Goal: Task Accomplishment & Management: Use online tool/utility

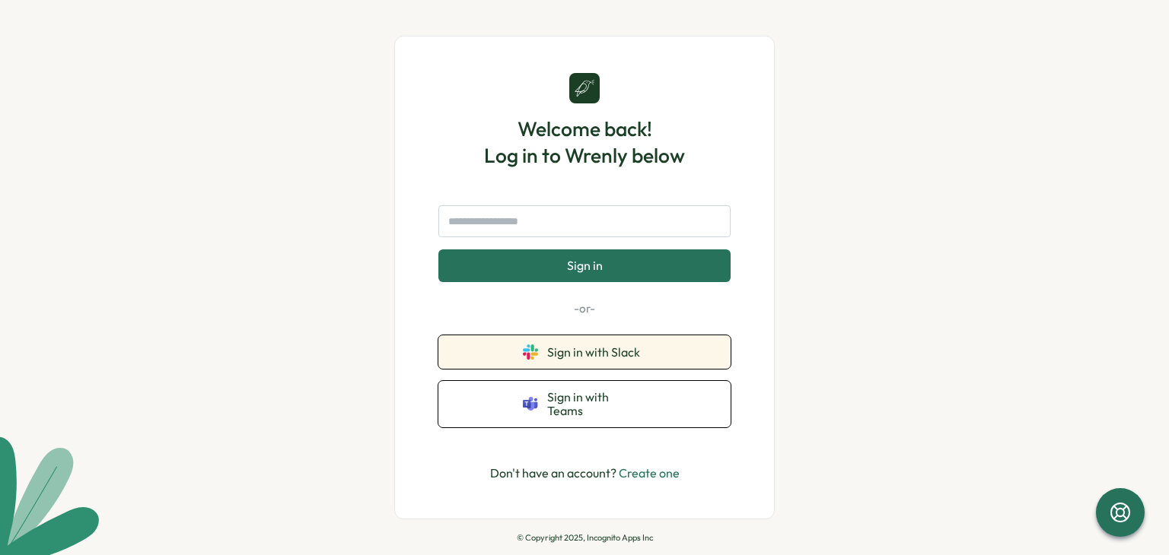
click at [640, 368] on button "Sign in with Slack" at bounding box center [584, 352] width 292 height 33
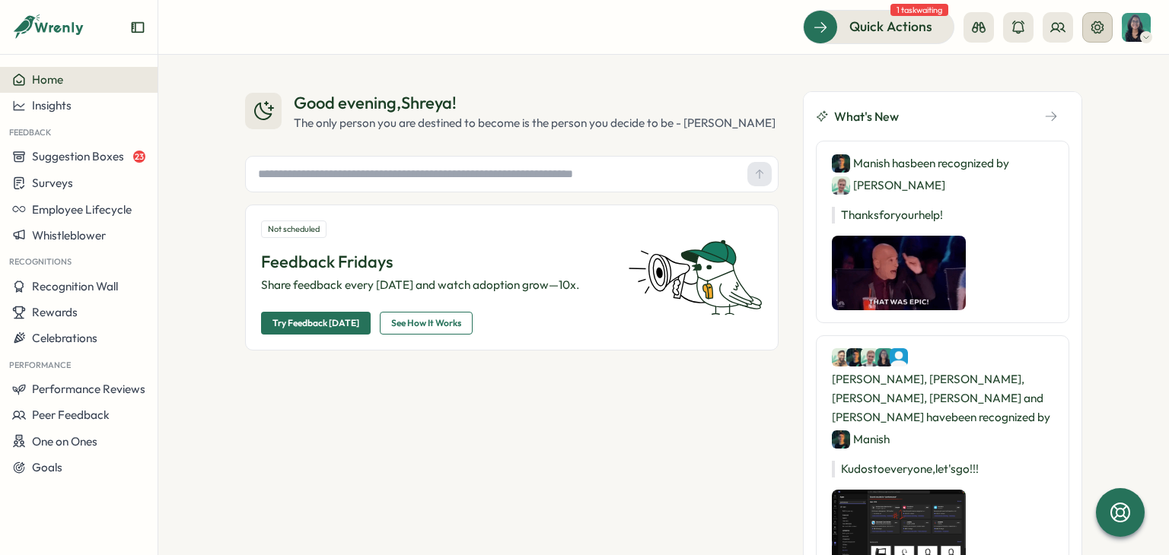
click at [1095, 24] on icon at bounding box center [1096, 27] width 15 height 15
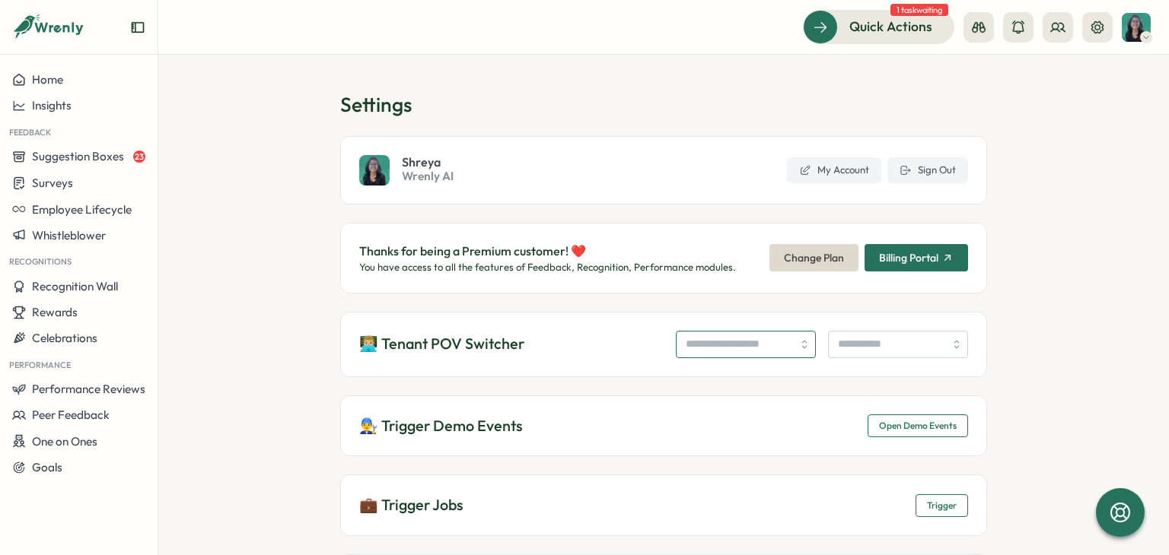
click at [740, 353] on input "search" at bounding box center [746, 344] width 140 height 27
type input "**********"
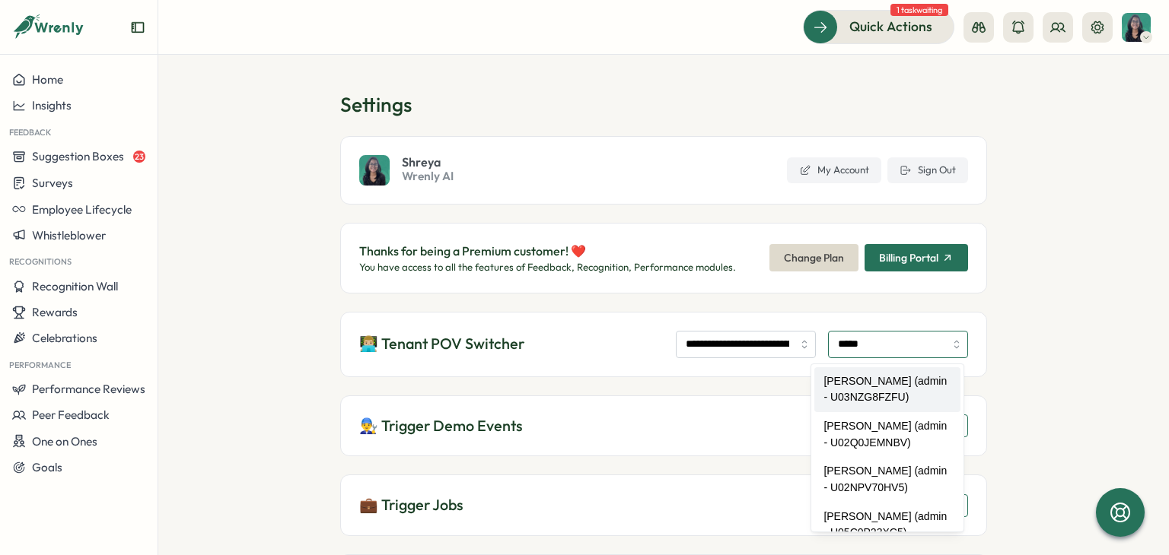
type input "**********"
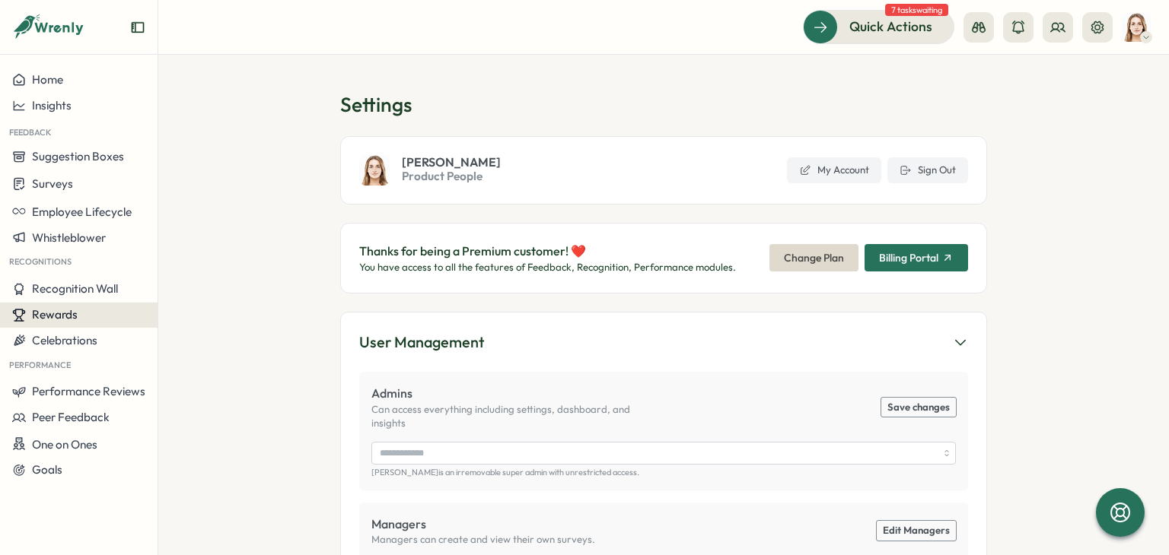
type input "**********"
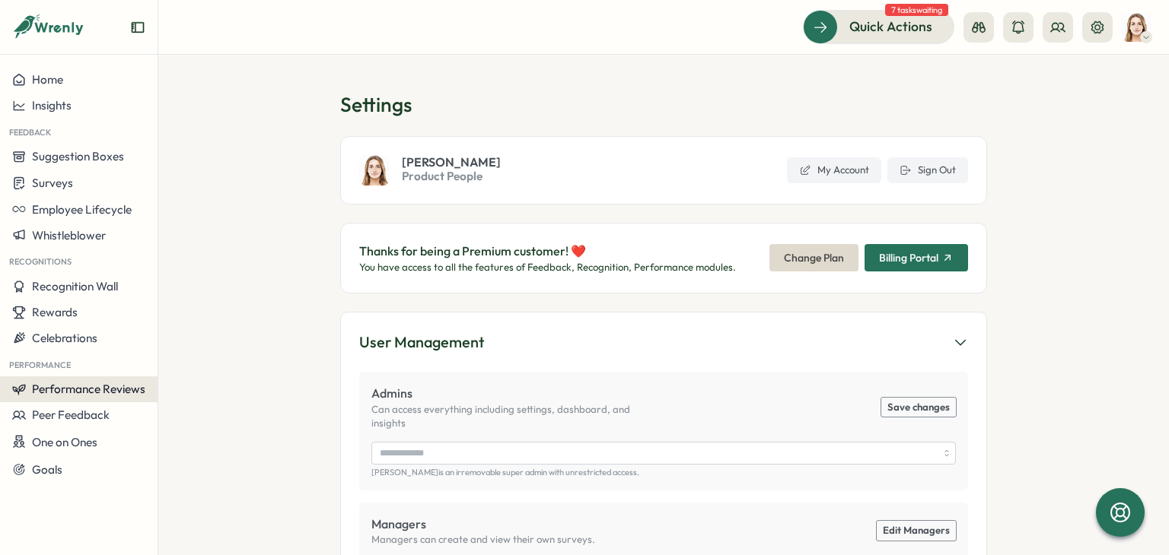
click at [120, 384] on span "Performance Reviews" at bounding box center [88, 389] width 113 height 14
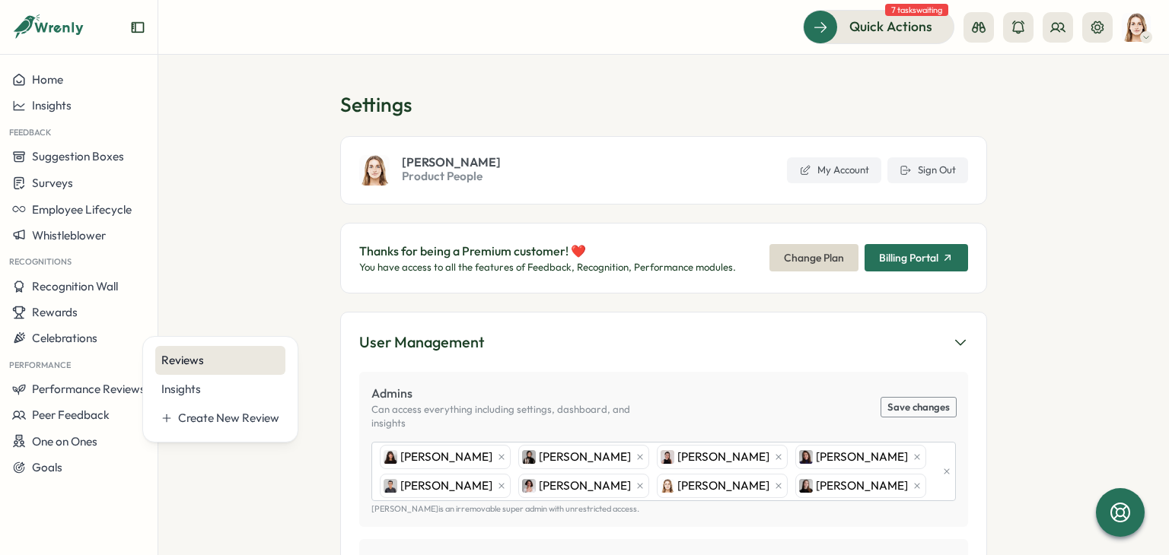
click at [226, 363] on div "Reviews" at bounding box center [220, 360] width 118 height 17
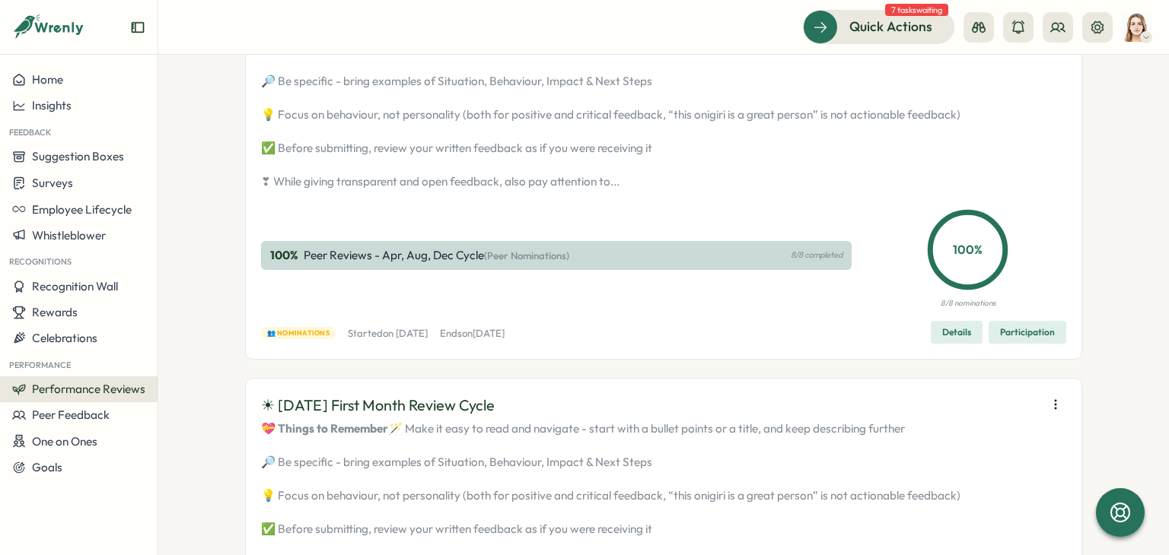
scroll to position [228, 0]
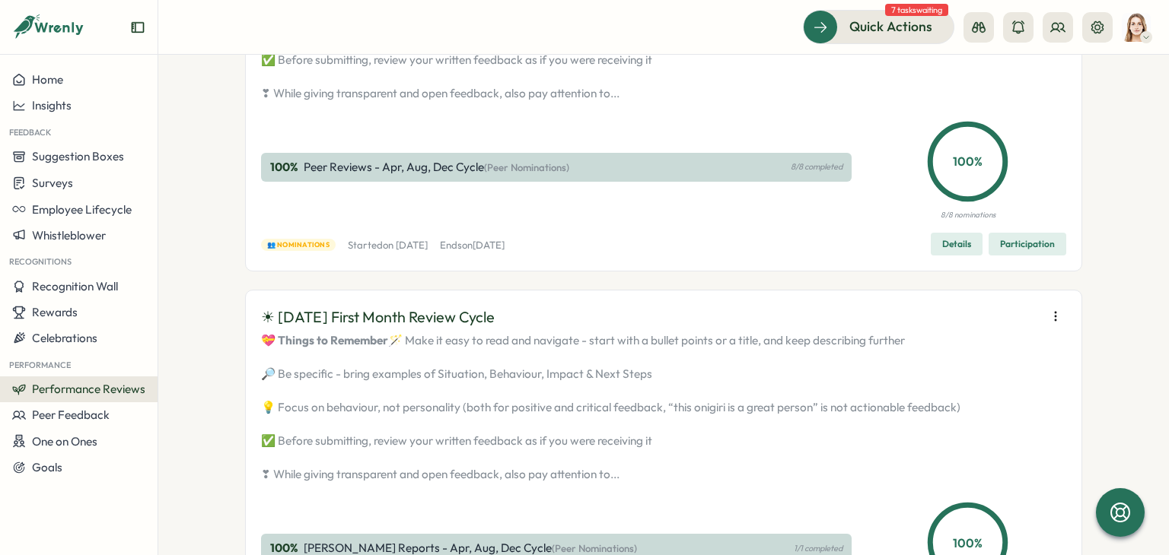
click at [960, 255] on span "Details" at bounding box center [956, 244] width 29 height 21
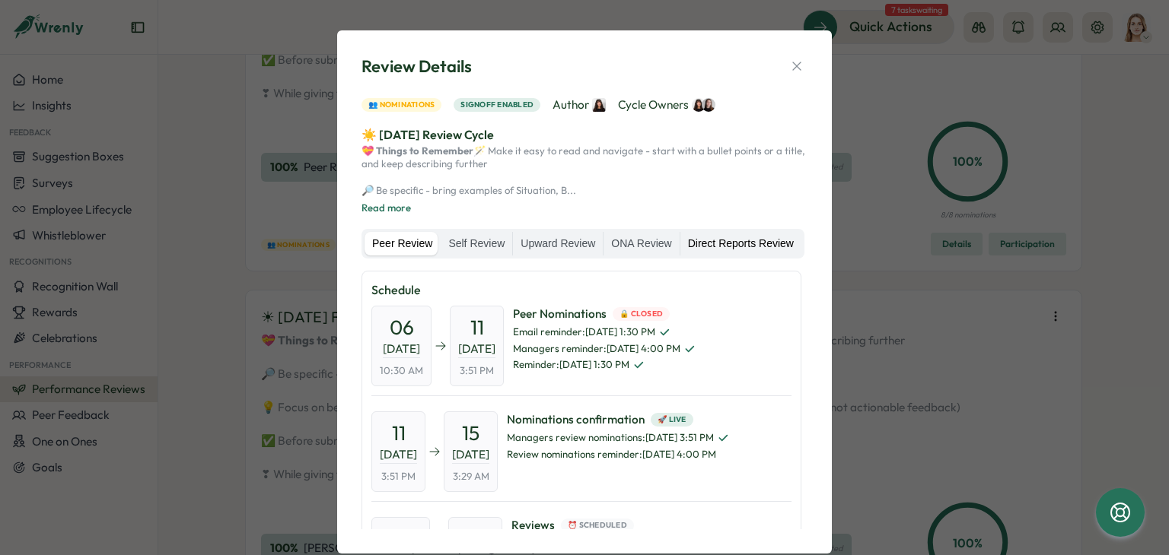
click at [727, 256] on label "Direct Reports Review" at bounding box center [740, 244] width 121 height 24
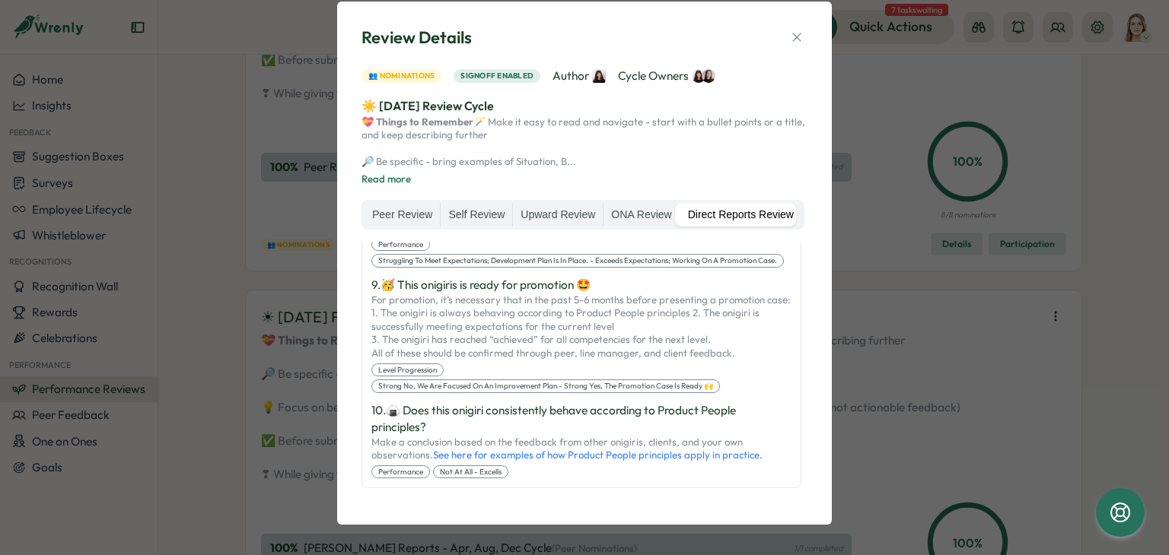
scroll to position [1415, 0]
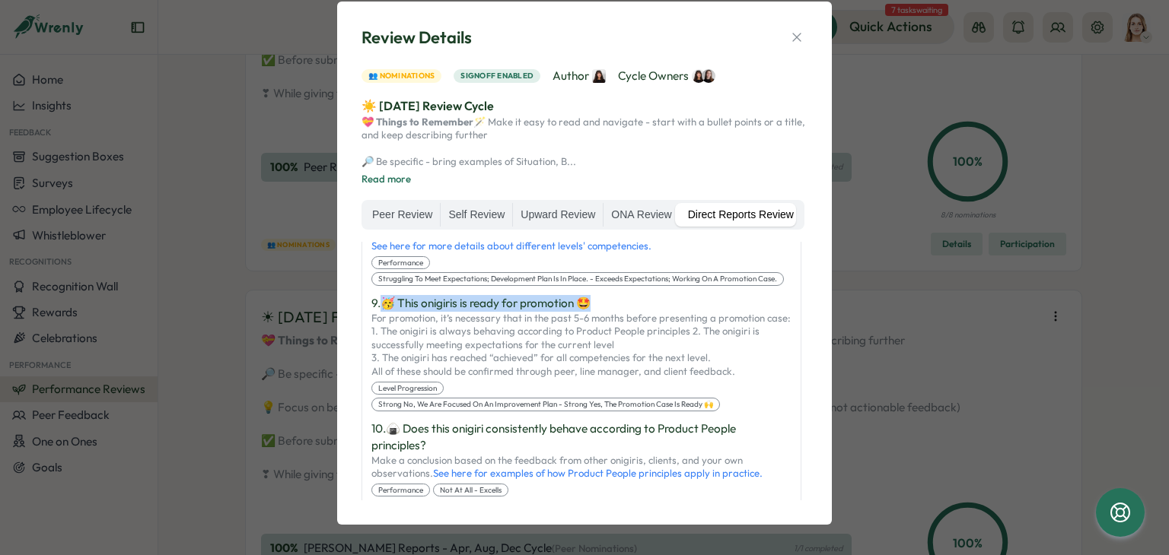
drag, startPoint x: 609, startPoint y: 334, endPoint x: 383, endPoint y: 326, distance: 225.3
click at [383, 312] on p "9 . 🥳 This onigiris is ready for promotion 🤩" at bounding box center [581, 303] width 420 height 17
click at [607, 312] on p "9 . 🥳 This onigiris is ready for promotion 🤩" at bounding box center [581, 303] width 420 height 17
click at [533, 312] on p "9 . 🥳 This onigiris is ready for promotion 🤩" at bounding box center [581, 303] width 420 height 17
drag, startPoint x: 383, startPoint y: 329, endPoint x: 633, endPoint y: 326, distance: 250.3
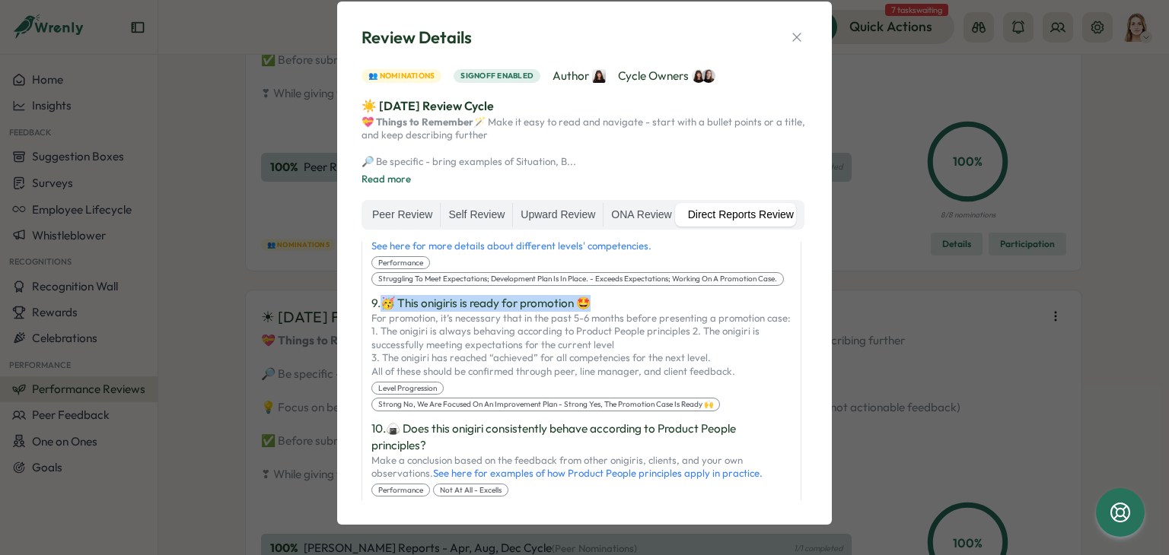
click at [633, 312] on p "9 . 🥳 This onigiris is ready for promotion 🤩" at bounding box center [581, 303] width 420 height 17
click at [633, 372] on p "For promotion, it’s necessary that in the past 5-6 months before presenting a p…" at bounding box center [581, 345] width 420 height 67
click at [797, 30] on icon "button" at bounding box center [796, 37] width 15 height 15
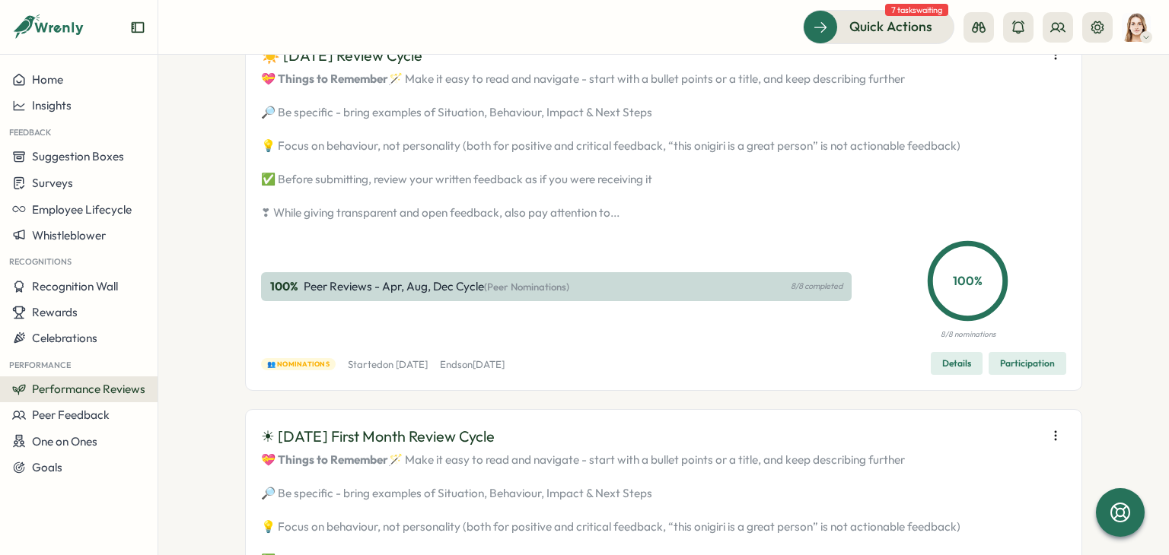
scroll to position [0, 0]
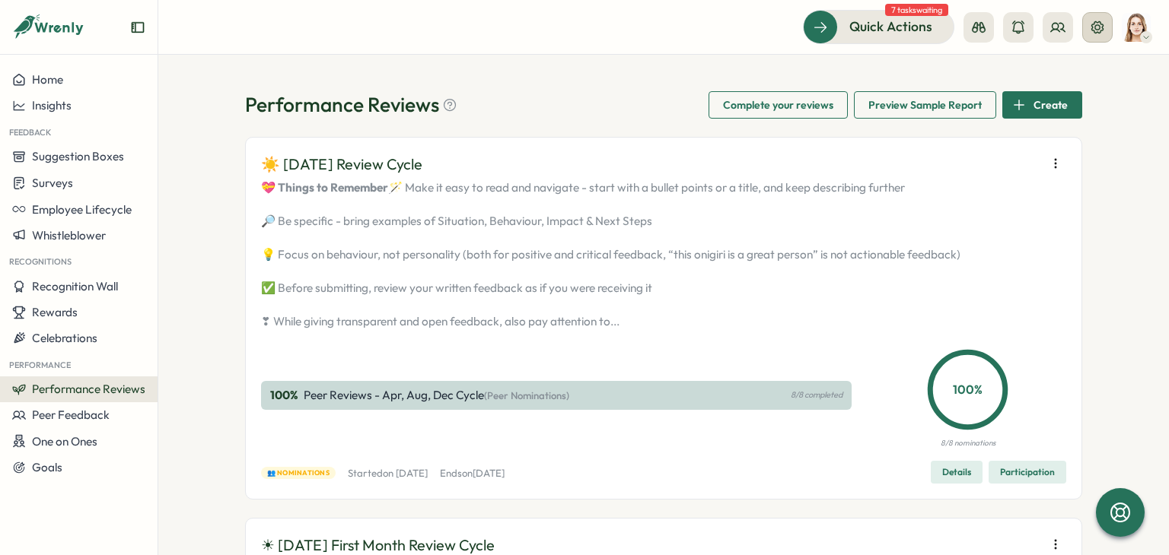
click at [1096, 22] on icon at bounding box center [1096, 27] width 15 height 15
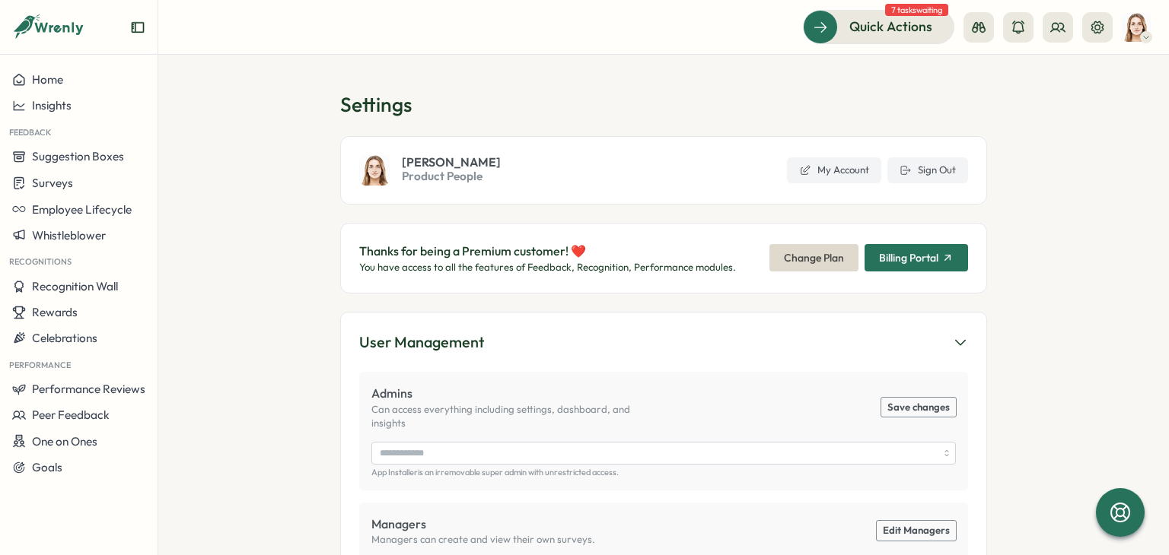
type input "**********"
click at [926, 169] on span "Sign Out" at bounding box center [937, 171] width 38 height 14
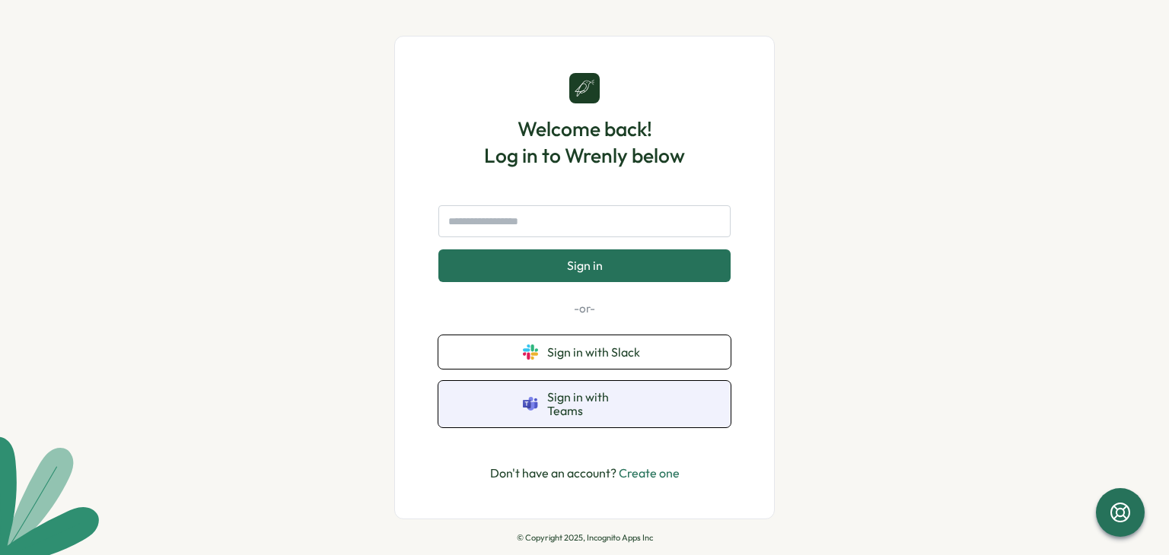
click at [518, 406] on button "Sign in with Teams" at bounding box center [584, 404] width 292 height 46
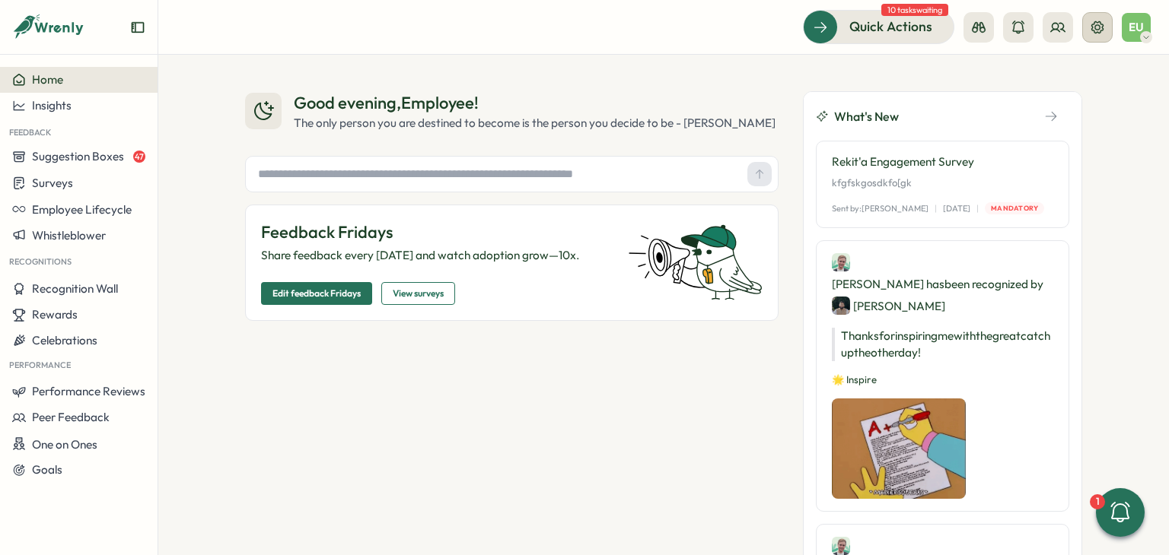
click at [1099, 37] on button at bounding box center [1097, 27] width 30 height 30
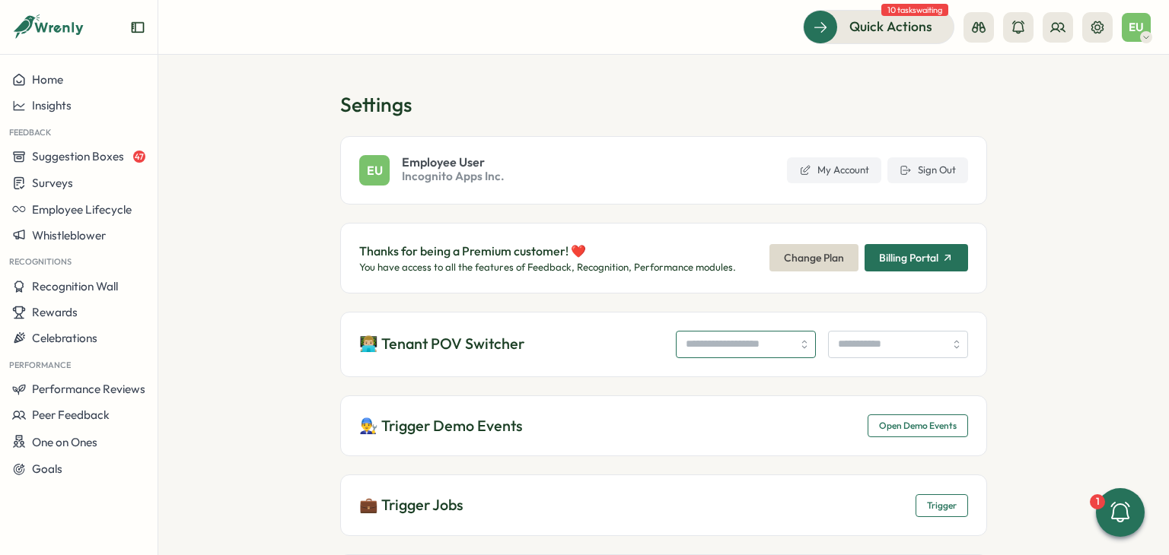
click at [704, 355] on input "search" at bounding box center [746, 344] width 140 height 27
type input "**********"
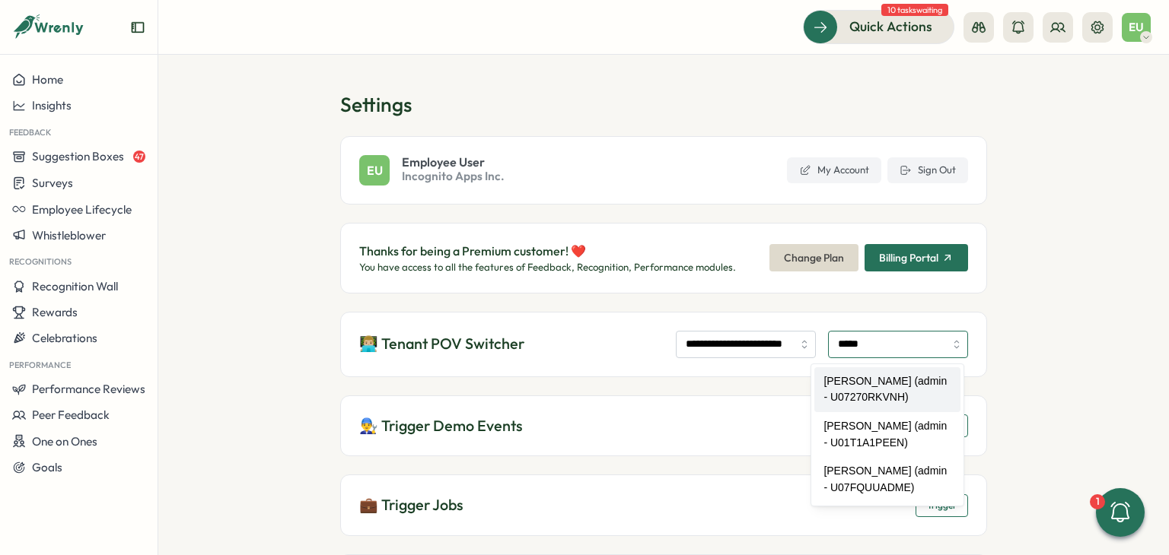
type input "**********"
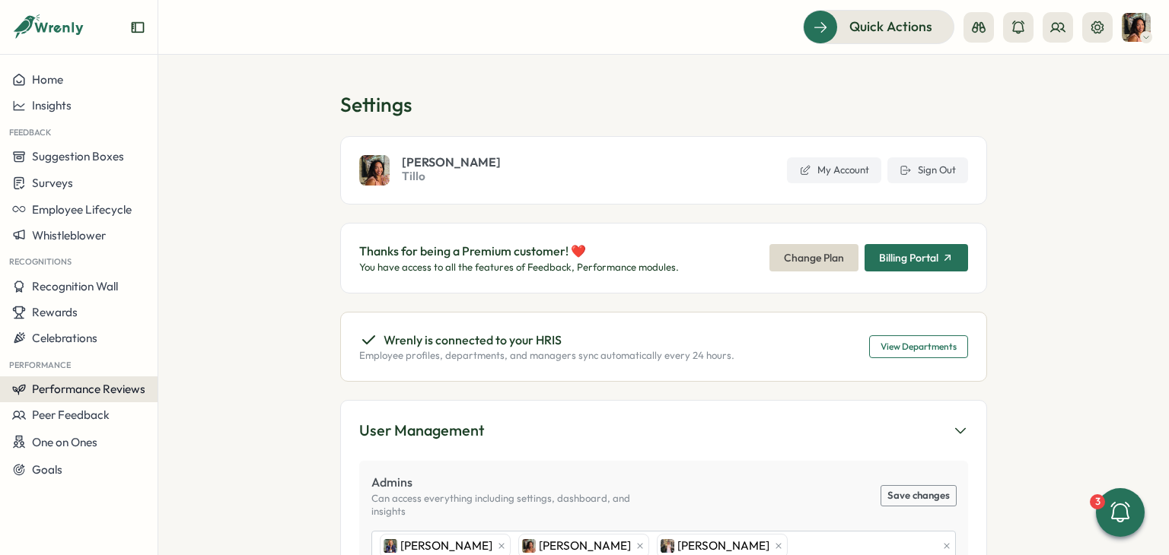
click at [129, 388] on span "Performance Reviews" at bounding box center [88, 389] width 113 height 14
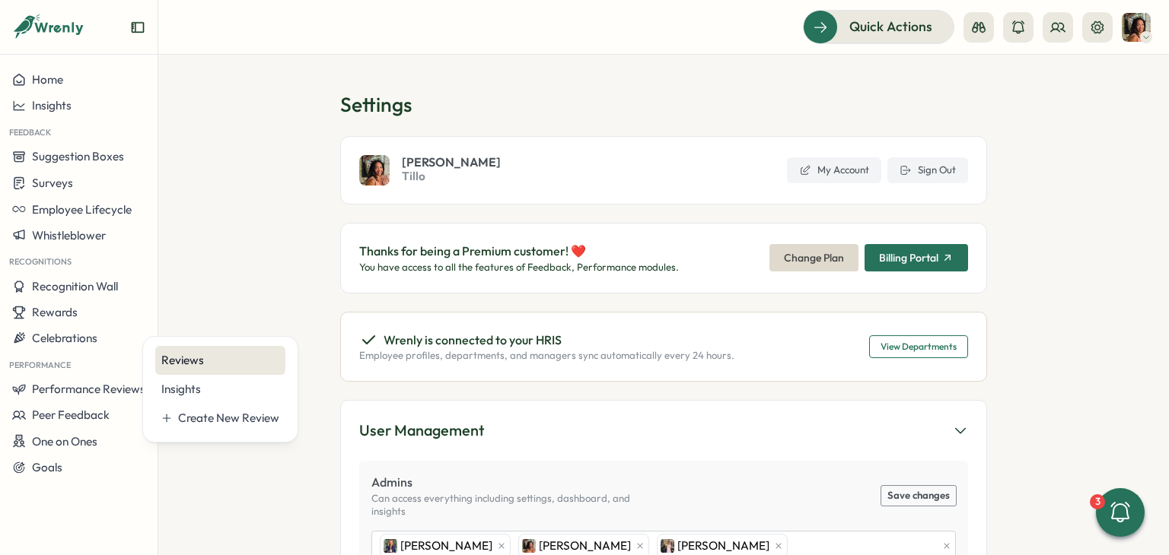
click at [192, 353] on div "Reviews" at bounding box center [220, 360] width 118 height 17
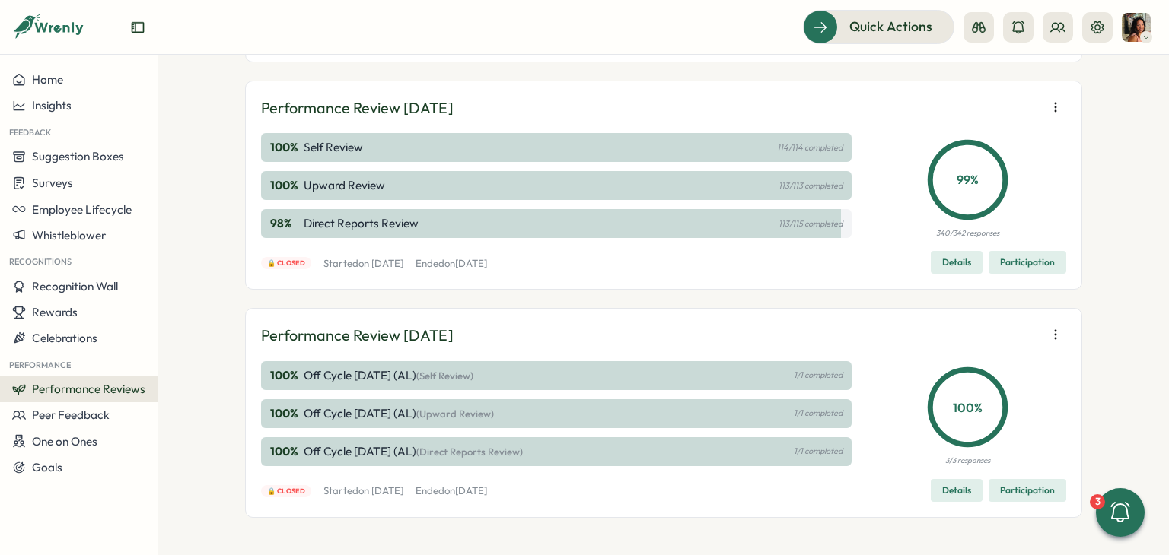
scroll to position [1044, 0]
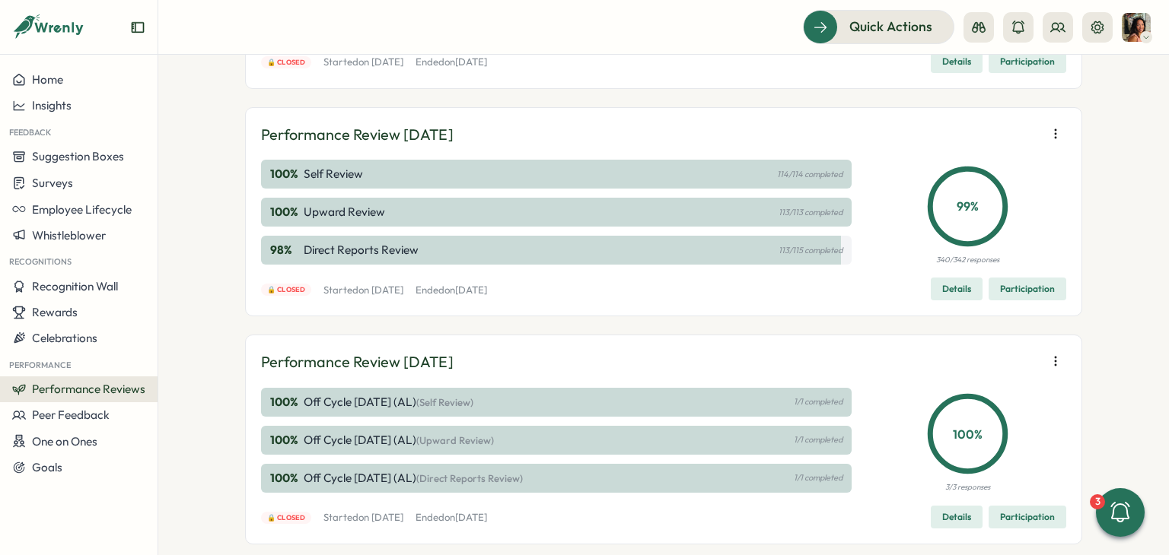
click at [956, 300] on span "Details" at bounding box center [956, 288] width 29 height 21
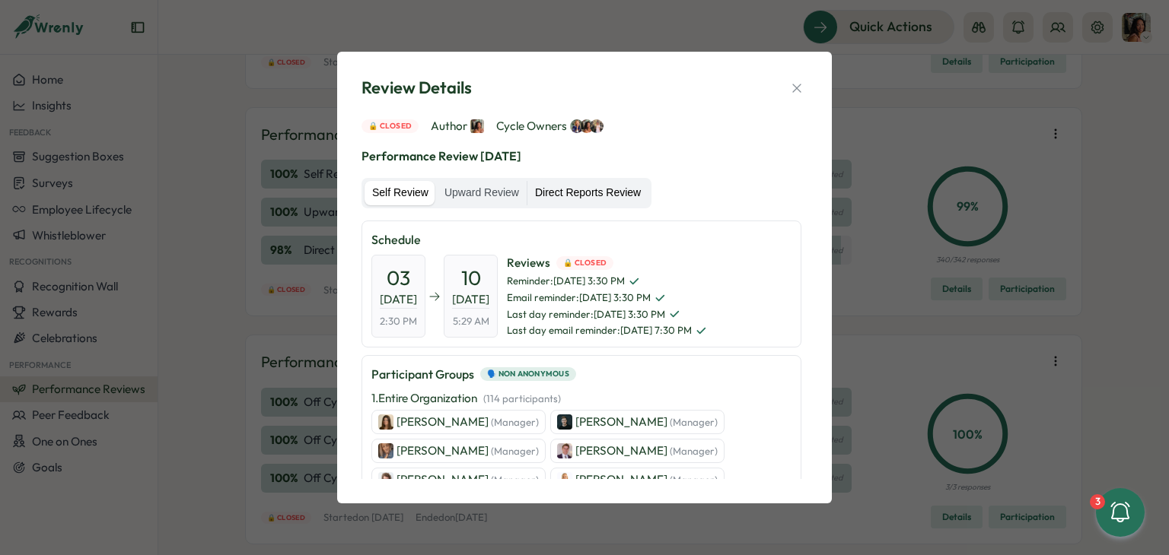
click at [554, 192] on label "Direct Reports Review" at bounding box center [587, 193] width 121 height 24
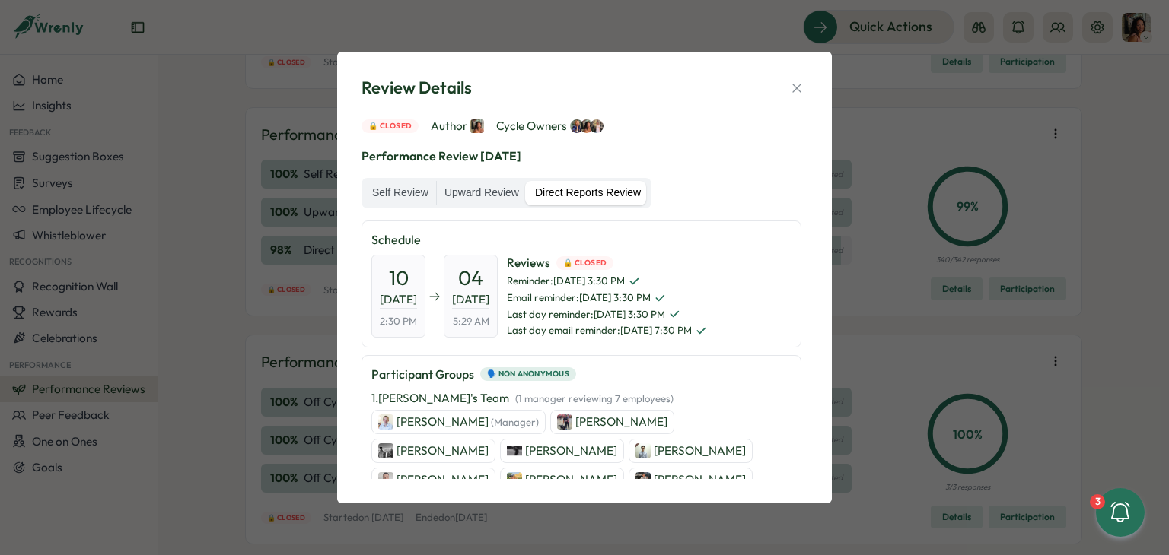
scroll to position [76, 0]
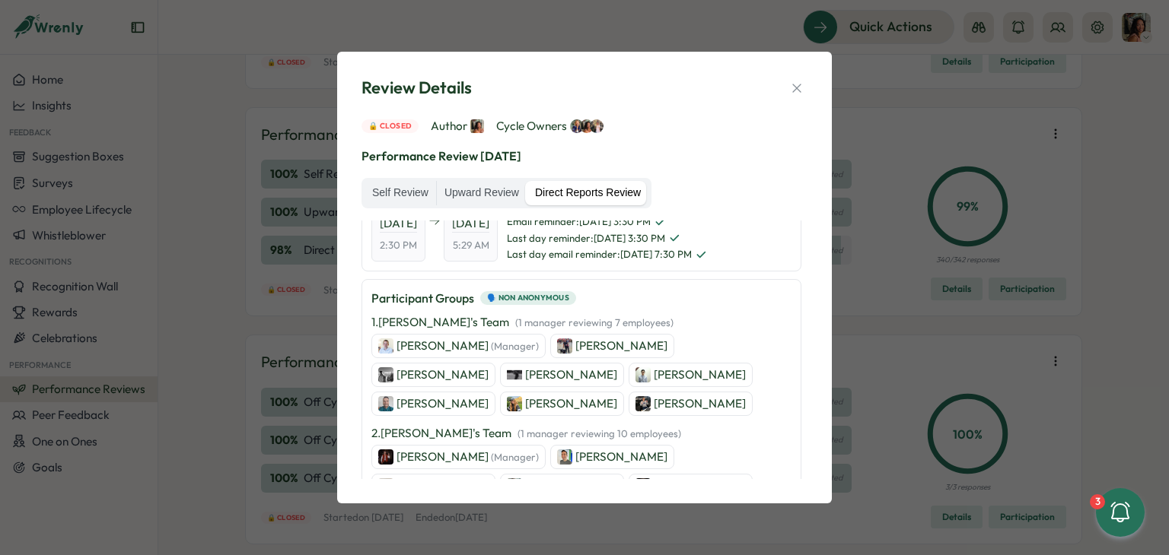
click at [488, 367] on p "Elliot Mckeown" at bounding box center [442, 375] width 92 height 17
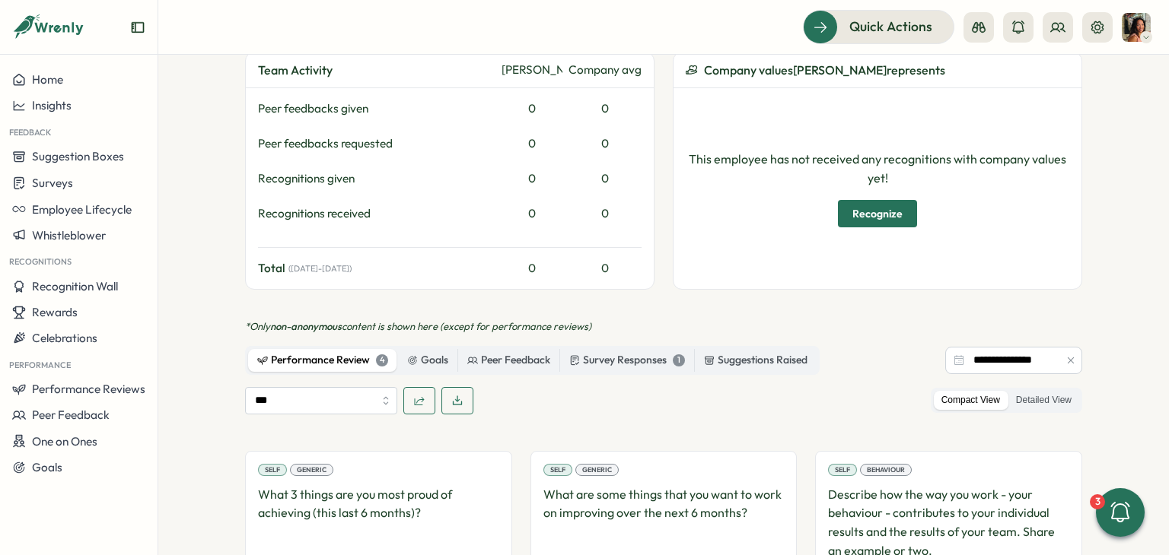
scroll to position [464, 0]
click at [1066, 354] on icon "button" at bounding box center [1070, 359] width 11 height 11
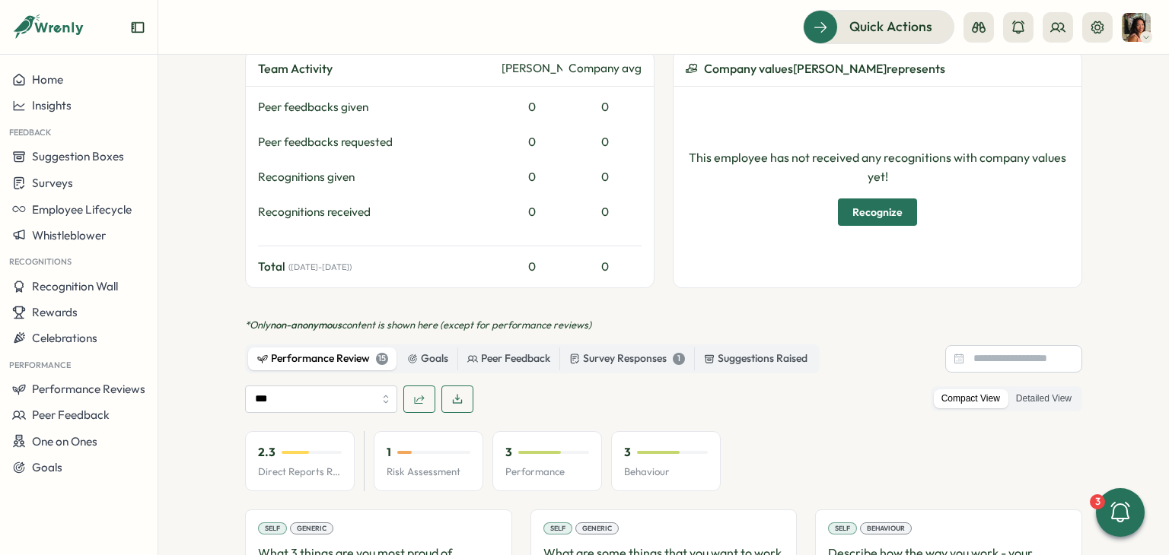
scroll to position [616, 0]
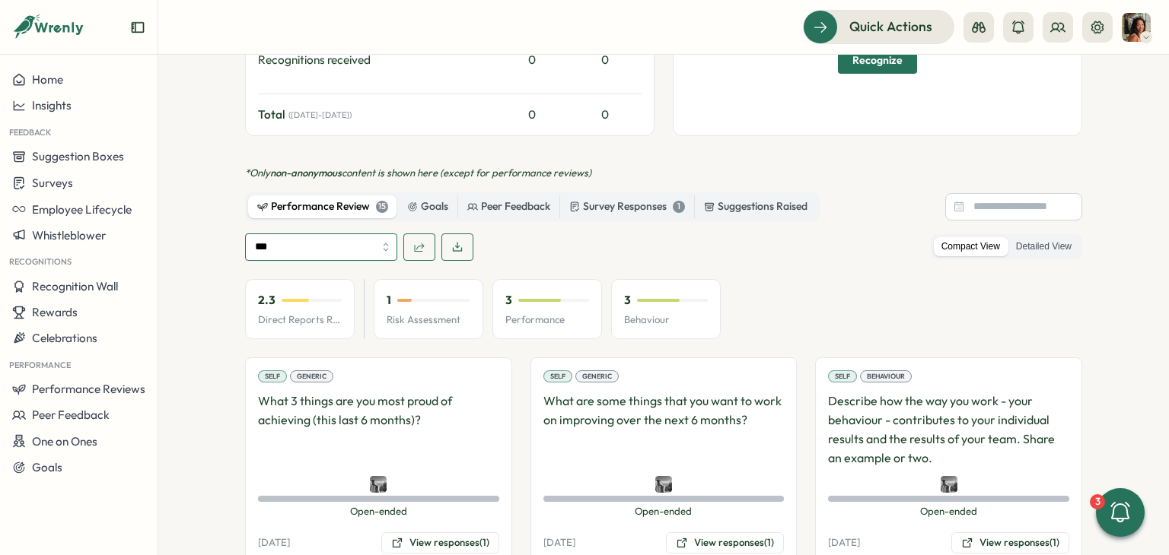
click at [256, 234] on input "***" at bounding box center [321, 247] width 152 height 27
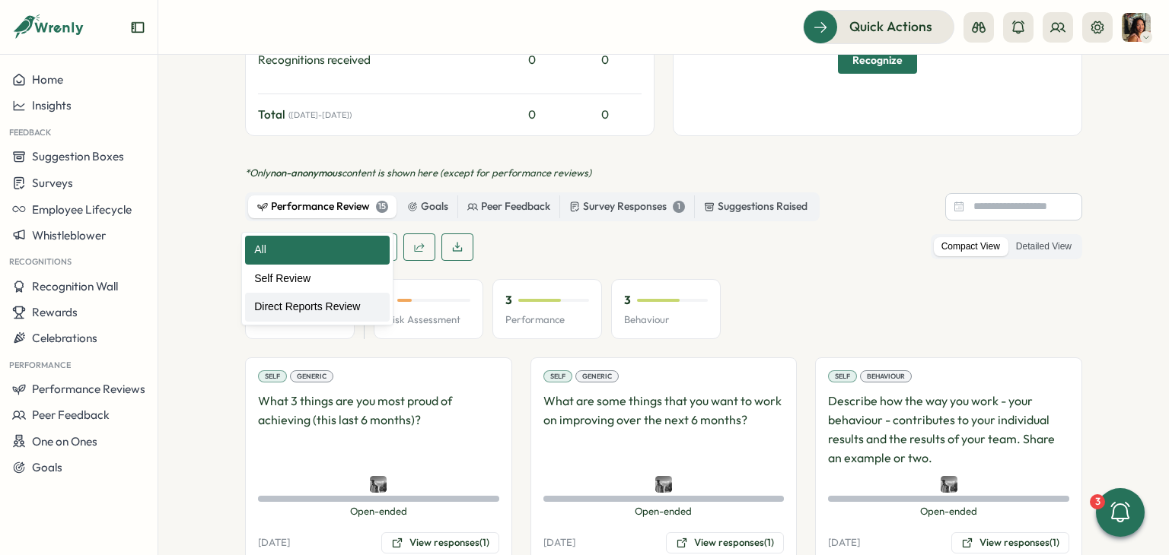
type input "**********"
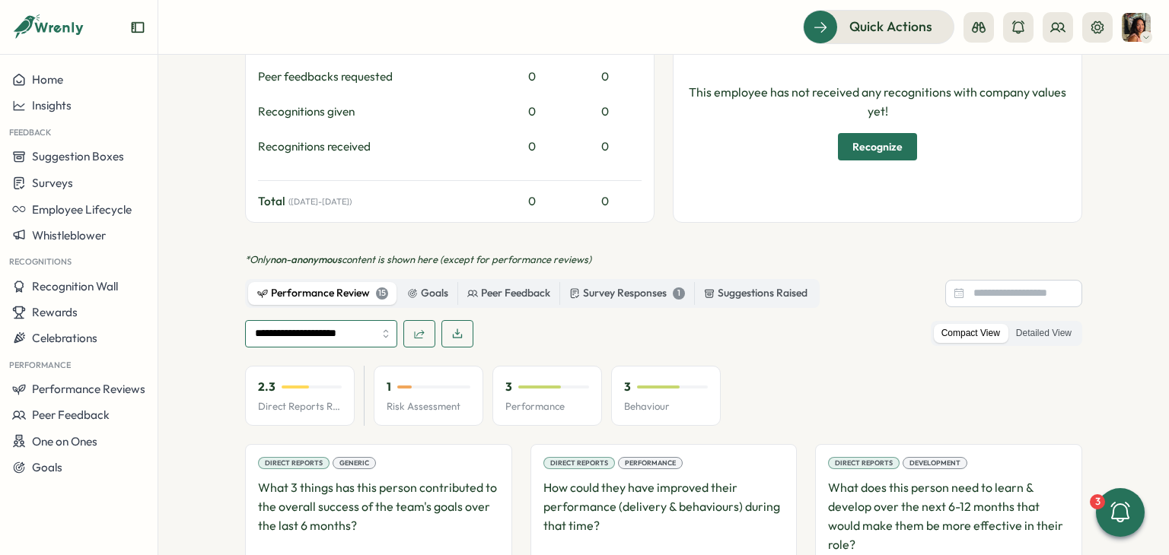
scroll to position [533, 0]
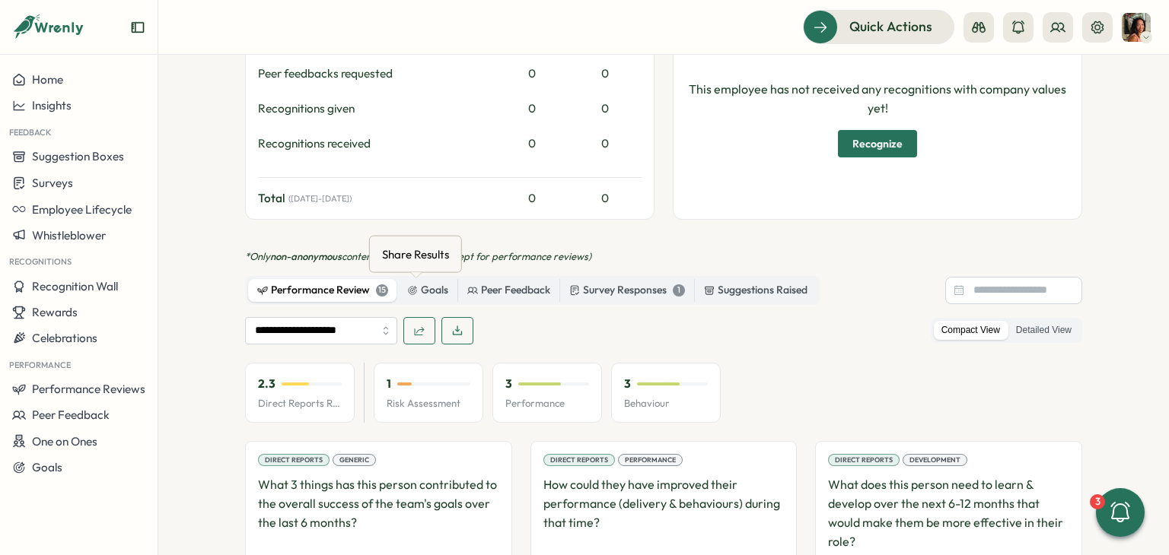
click at [405, 317] on button "button" at bounding box center [419, 330] width 32 height 27
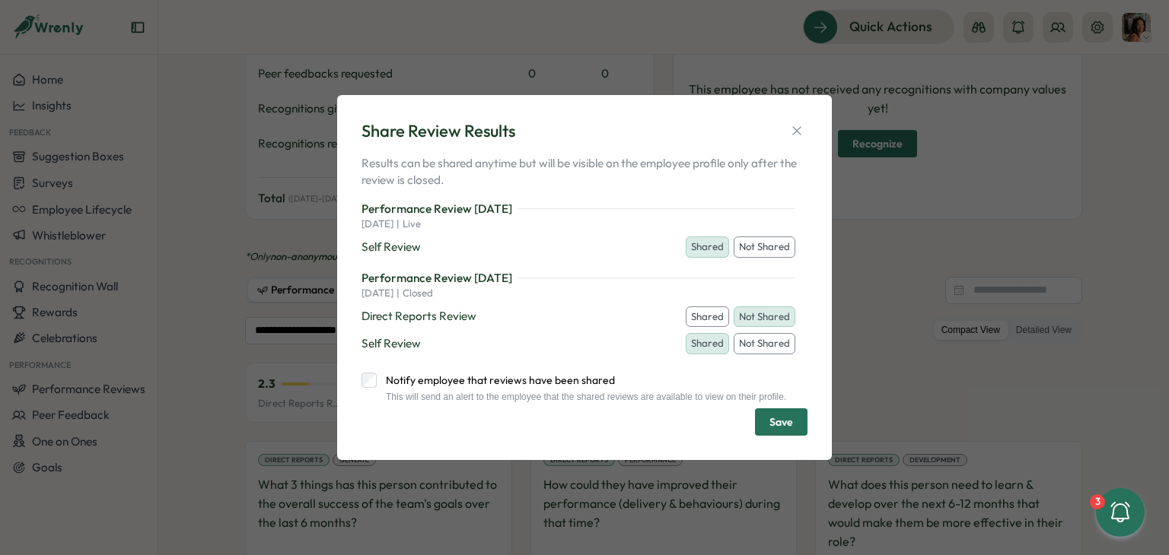
click at [715, 311] on button "Shared" at bounding box center [706, 317] width 43 height 21
click at [802, 129] on icon "button" at bounding box center [796, 130] width 15 height 15
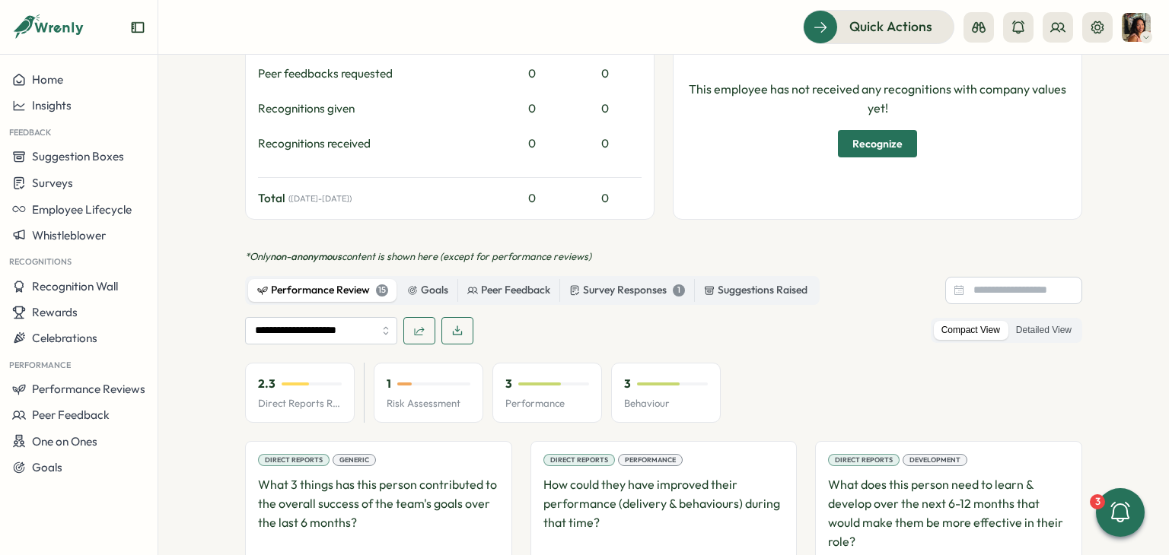
click at [427, 317] on button "button" at bounding box center [419, 330] width 32 height 27
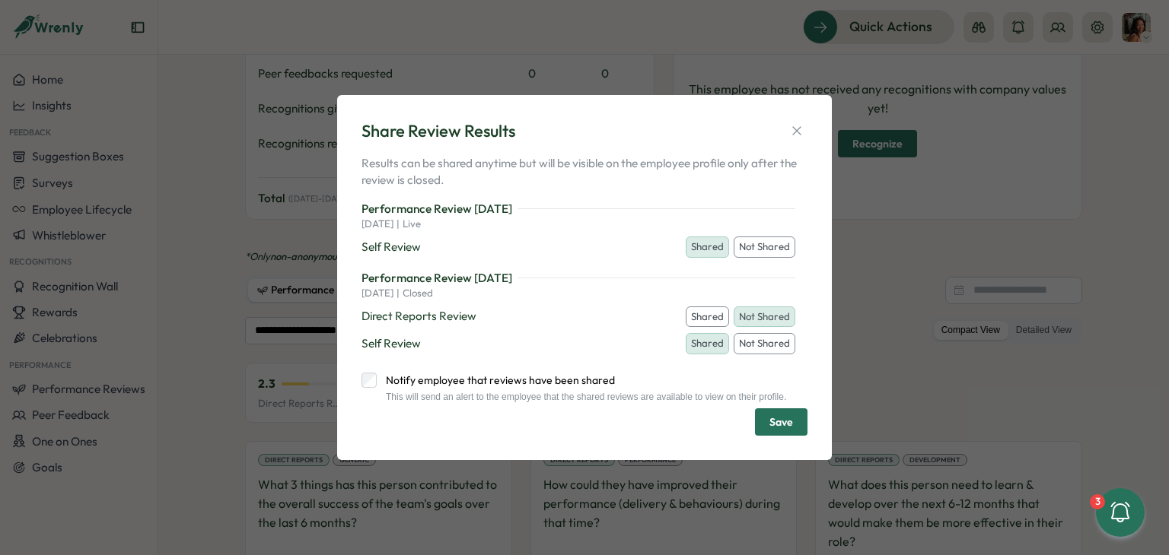
click at [689, 293] on div "03 Feb, 2025 | closed" at bounding box center [578, 294] width 434 height 14
click at [792, 129] on icon "button" at bounding box center [796, 130] width 15 height 15
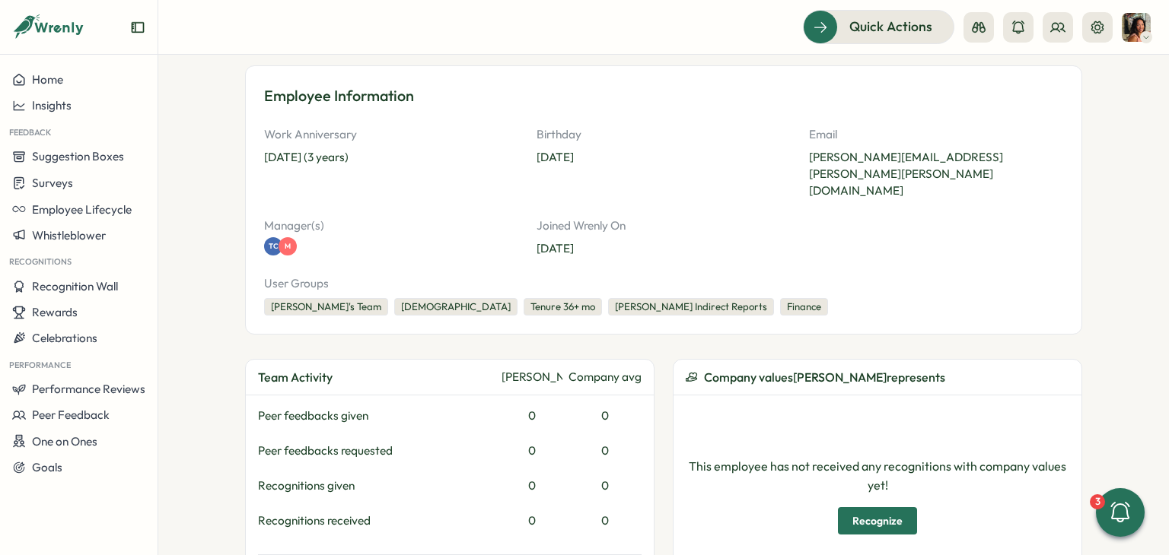
scroll to position [152, 0]
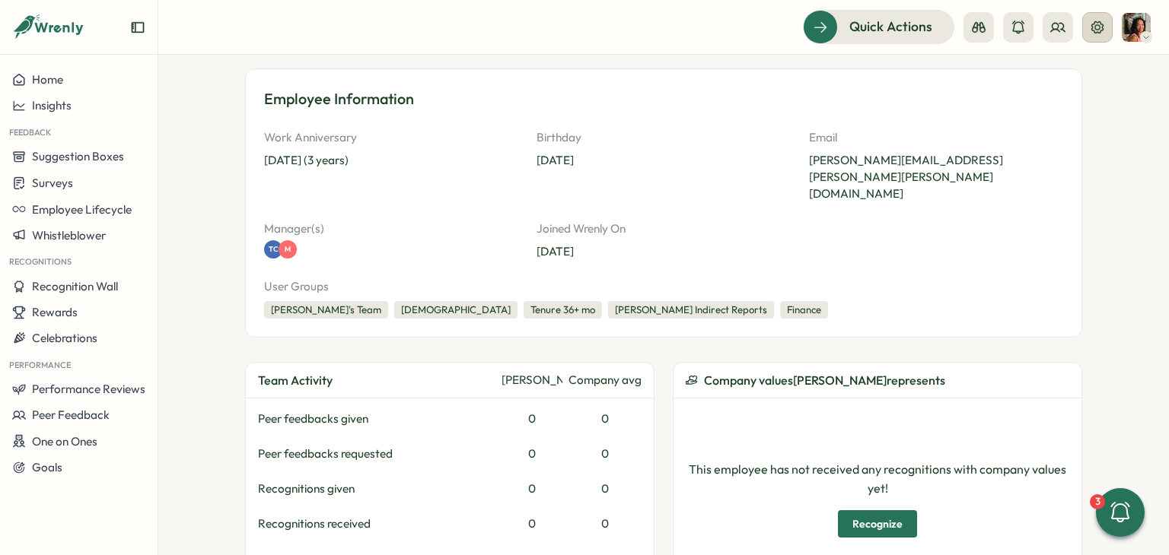
click at [1099, 30] on icon at bounding box center [1096, 27] width 15 height 15
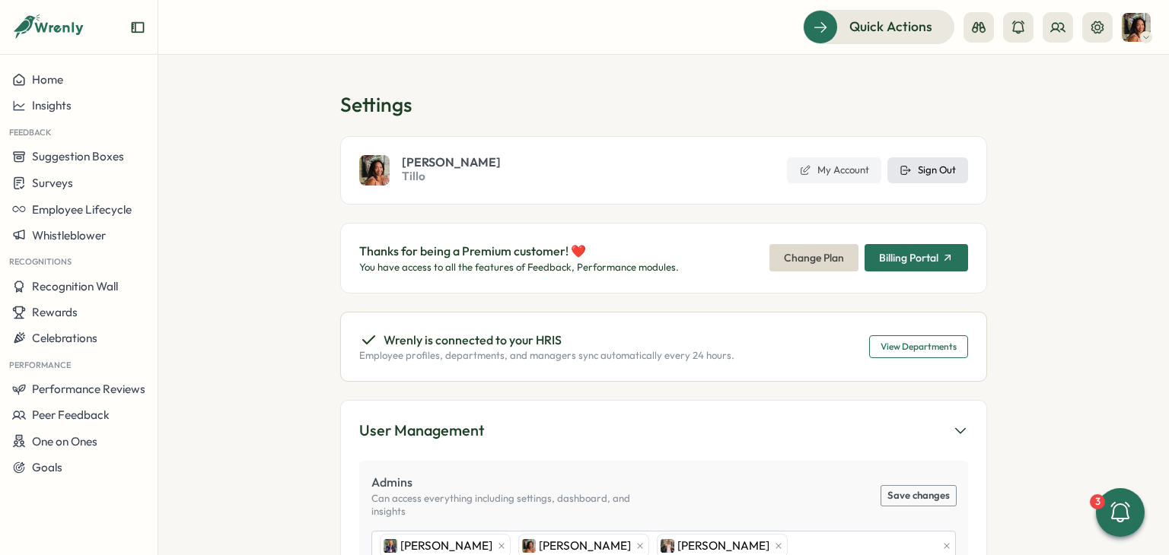
click at [922, 170] on span "Sign Out" at bounding box center [937, 171] width 38 height 14
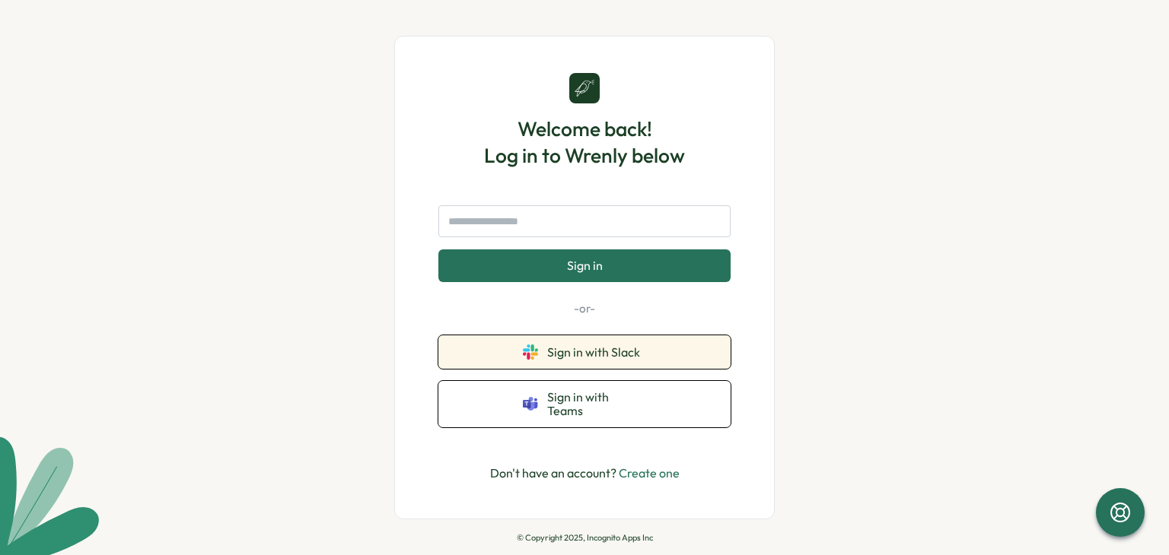
click at [673, 362] on button "Sign in with Slack" at bounding box center [584, 352] width 292 height 33
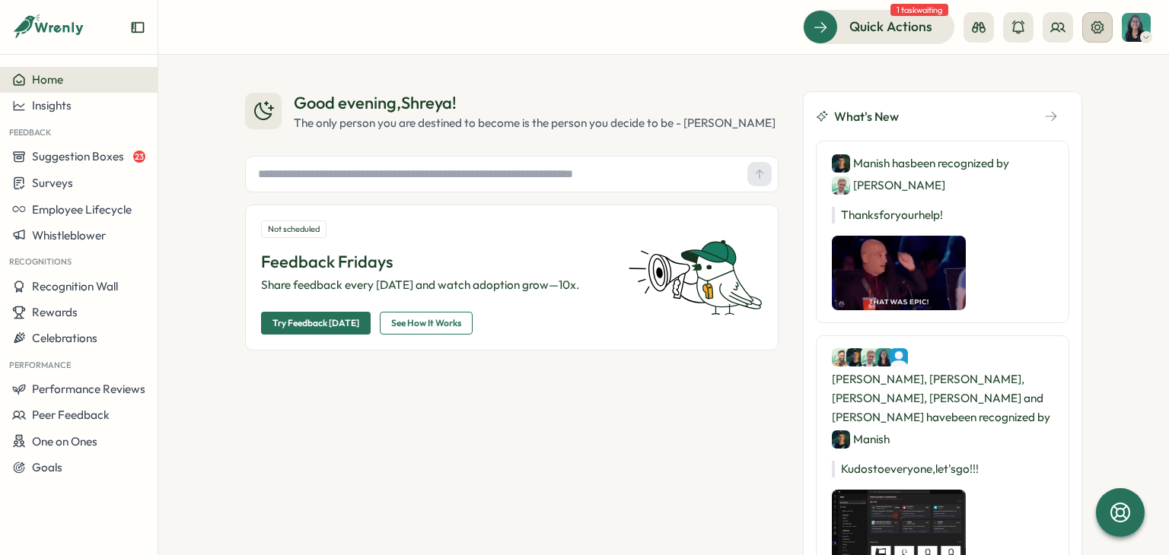
click at [1102, 30] on icon at bounding box center [1097, 27] width 12 height 12
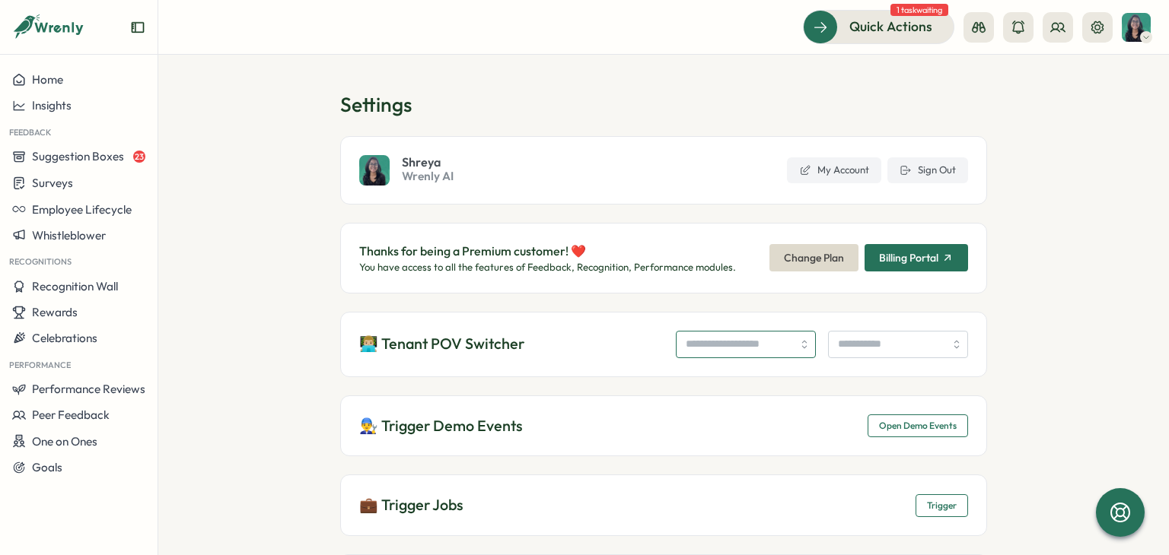
click at [718, 336] on input "search" at bounding box center [746, 344] width 140 height 27
type input "**********"
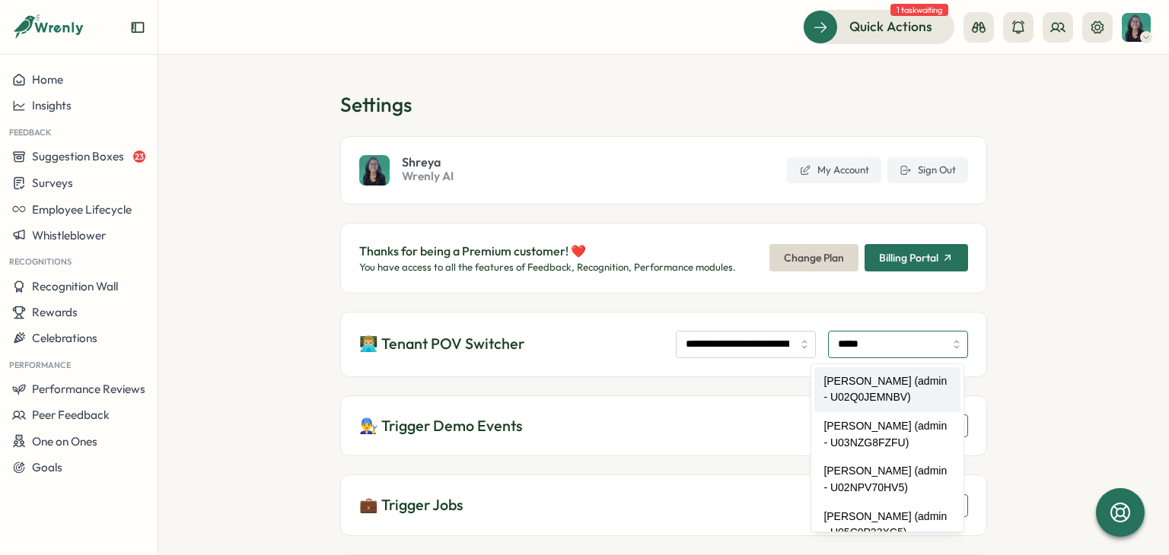
type input "**********"
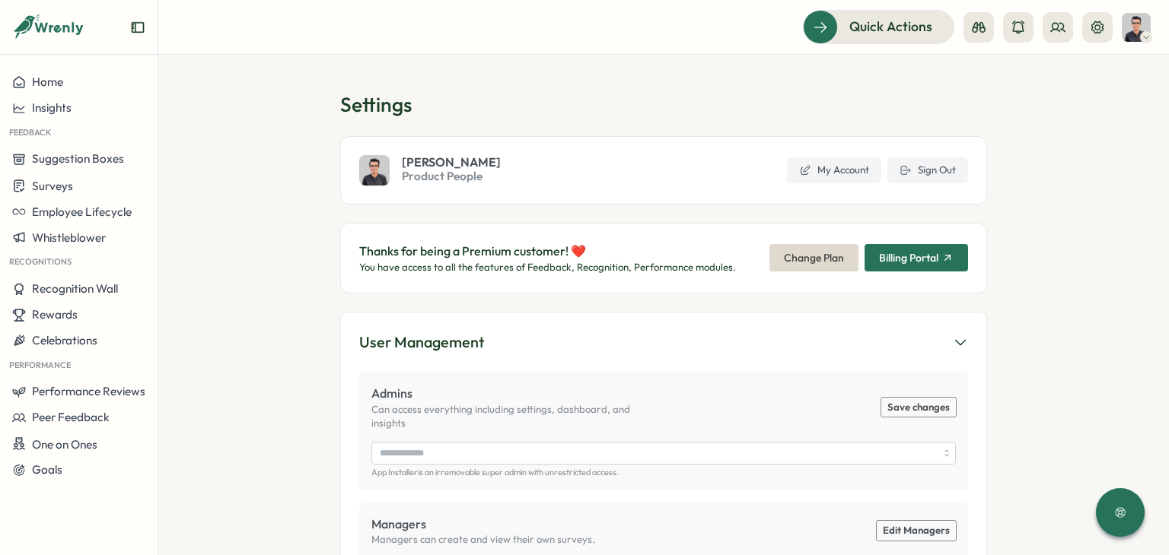
type input "**********"
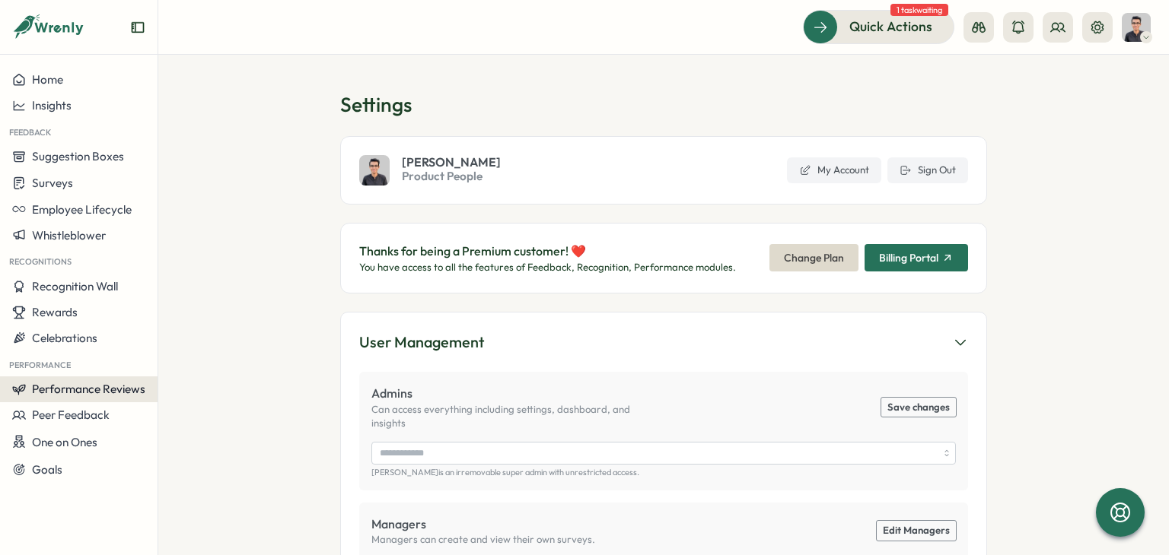
click at [115, 386] on span "Performance Reviews" at bounding box center [88, 389] width 113 height 14
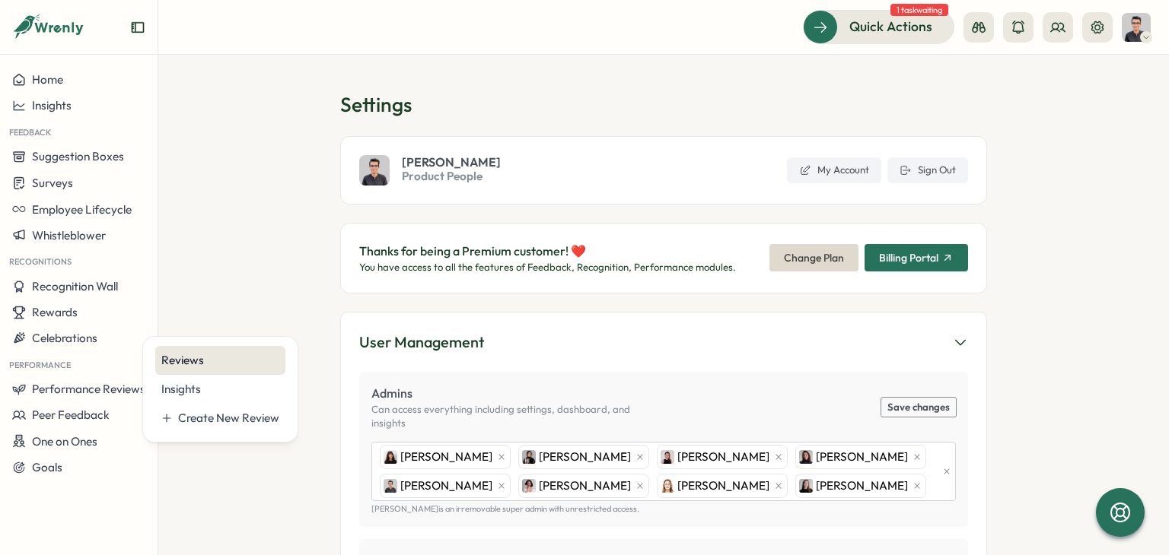
click at [234, 369] on div "Reviews" at bounding box center [220, 360] width 130 height 29
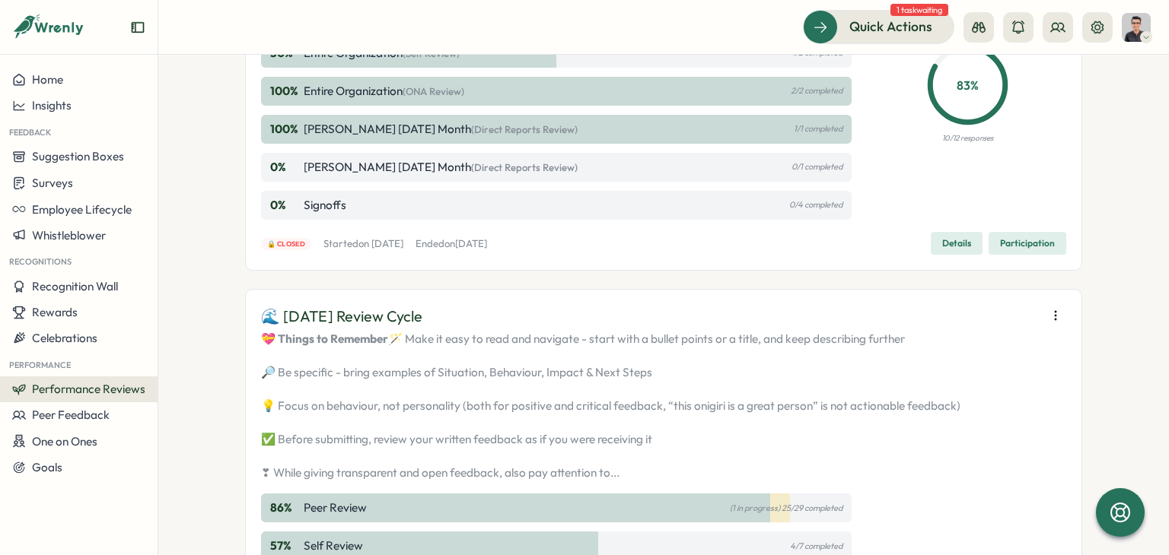
scroll to position [1497, 0]
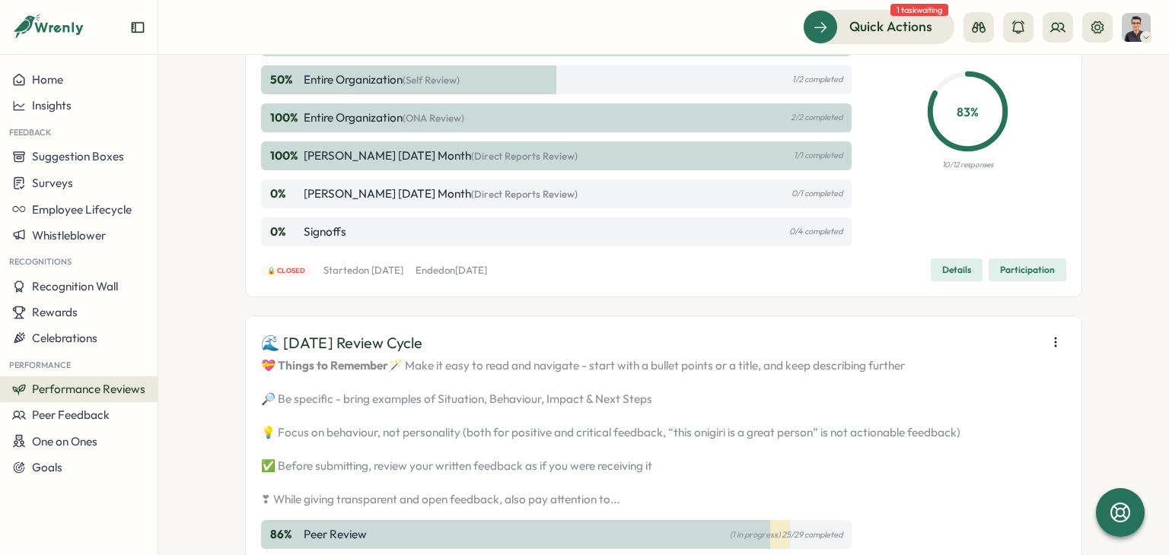
click at [1013, 281] on span "Participation" at bounding box center [1027, 269] width 55 height 21
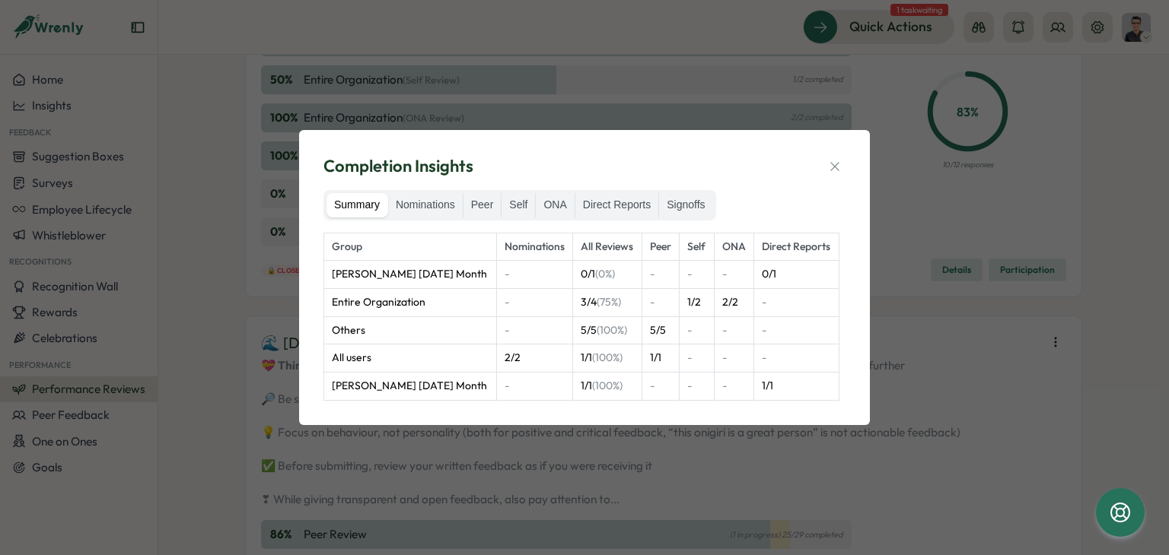
click at [446, 205] on label "Nominations" at bounding box center [425, 205] width 75 height 24
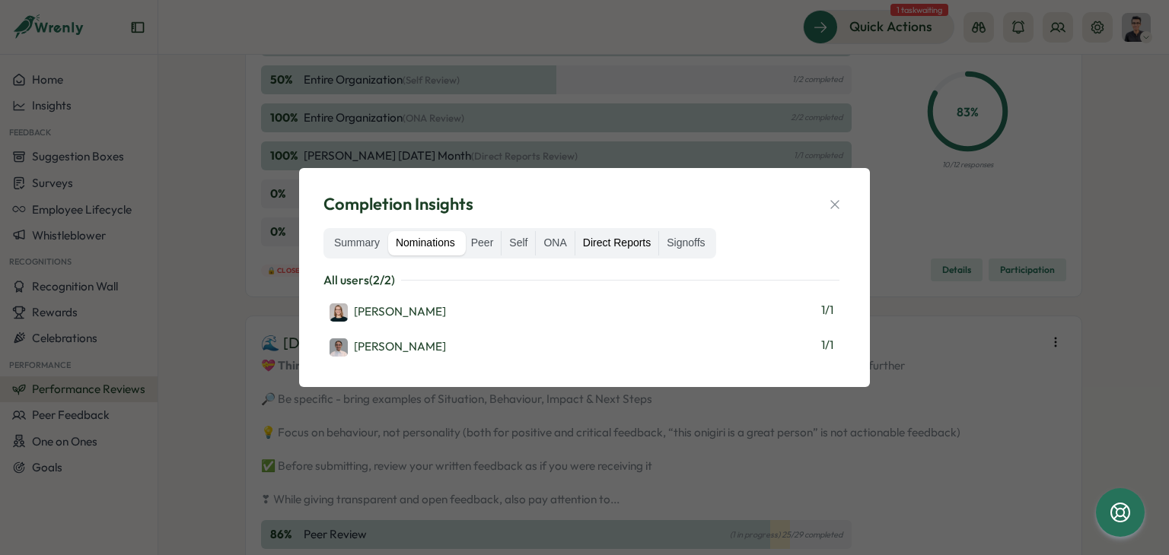
click at [636, 244] on label "Direct Reports" at bounding box center [616, 243] width 83 height 24
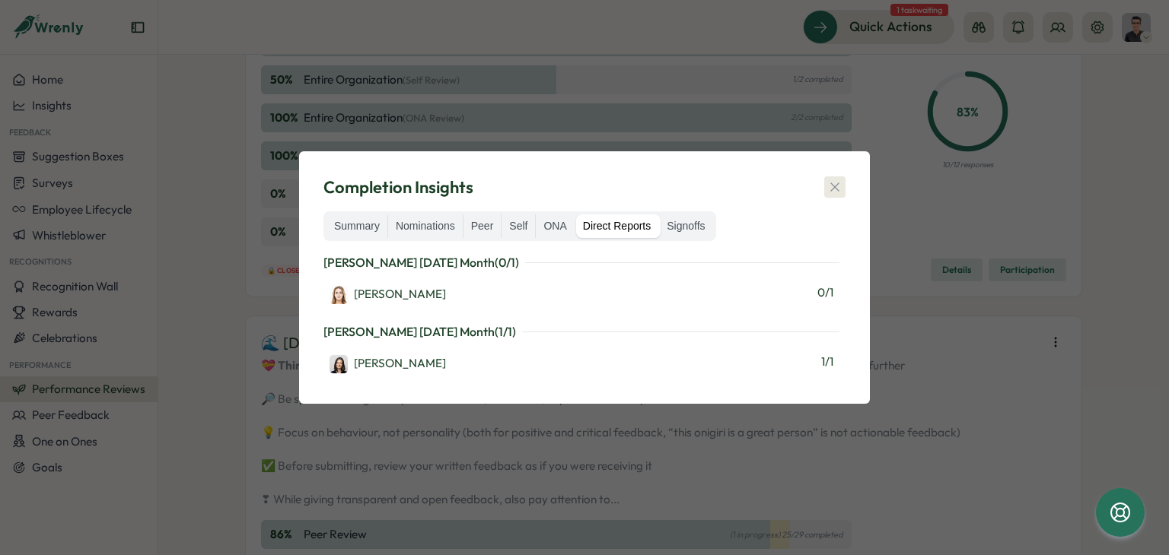
drag, startPoint x: 839, startPoint y: 193, endPoint x: 929, endPoint y: 218, distance: 93.2
click at [839, 194] on icon "button" at bounding box center [834, 187] width 15 height 15
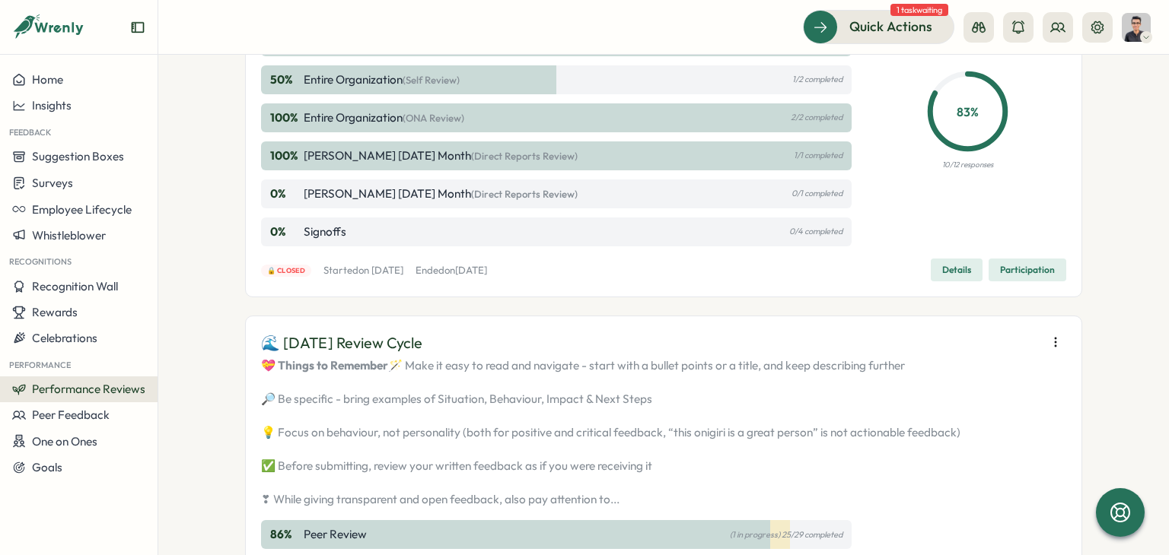
click at [957, 281] on span "Details" at bounding box center [956, 269] width 29 height 21
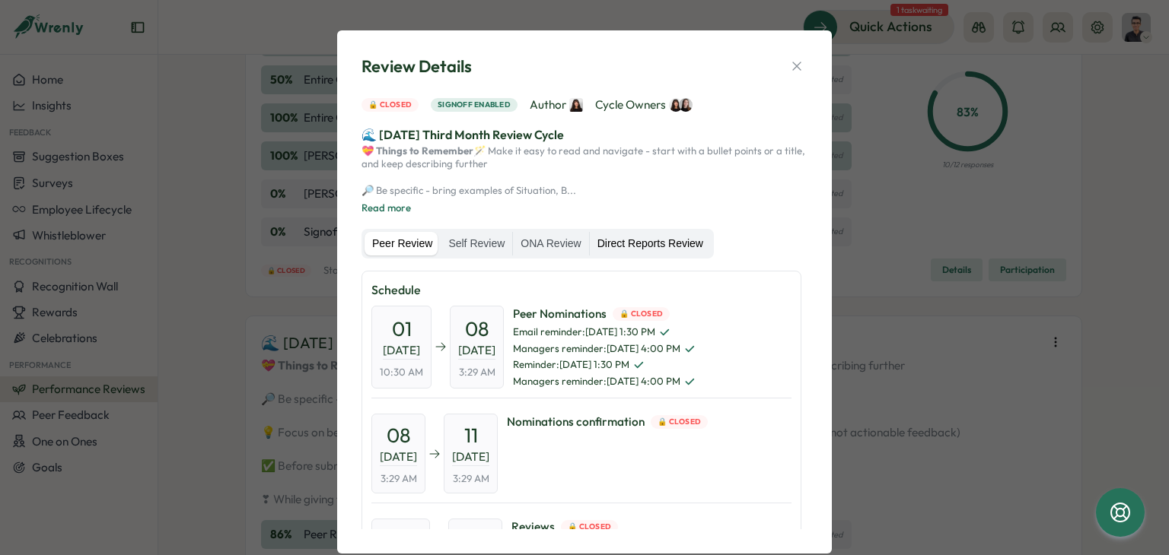
click at [660, 256] on label "Direct Reports Review" at bounding box center [650, 244] width 121 height 24
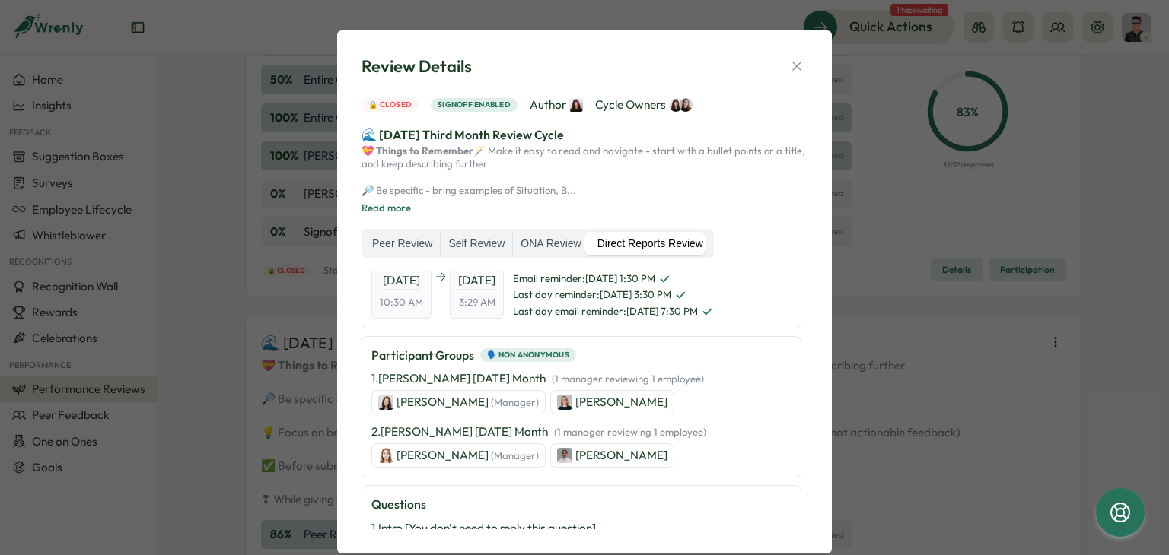
scroll to position [152, 0]
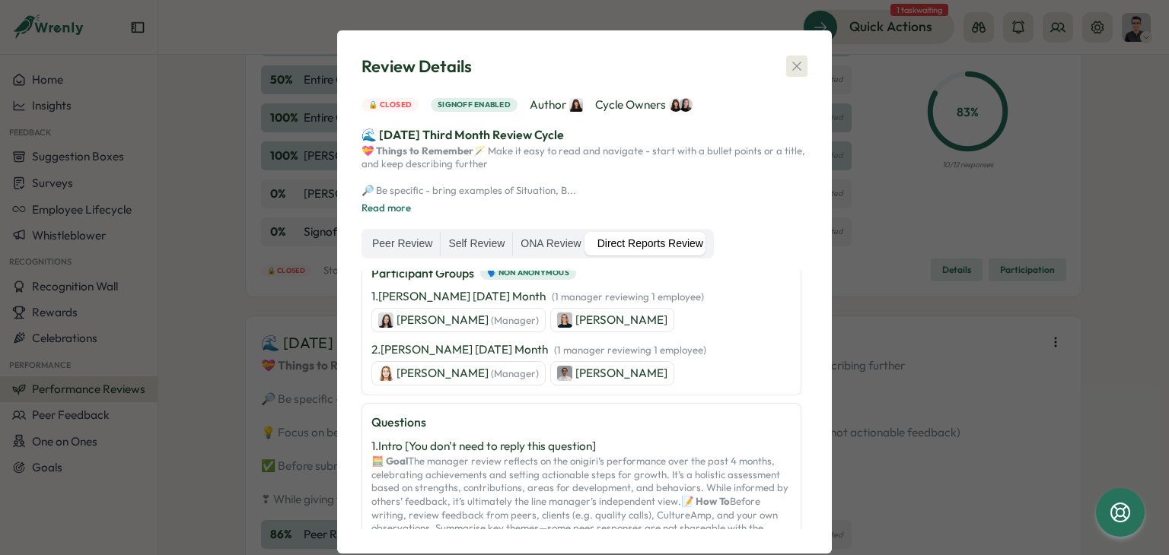
click at [789, 68] on icon "button" at bounding box center [796, 66] width 15 height 15
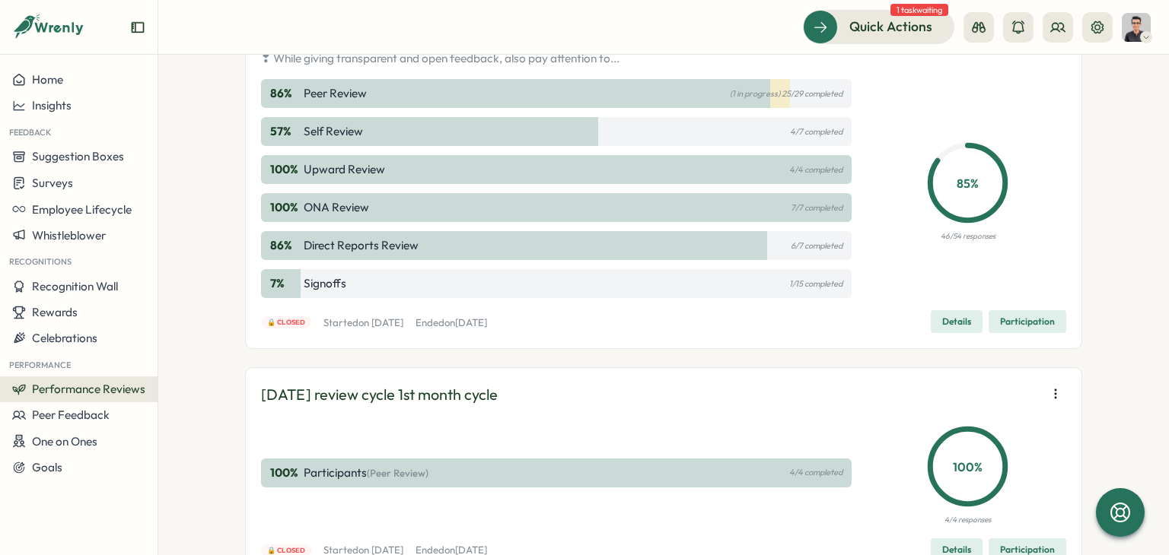
scroll to position [2030, 0]
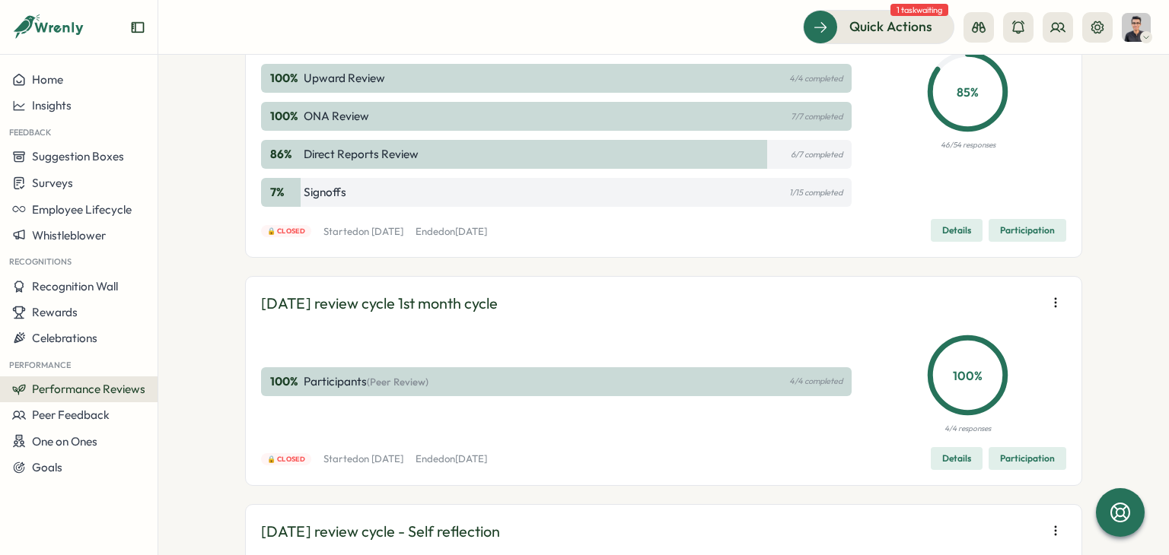
click at [1044, 241] on span "Participation" at bounding box center [1027, 230] width 55 height 21
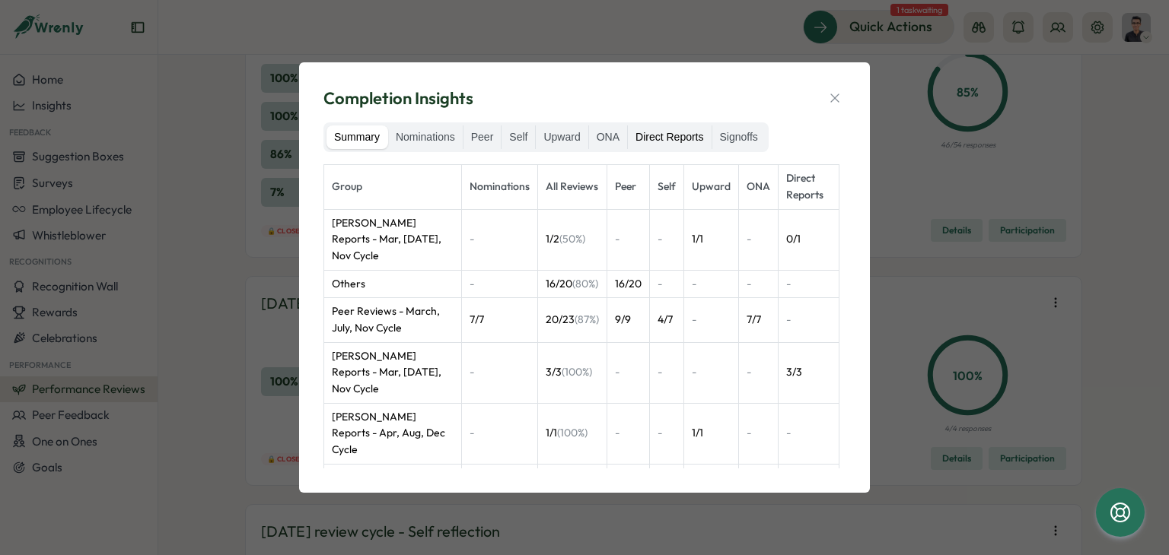
click at [679, 139] on label "Direct Reports" at bounding box center [669, 138] width 83 height 24
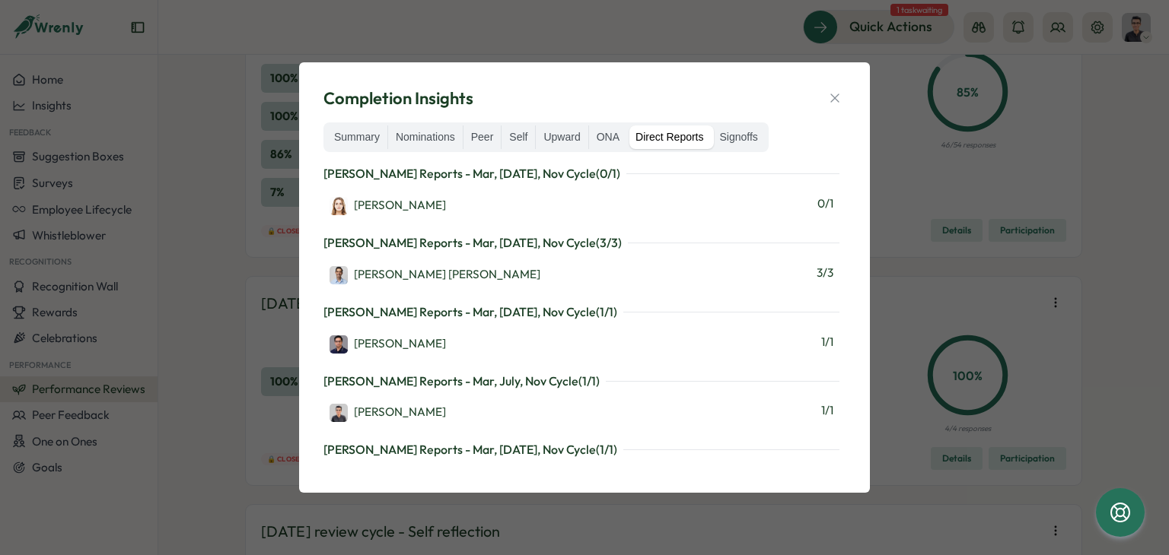
drag, startPoint x: 443, startPoint y: 135, endPoint x: 466, endPoint y: 138, distance: 23.8
click at [444, 135] on label "Nominations" at bounding box center [425, 138] width 75 height 24
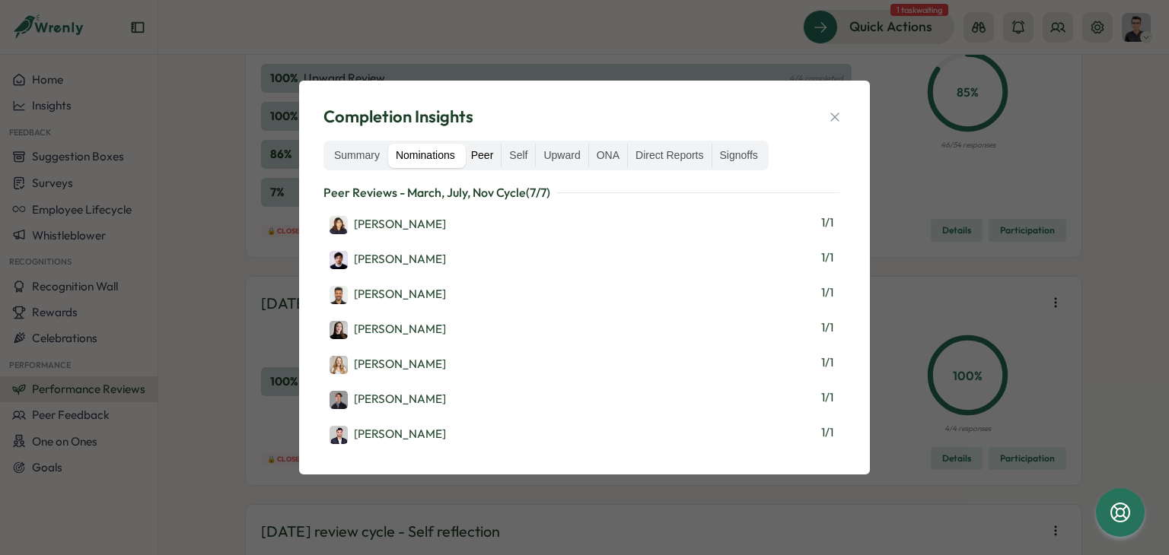
click at [491, 147] on label "Peer" at bounding box center [482, 156] width 38 height 24
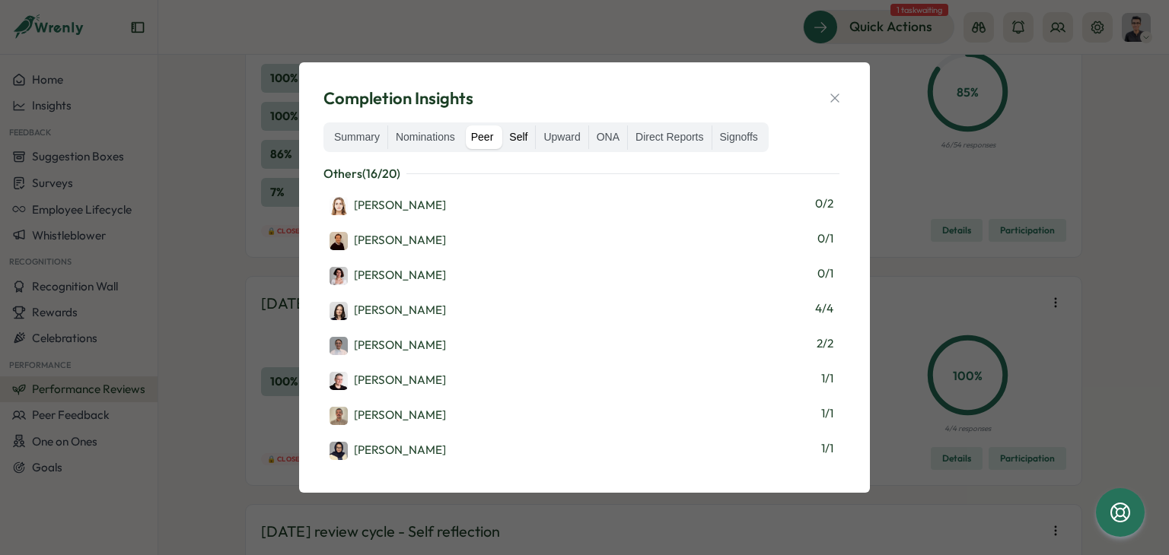
click at [526, 130] on label "Self" at bounding box center [517, 138] width 33 height 24
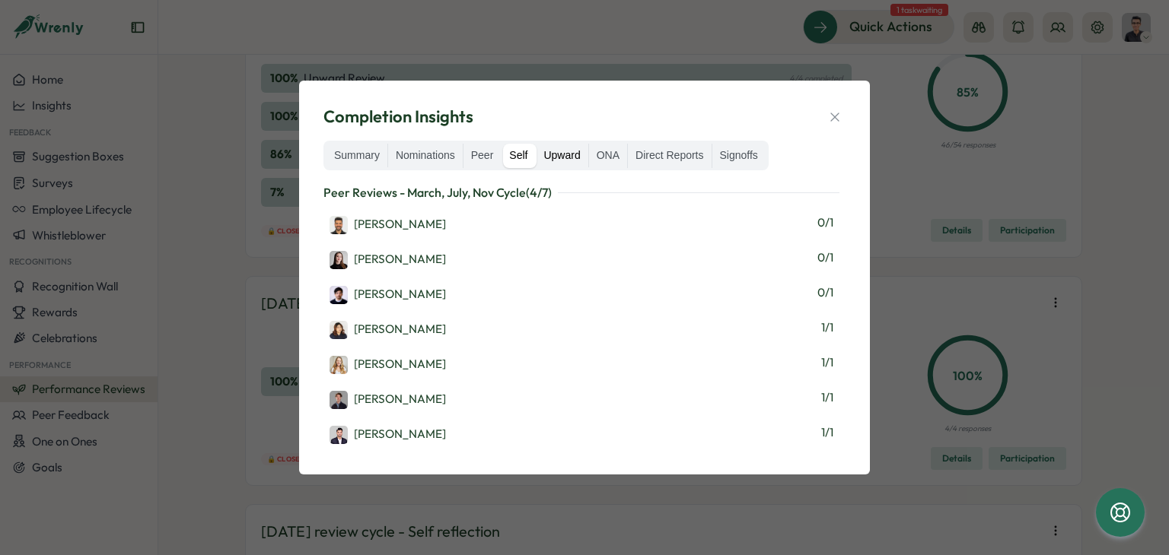
click at [555, 150] on label "Upward" at bounding box center [562, 156] width 52 height 24
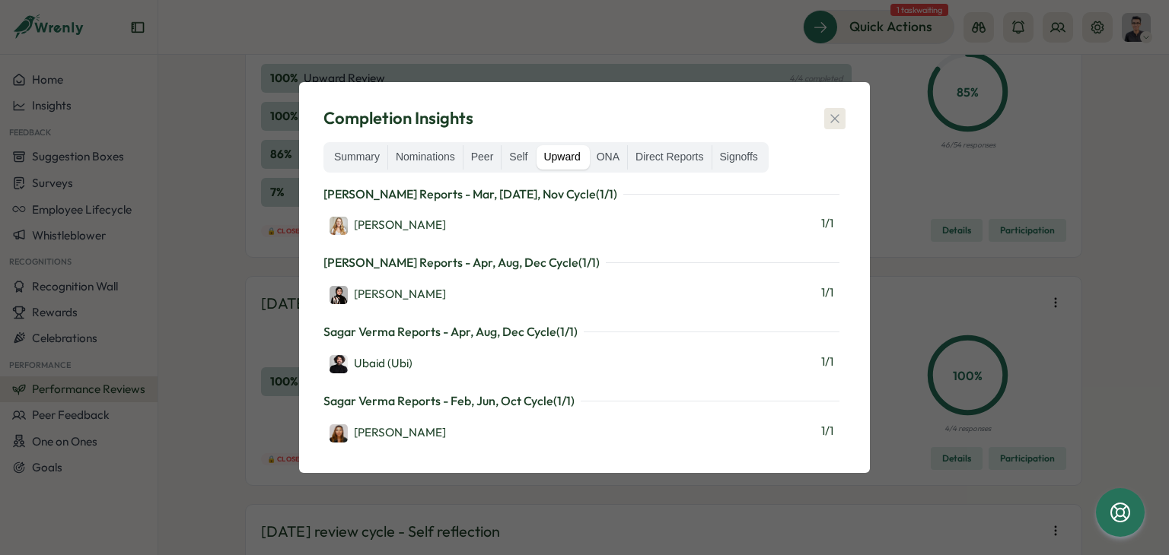
click at [840, 119] on icon "button" at bounding box center [834, 118] width 15 height 15
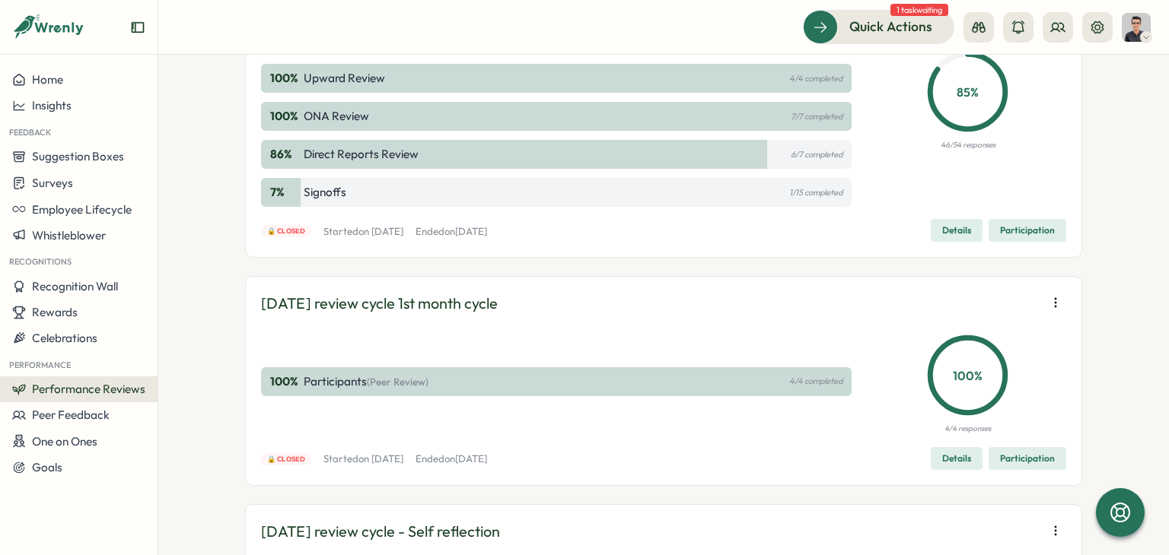
click at [1039, 241] on span "Participation" at bounding box center [1027, 230] width 55 height 21
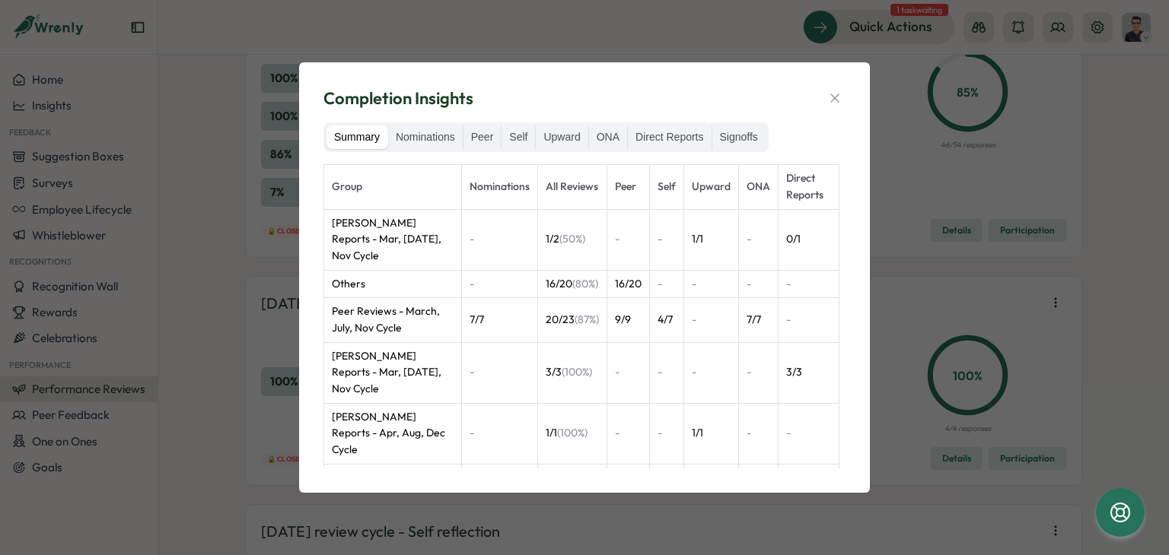
drag, startPoint x: 831, startPoint y: 98, endPoint x: 855, endPoint y: 145, distance: 52.4
click at [831, 100] on icon "button" at bounding box center [834, 98] width 15 height 15
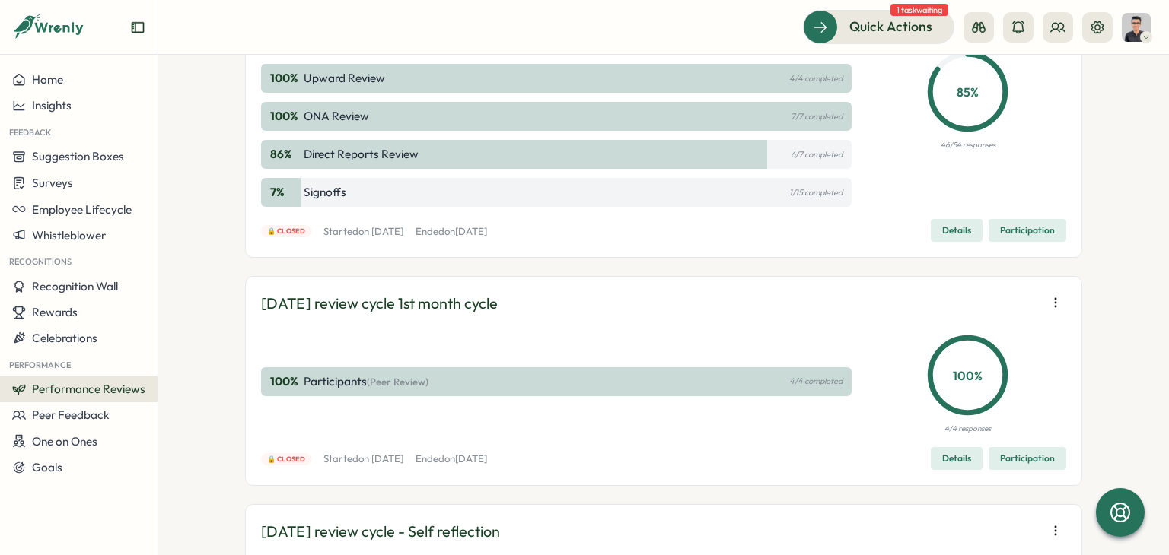
click at [951, 241] on span "Details" at bounding box center [956, 230] width 29 height 21
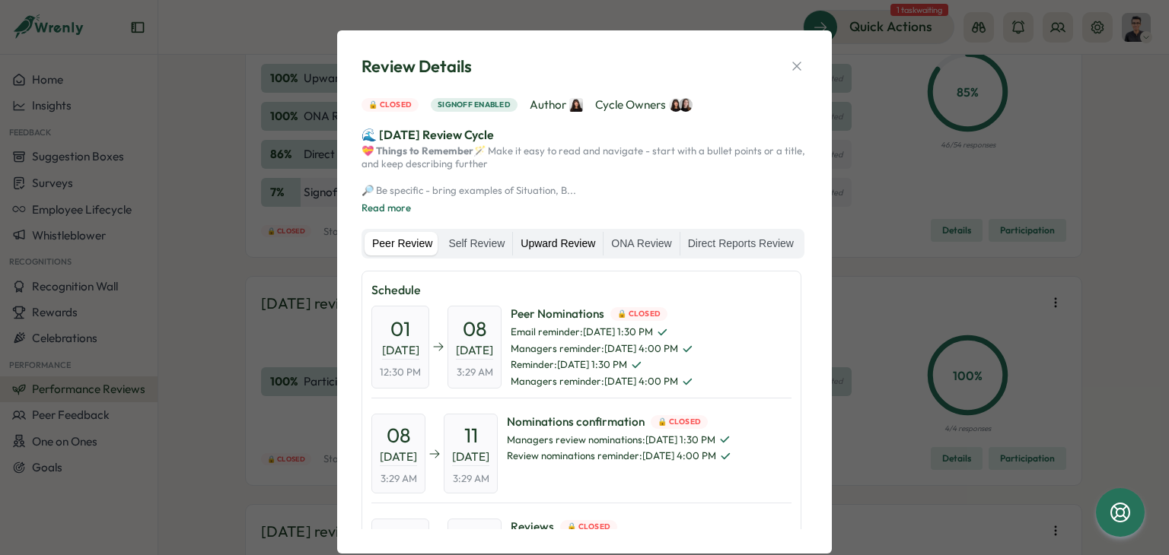
click at [563, 256] on label "Upward Review" at bounding box center [558, 244] width 90 height 24
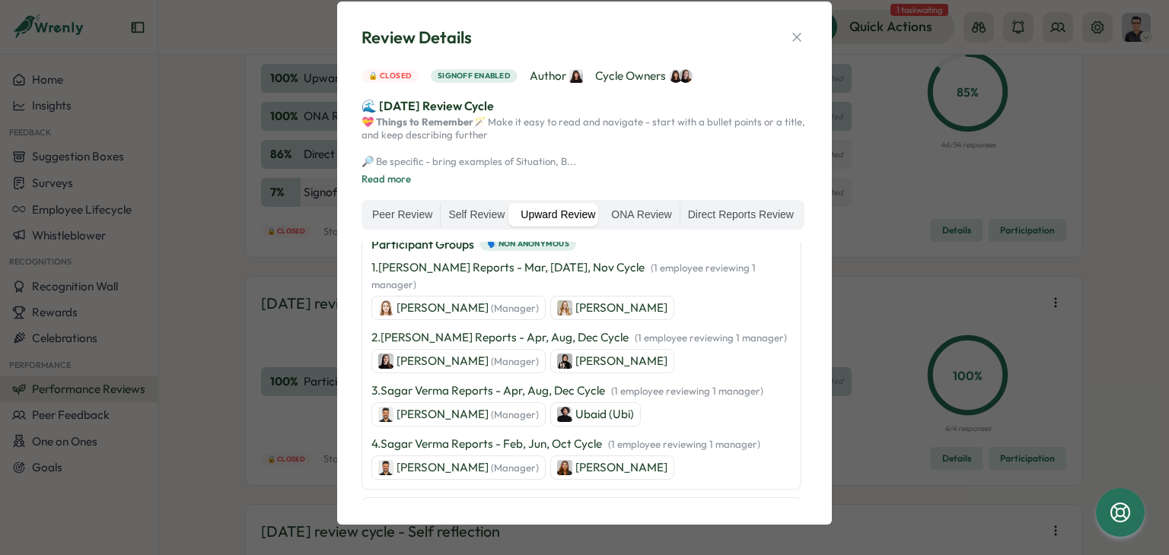
scroll to position [228, 0]
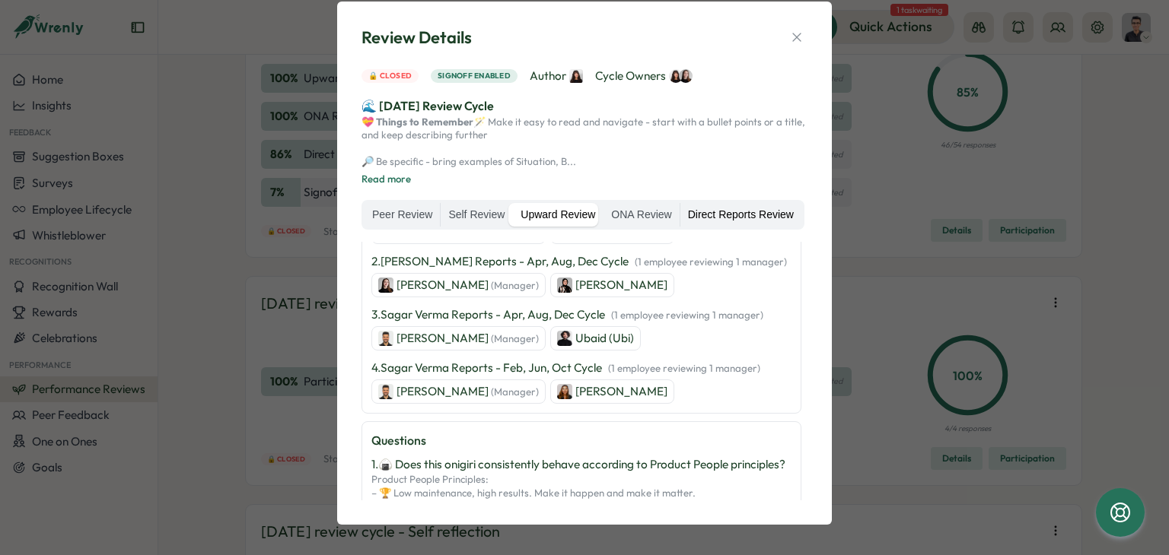
click at [711, 207] on label "Direct Reports Review" at bounding box center [740, 215] width 121 height 24
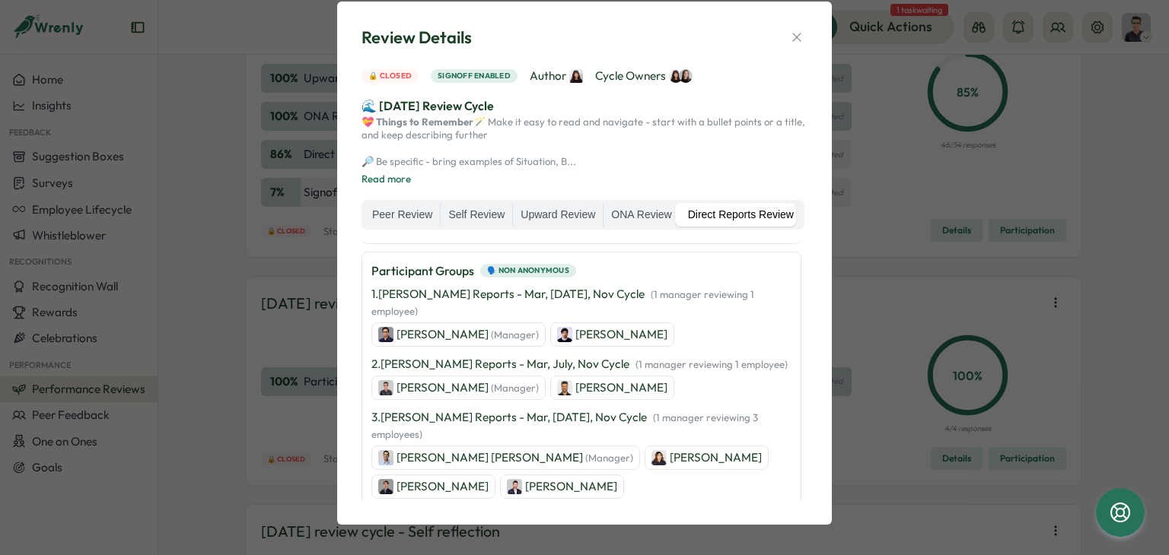
scroll to position [152, 0]
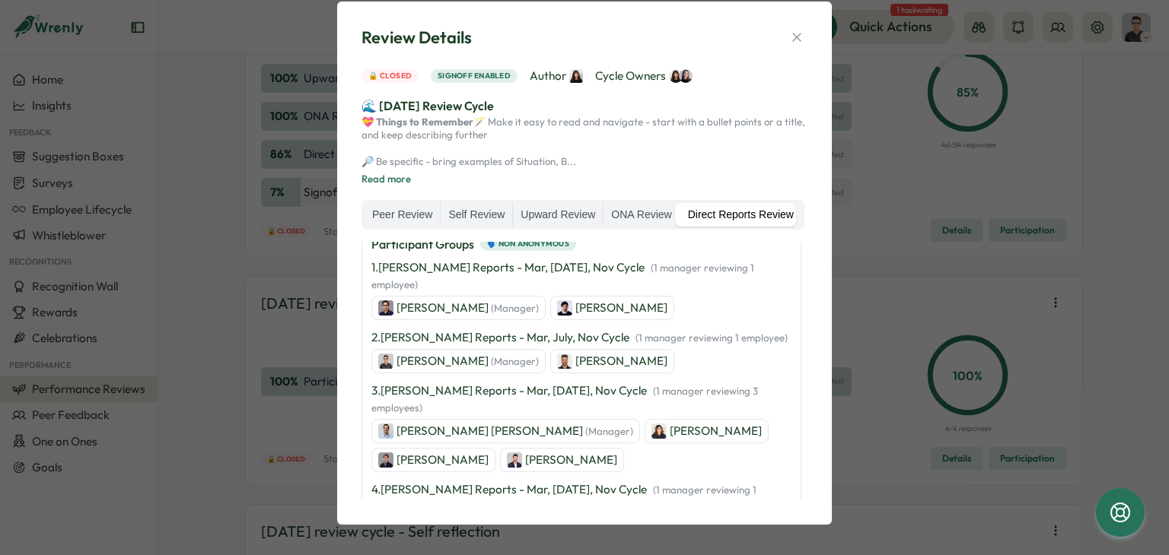
click at [669, 423] on p "Zara Malik" at bounding box center [715, 431] width 92 height 17
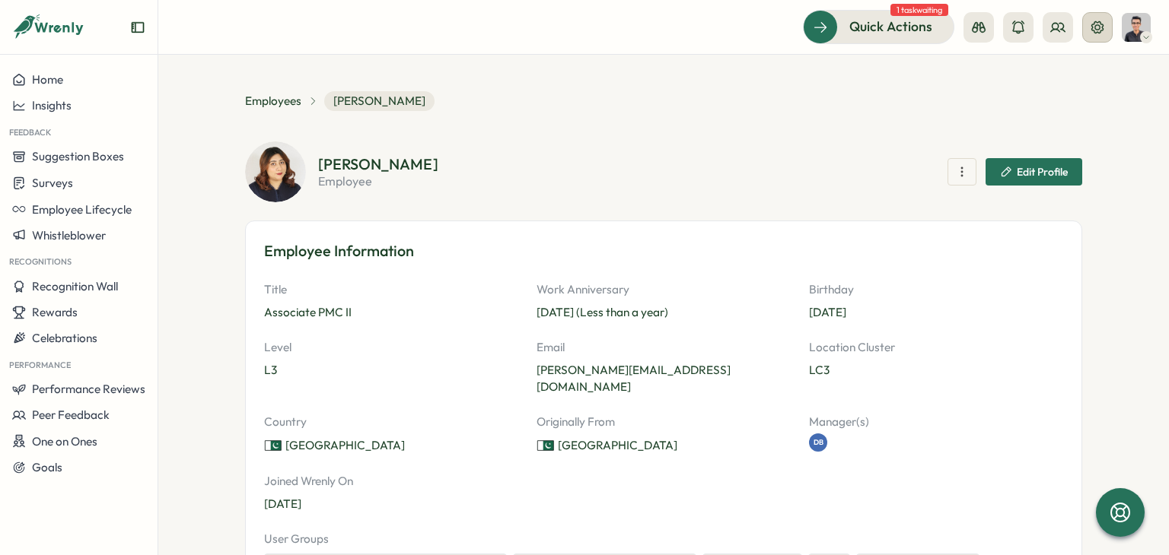
click at [1101, 30] on icon at bounding box center [1097, 27] width 12 height 12
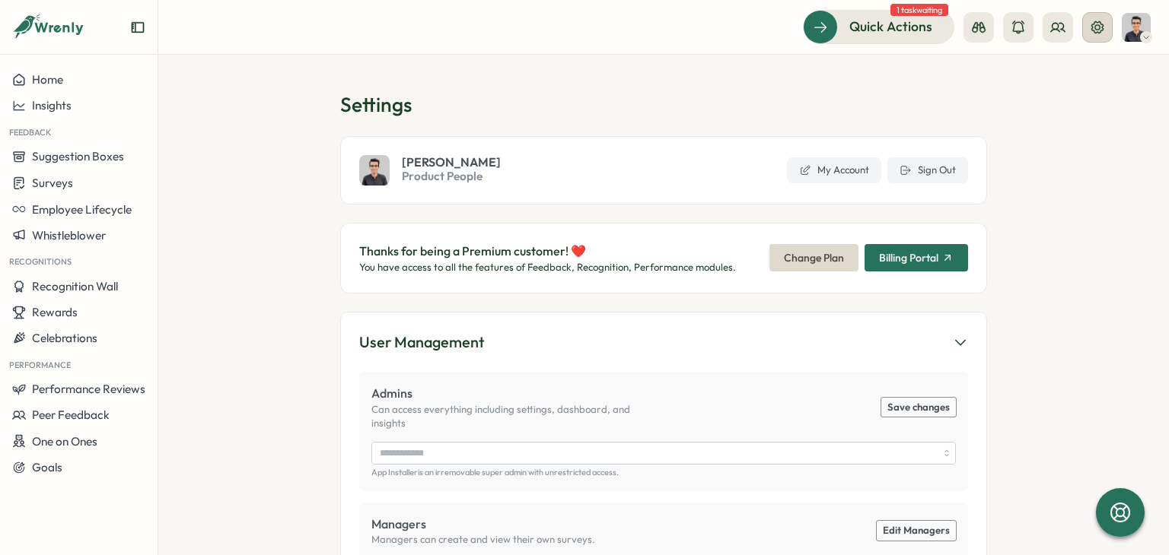
type input "**********"
click at [924, 173] on span "Sign Out" at bounding box center [937, 171] width 38 height 14
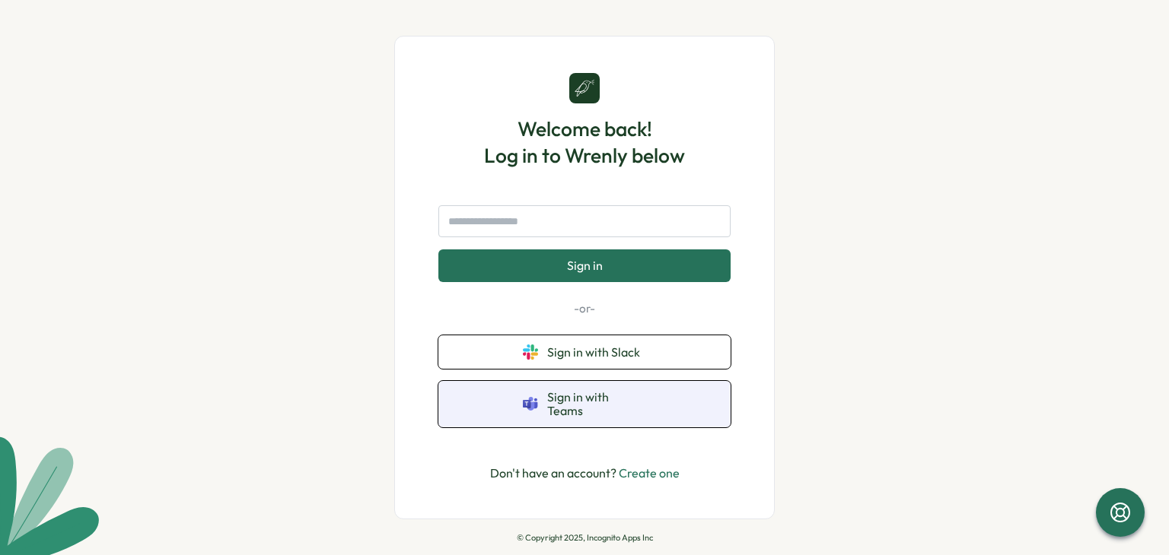
click at [648, 412] on button "Sign in with Teams" at bounding box center [584, 404] width 292 height 46
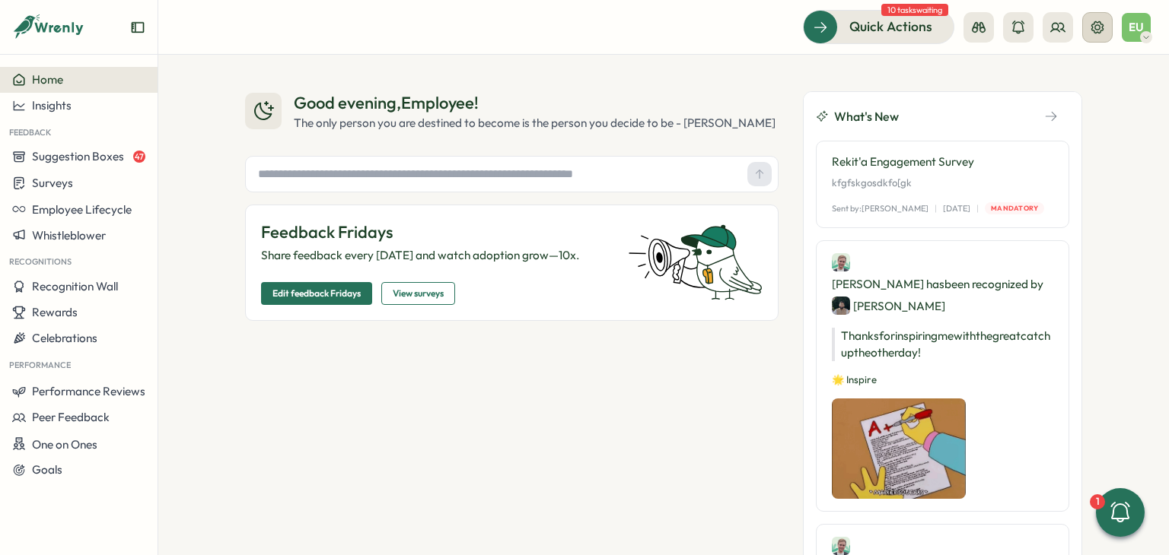
click at [1099, 39] on button at bounding box center [1097, 27] width 30 height 30
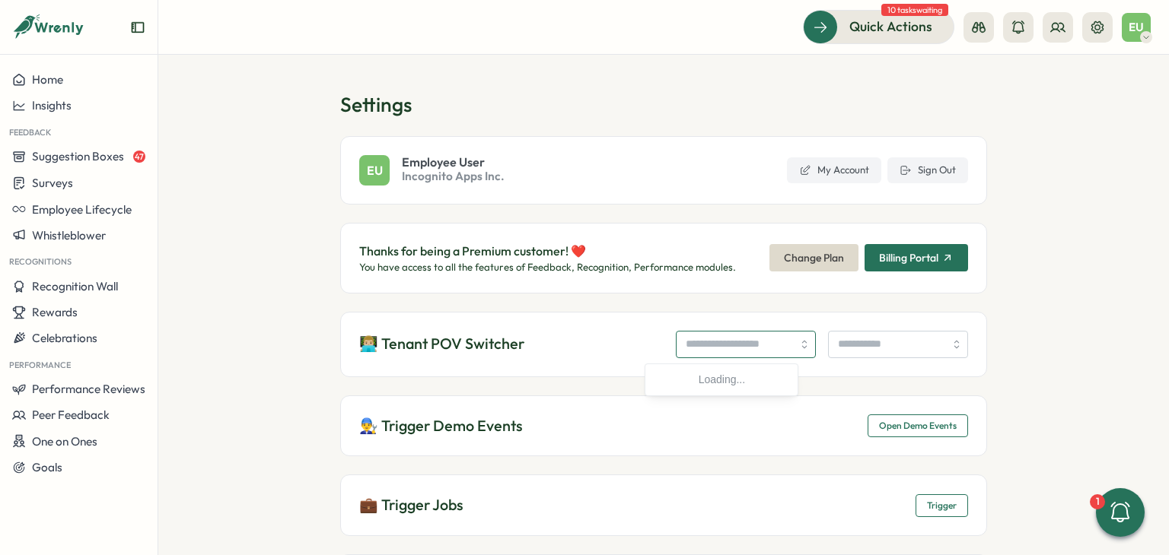
click at [676, 338] on input "search" at bounding box center [746, 344] width 140 height 27
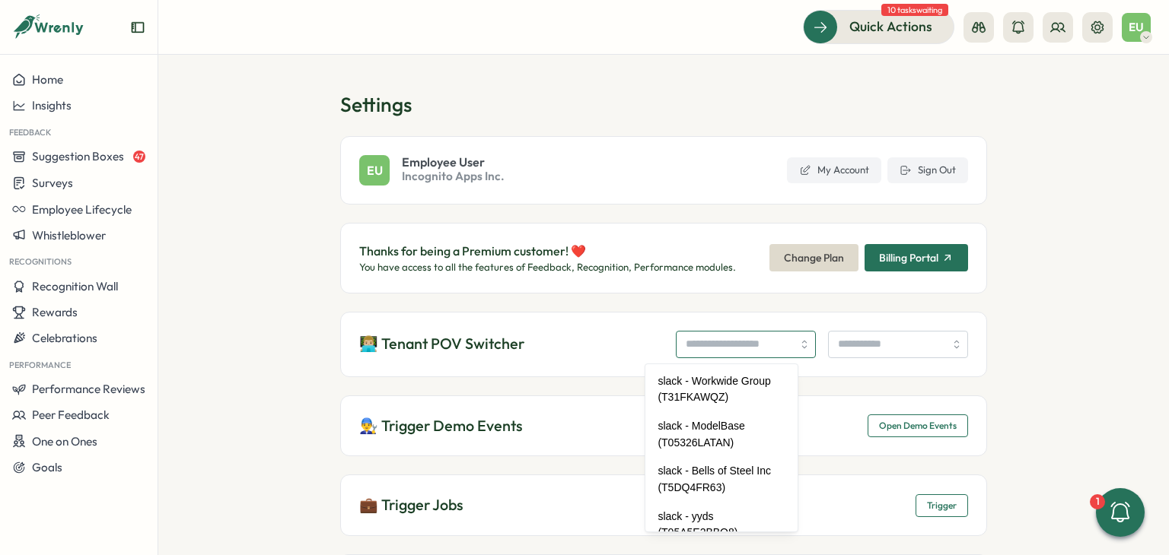
type input "*"
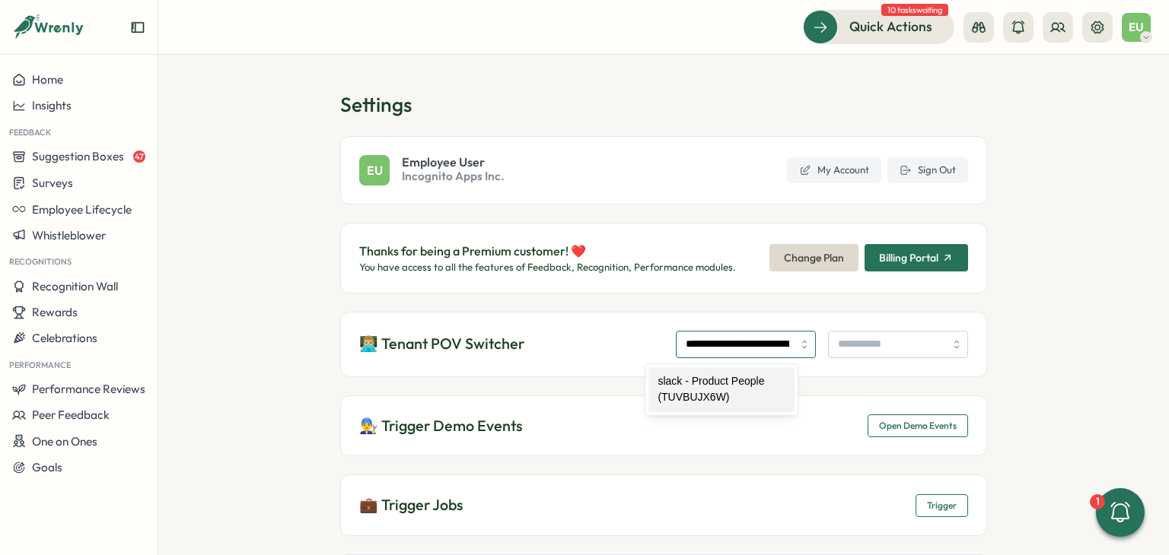
type input "**********"
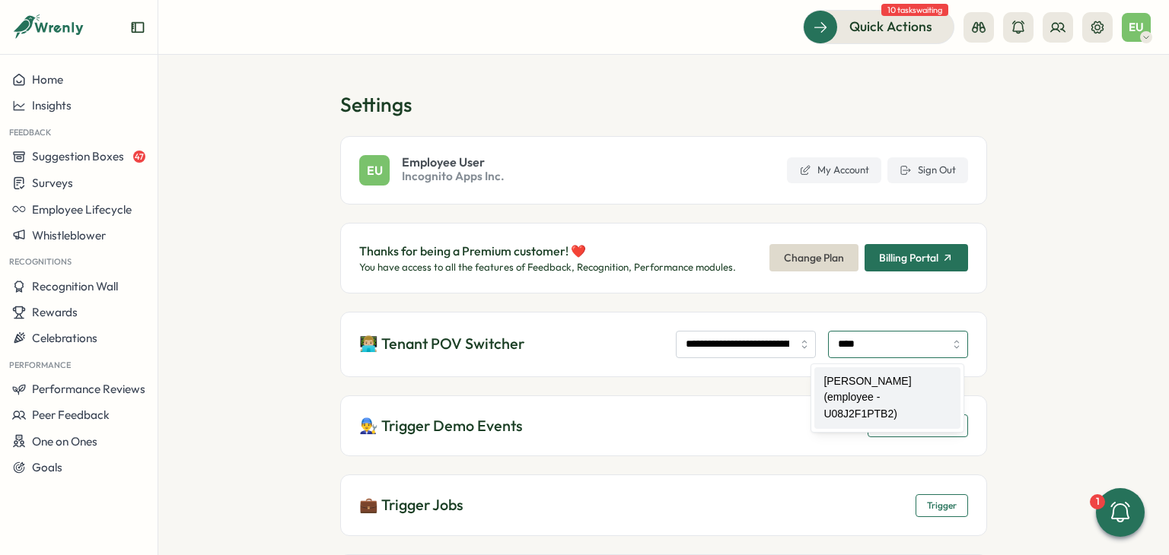
type input "**********"
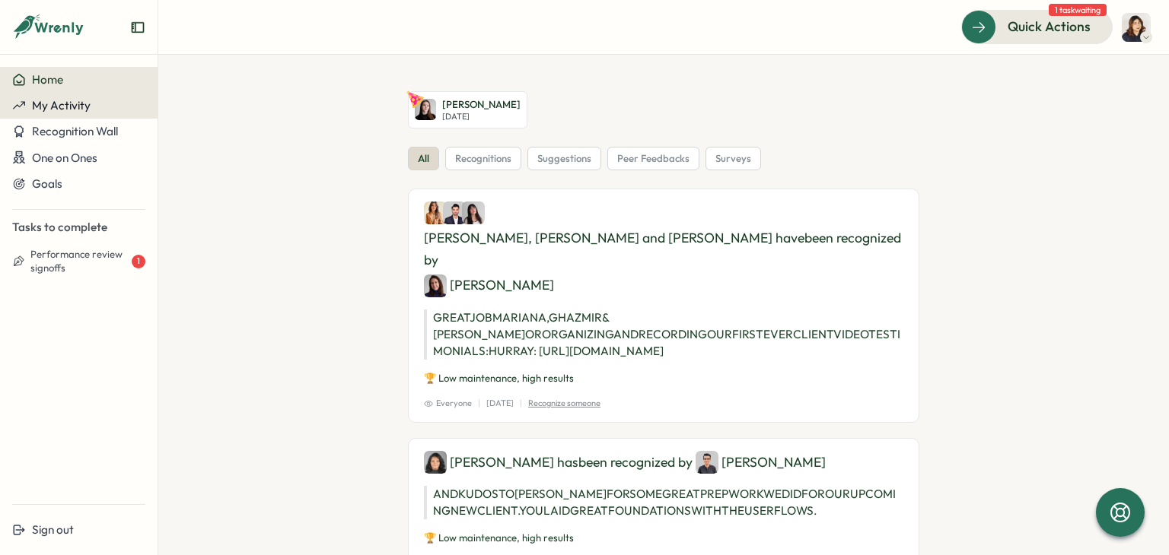
click at [100, 116] on button "My Activity" at bounding box center [78, 106] width 157 height 26
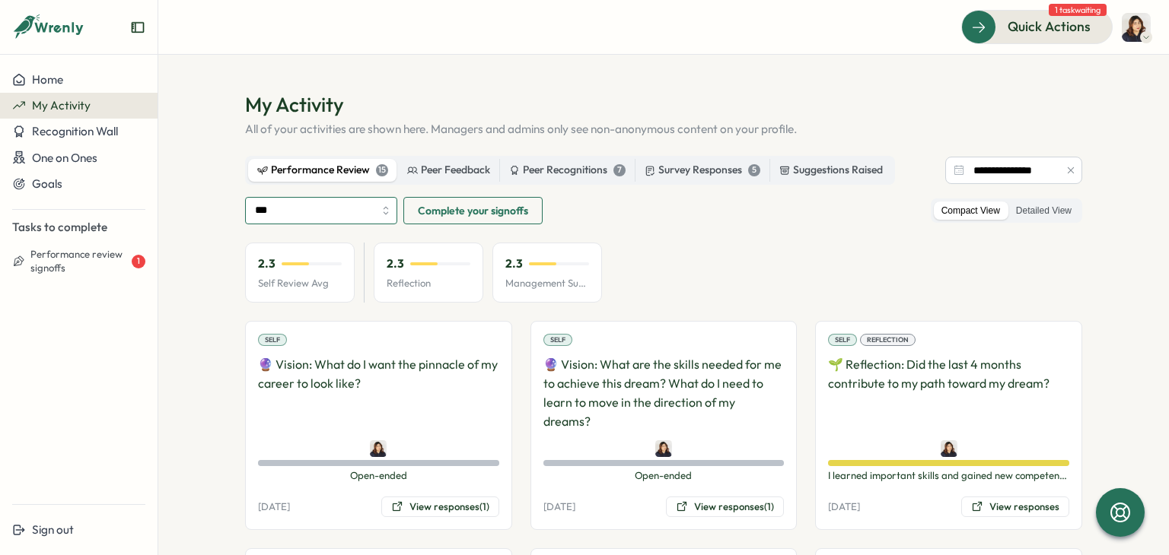
click at [291, 214] on input "***" at bounding box center [321, 210] width 152 height 27
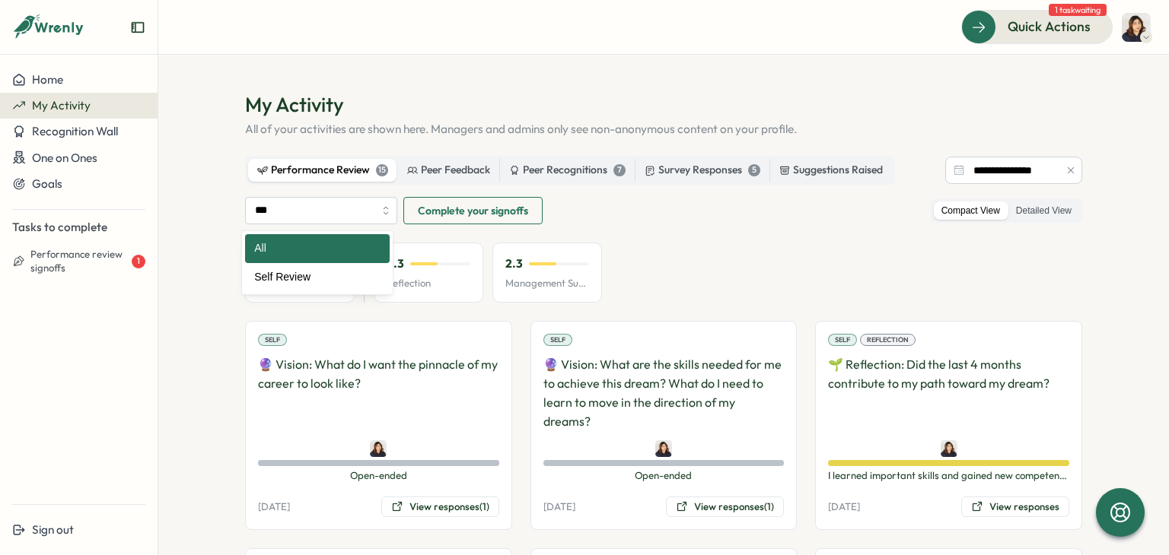
click at [1067, 168] on icon "button" at bounding box center [1070, 170] width 11 height 11
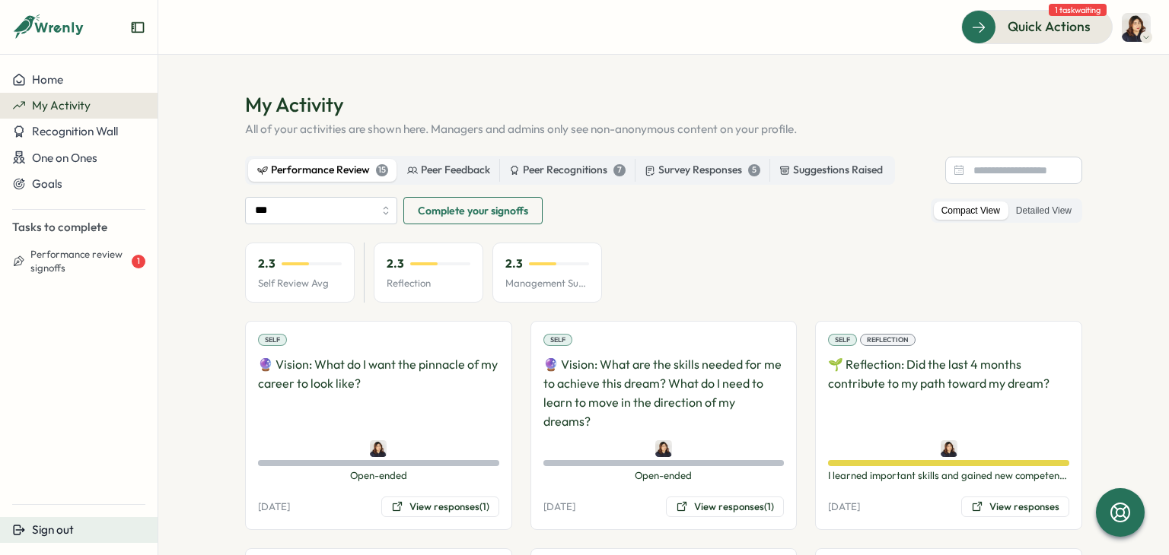
click at [103, 518] on button "Sign out" at bounding box center [78, 530] width 157 height 26
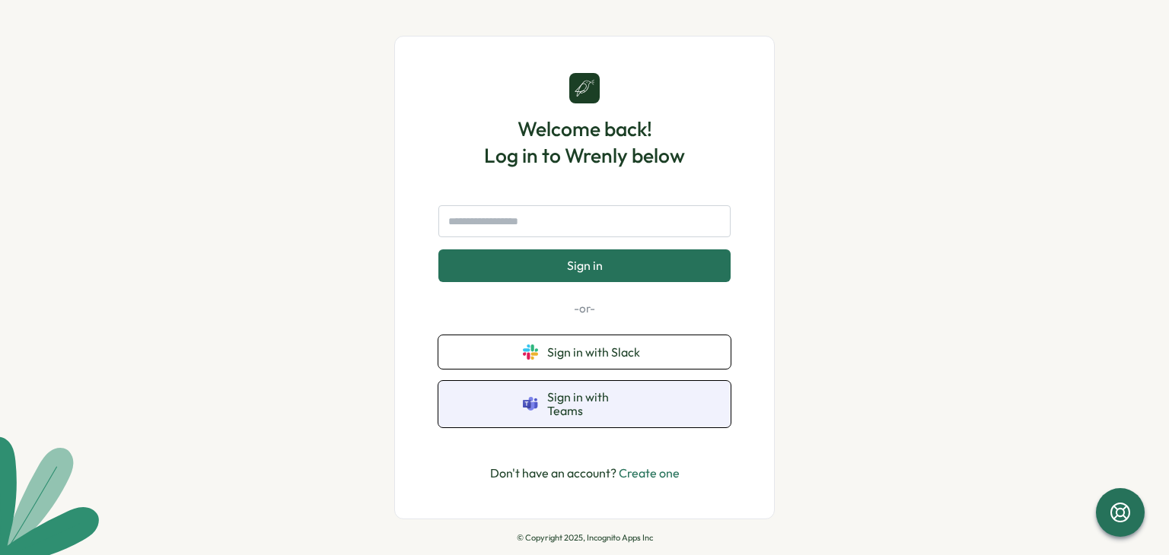
click at [660, 409] on button "Sign in with Teams" at bounding box center [584, 404] width 292 height 46
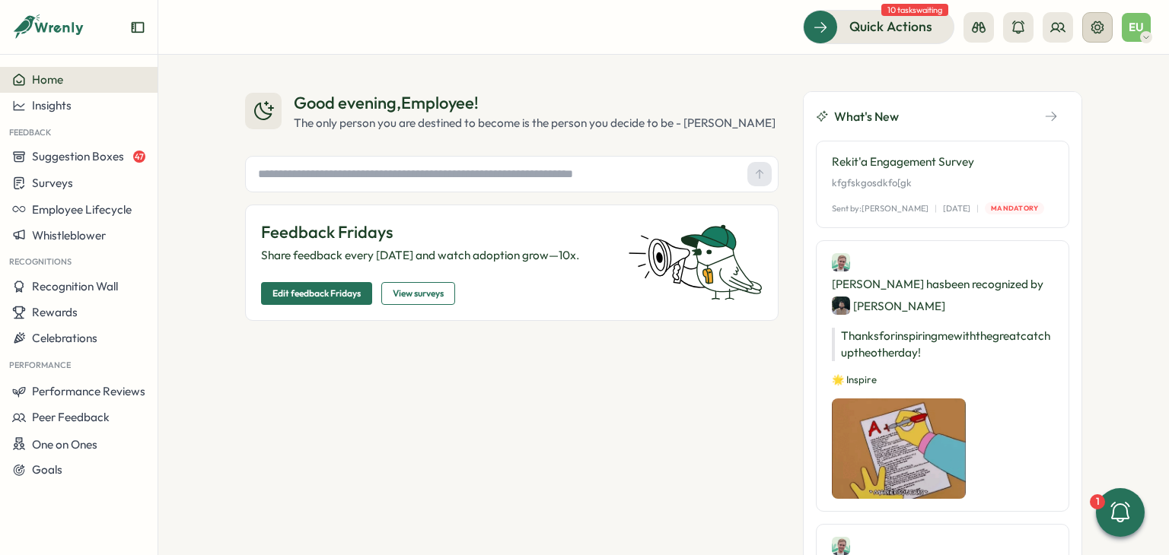
click at [1096, 17] on button at bounding box center [1097, 27] width 30 height 30
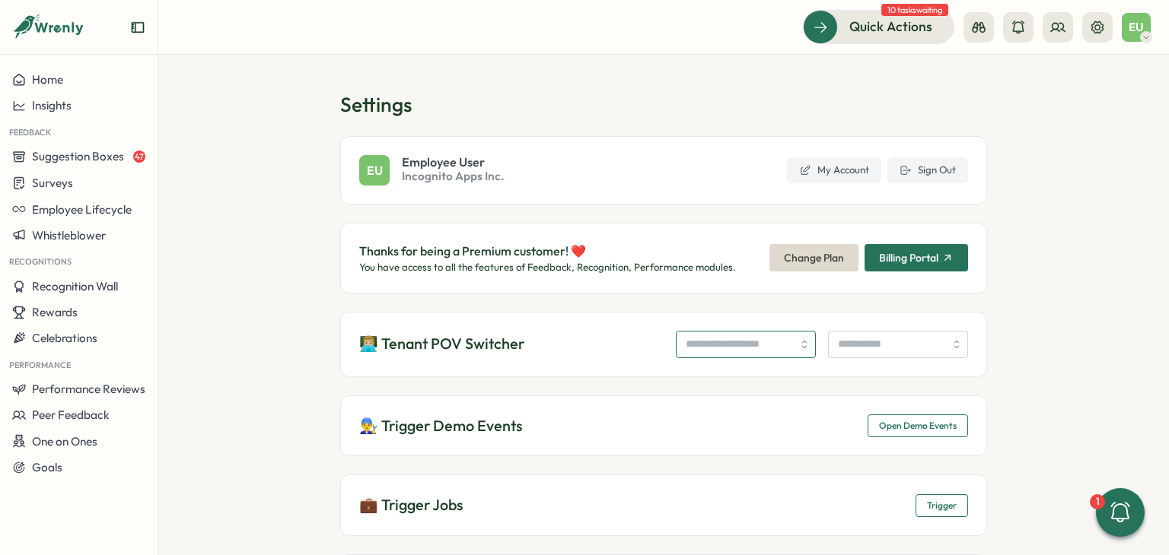
click at [720, 342] on input "search" at bounding box center [746, 344] width 140 height 27
type input "**********"
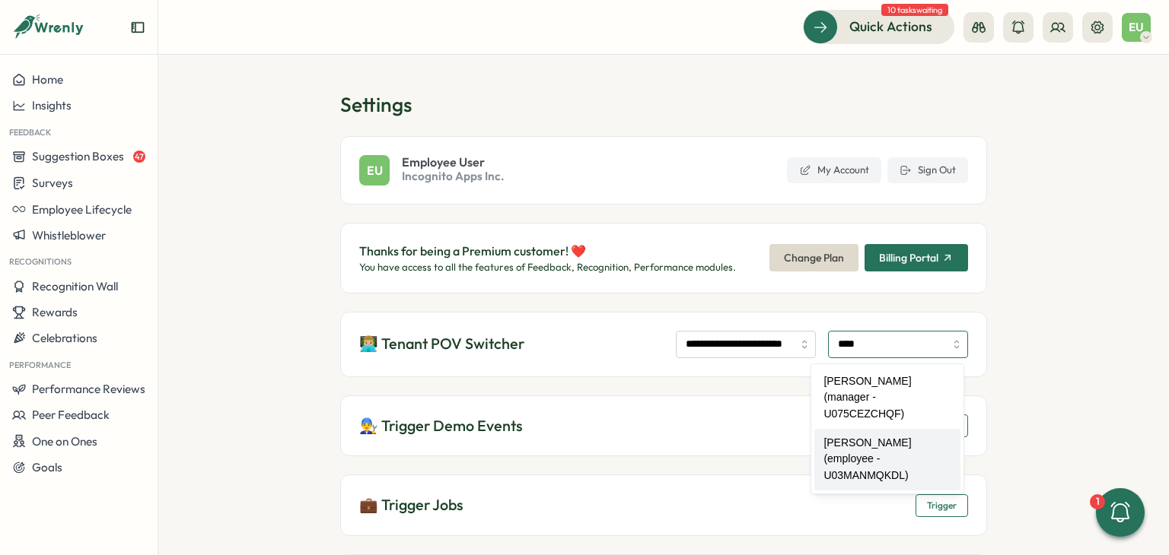
type input "**********"
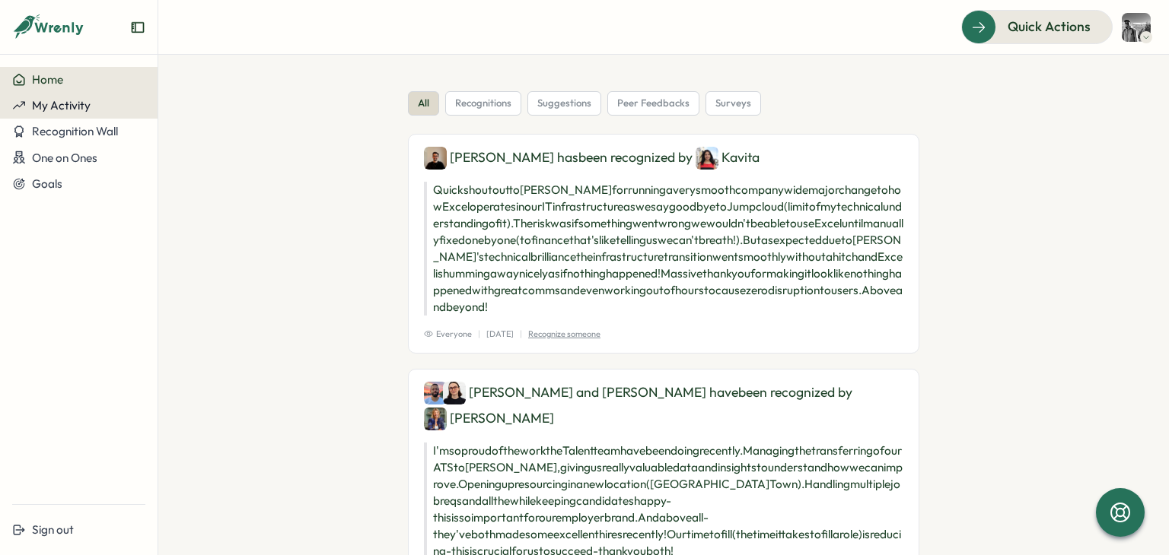
click at [85, 116] on button "My Activity" at bounding box center [78, 106] width 157 height 26
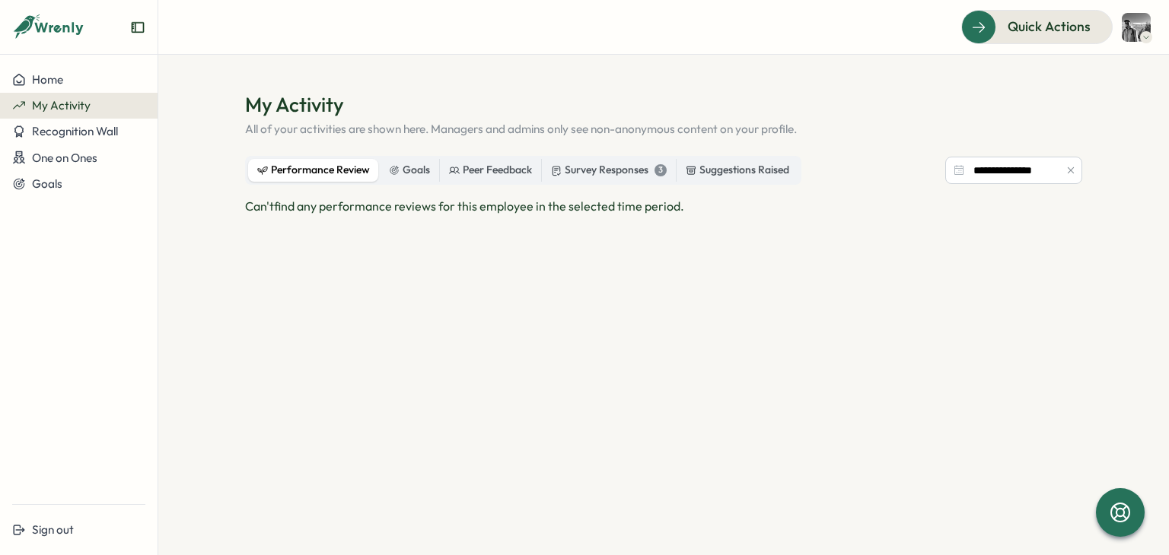
click at [1065, 170] on icon "button" at bounding box center [1070, 170] width 11 height 11
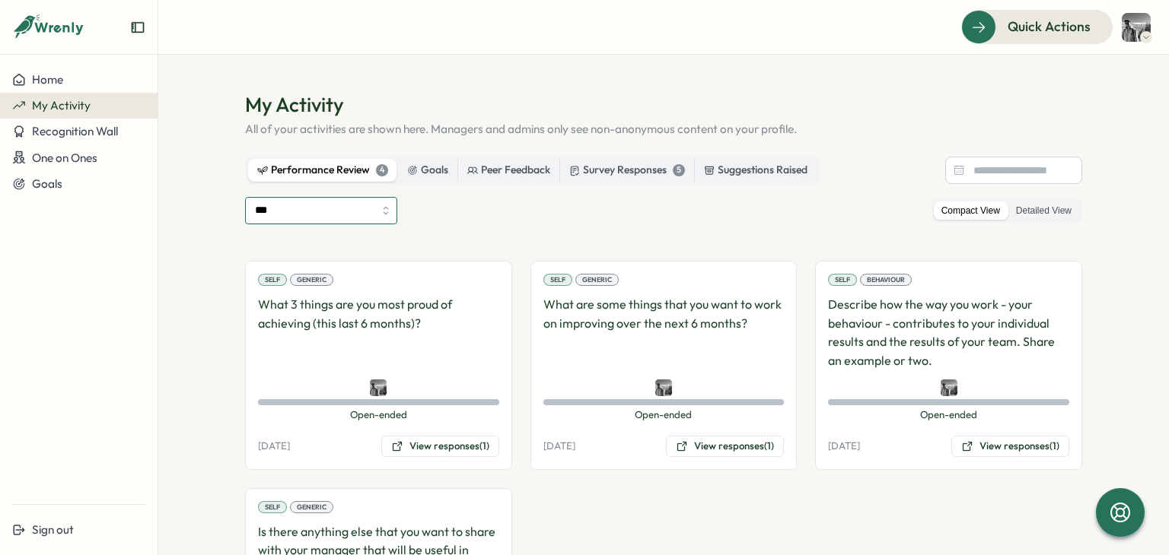
click at [285, 223] on input "***" at bounding box center [321, 210] width 152 height 27
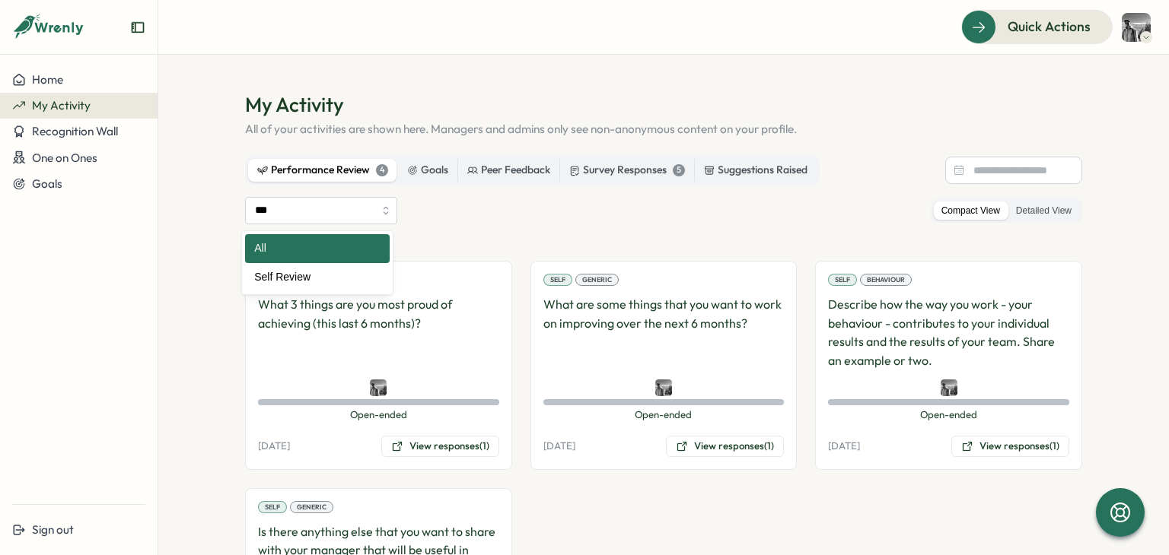
click at [287, 224] on div "*** All Self Review Compact View Detailed View Self Generic What 3 things are y…" at bounding box center [663, 447] width 837 height 500
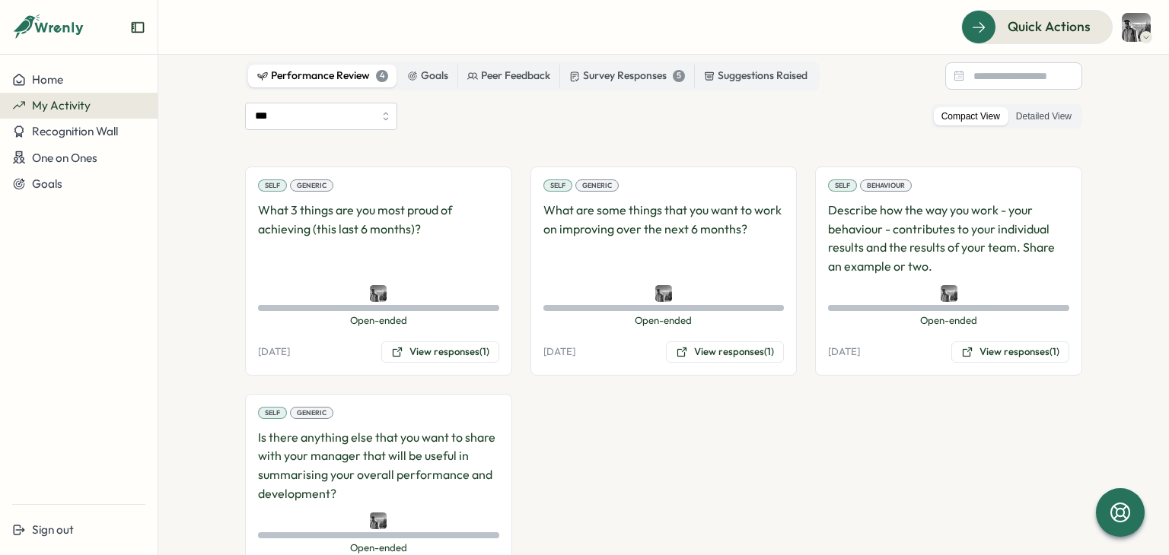
scroll to position [177, 0]
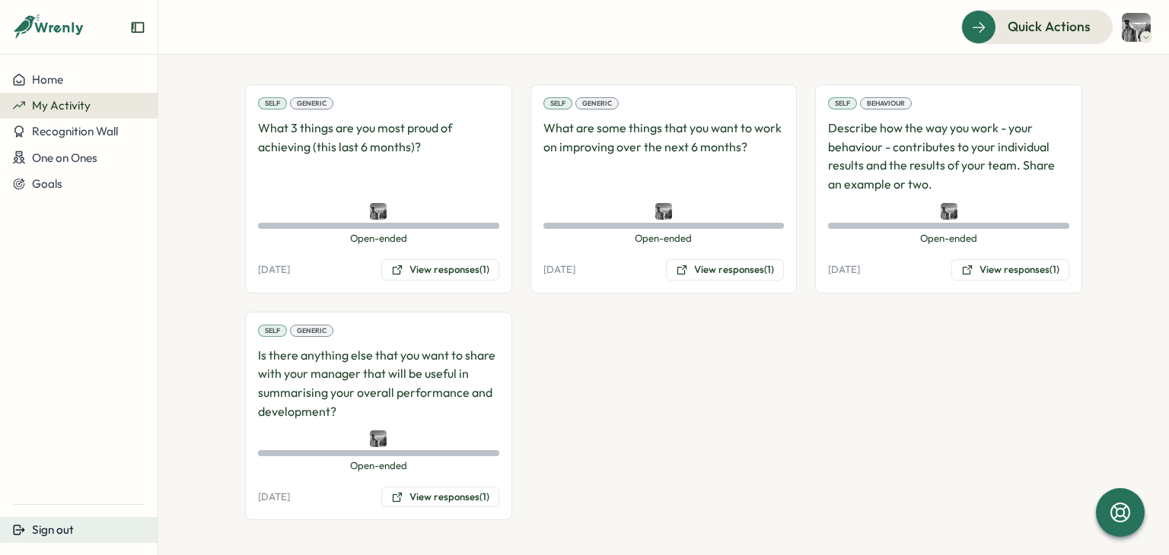
click at [44, 524] on span "Sign out" at bounding box center [53, 530] width 42 height 14
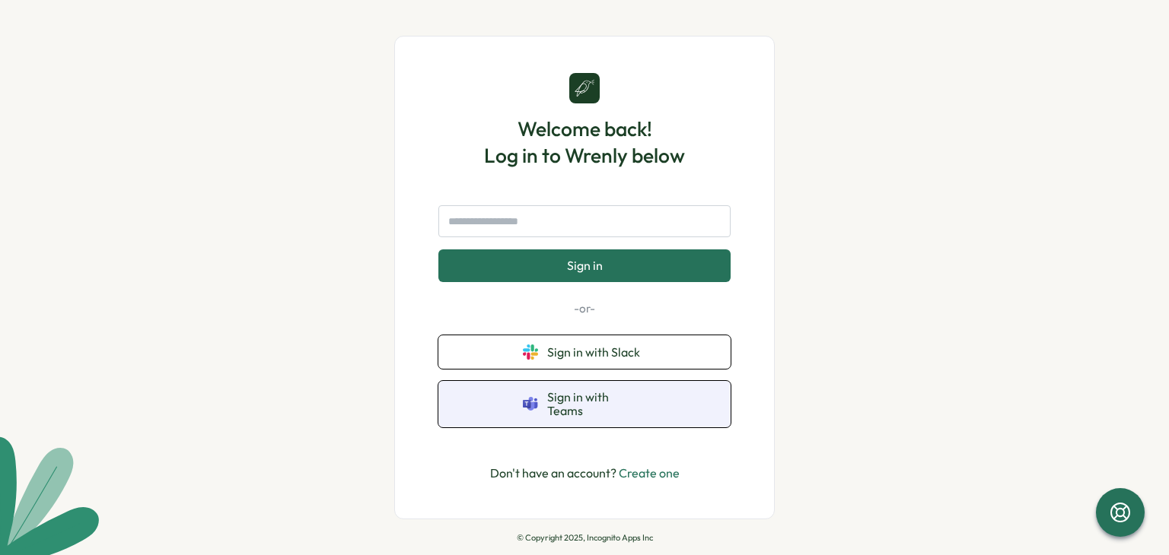
click at [650, 414] on button "Sign in with Teams" at bounding box center [584, 404] width 292 height 46
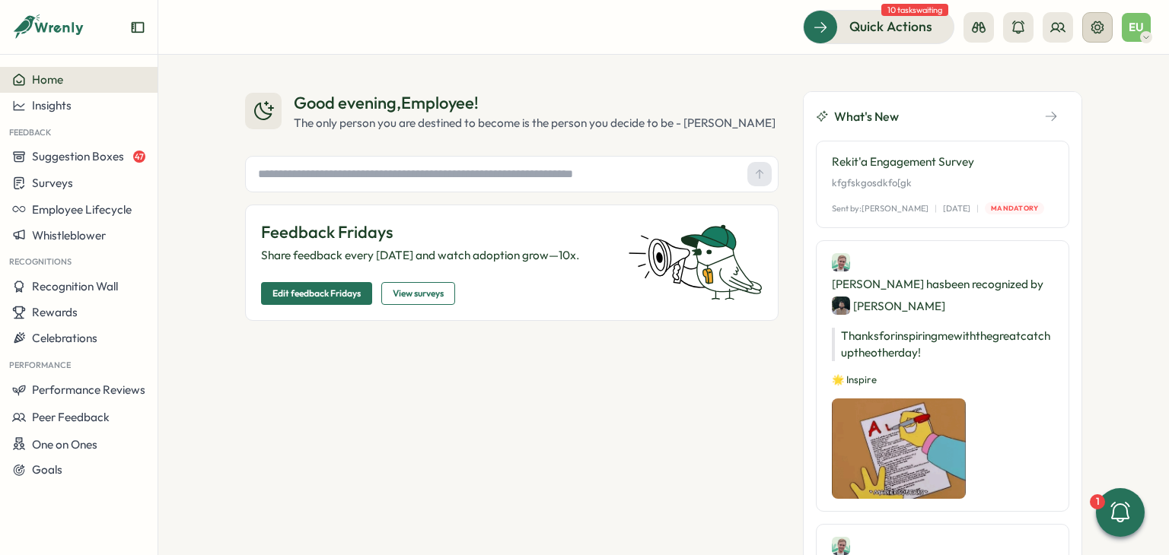
click at [1092, 30] on icon at bounding box center [1097, 27] width 12 height 12
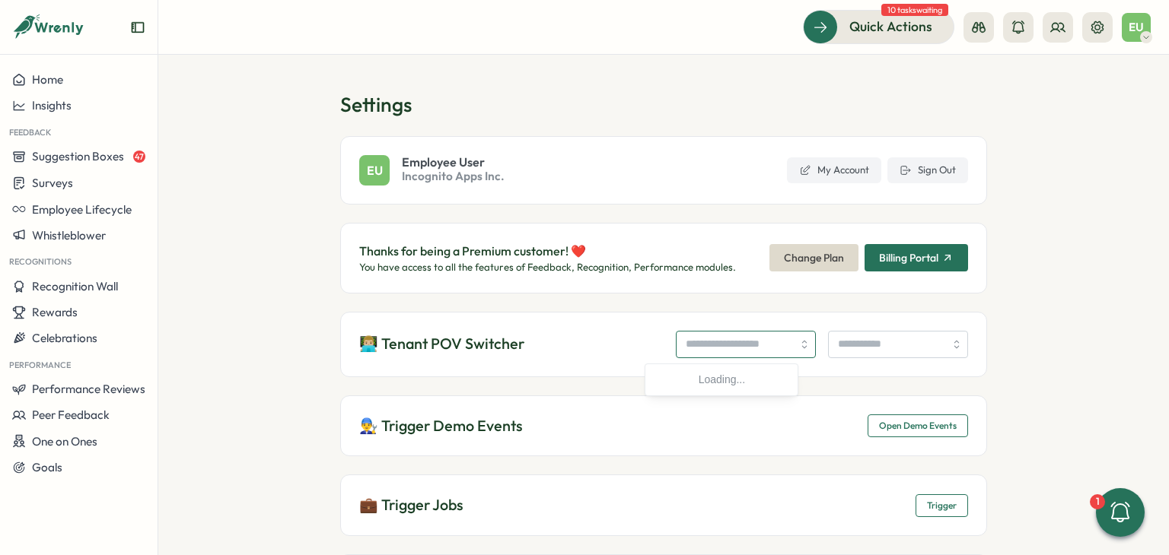
click at [724, 351] on input "search" at bounding box center [746, 344] width 140 height 27
type input "**********"
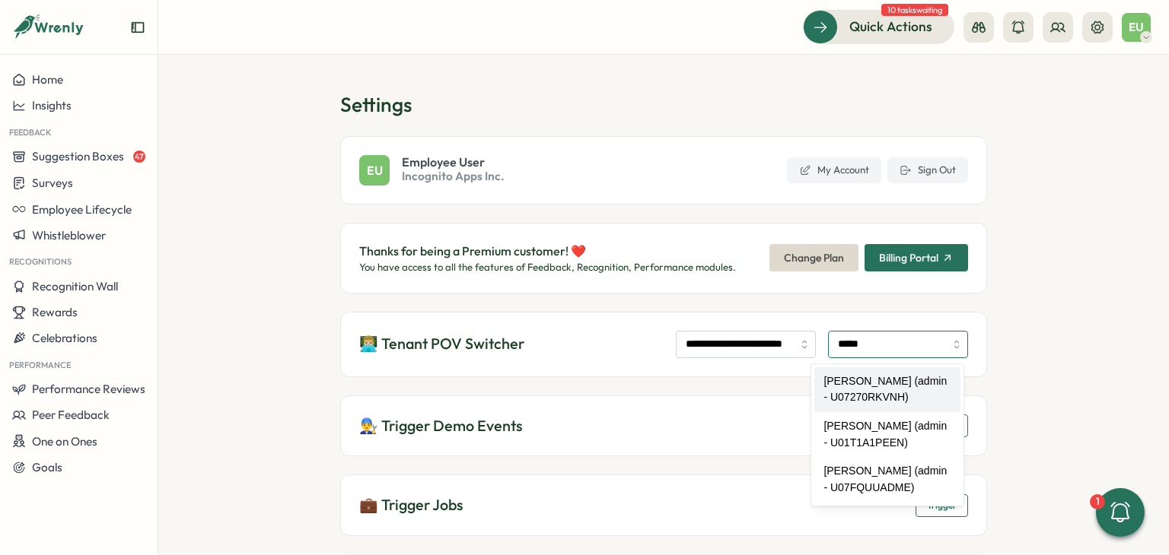
type input "**********"
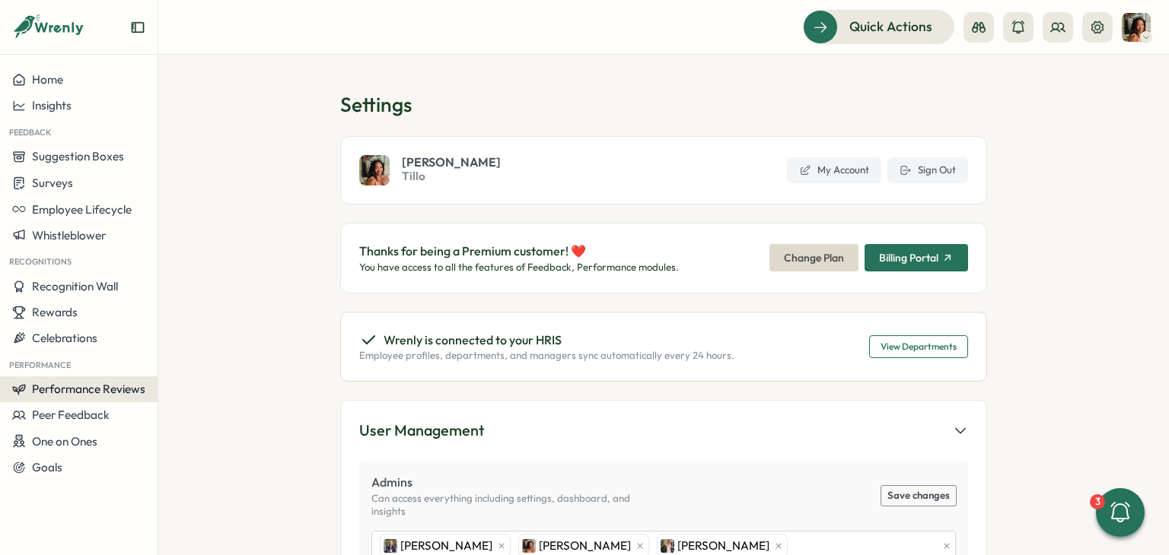
click at [126, 393] on span "Performance Reviews" at bounding box center [88, 389] width 113 height 14
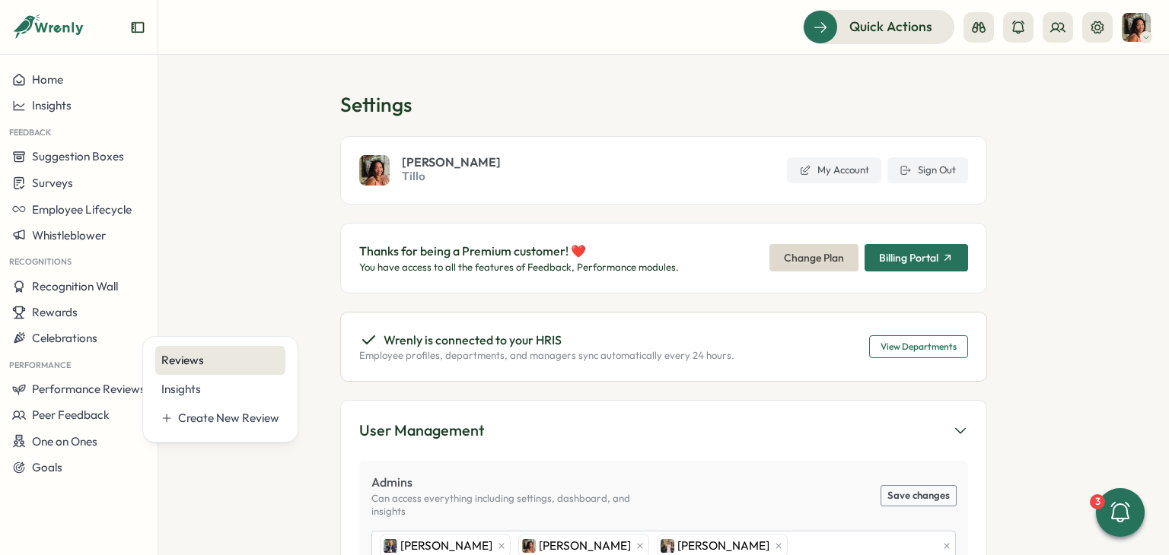
click at [188, 348] on div "Reviews" at bounding box center [220, 360] width 130 height 29
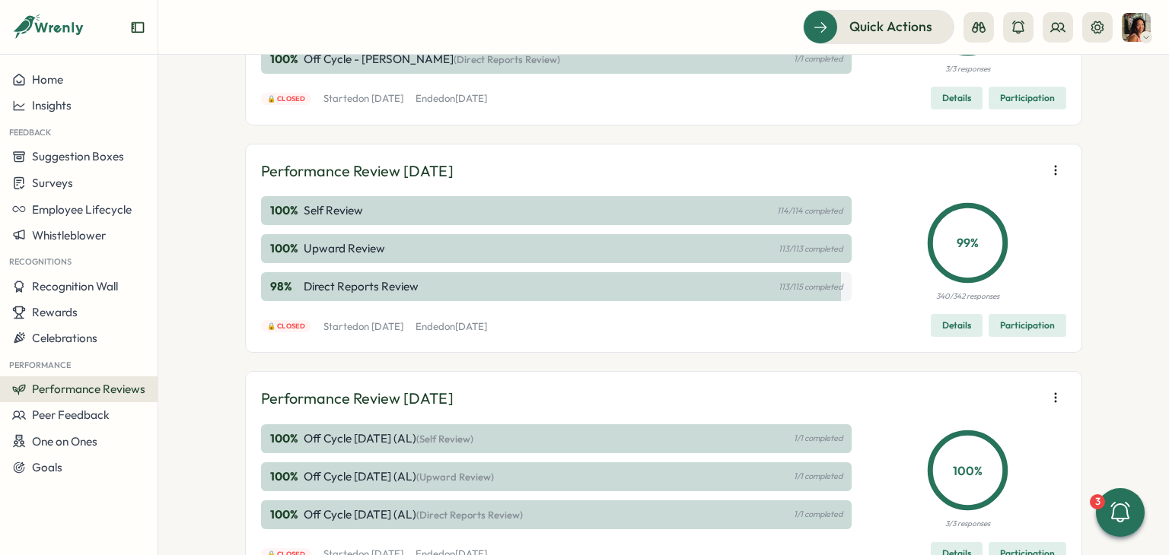
scroll to position [1120, 0]
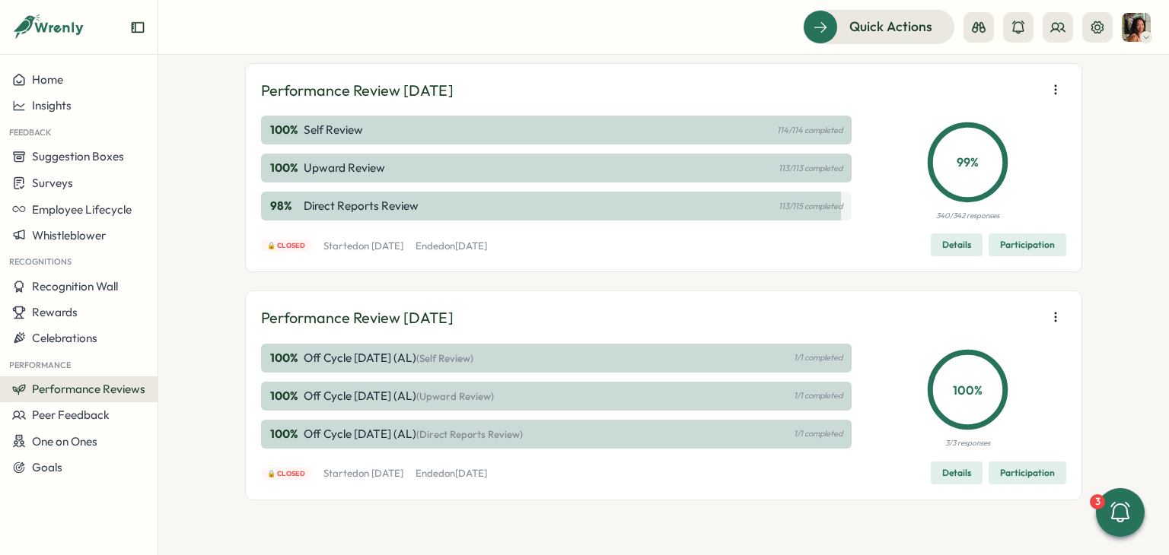
click at [962, 475] on span "Details" at bounding box center [956, 473] width 29 height 21
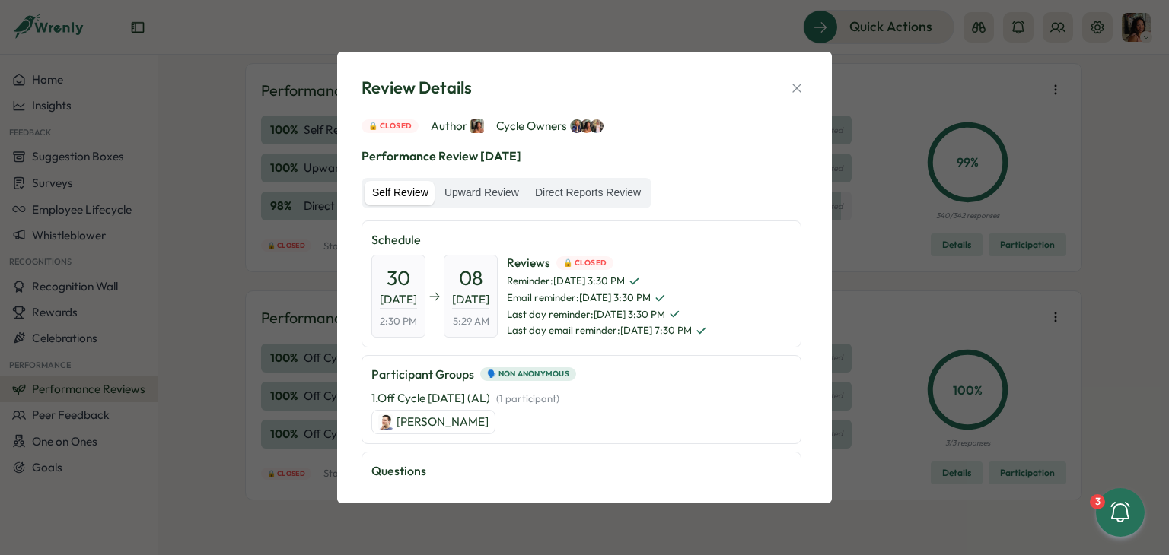
scroll to position [228, 0]
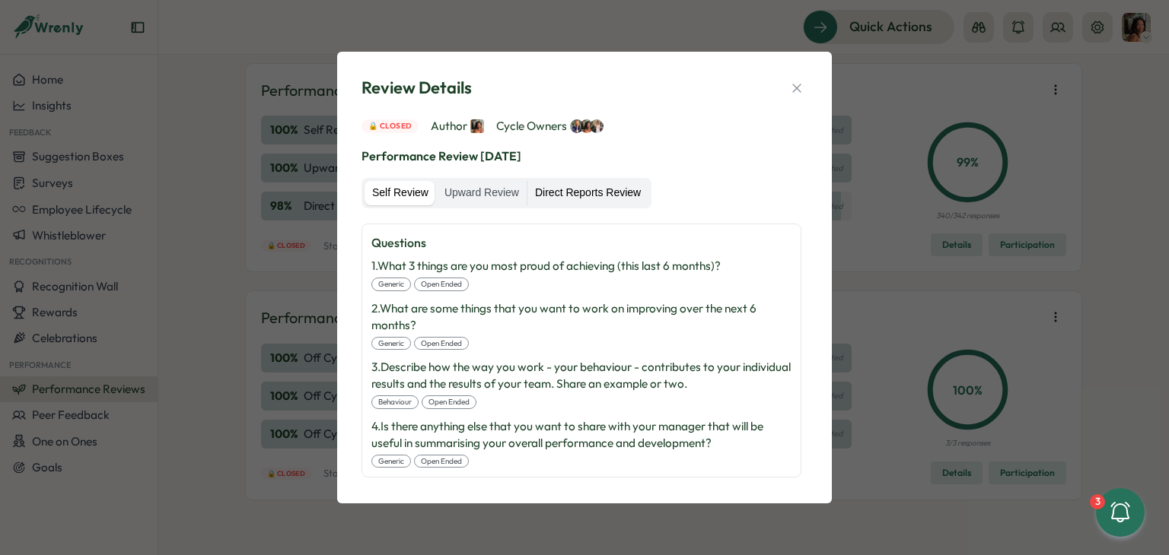
click at [611, 181] on label "Direct Reports Review" at bounding box center [587, 193] width 121 height 24
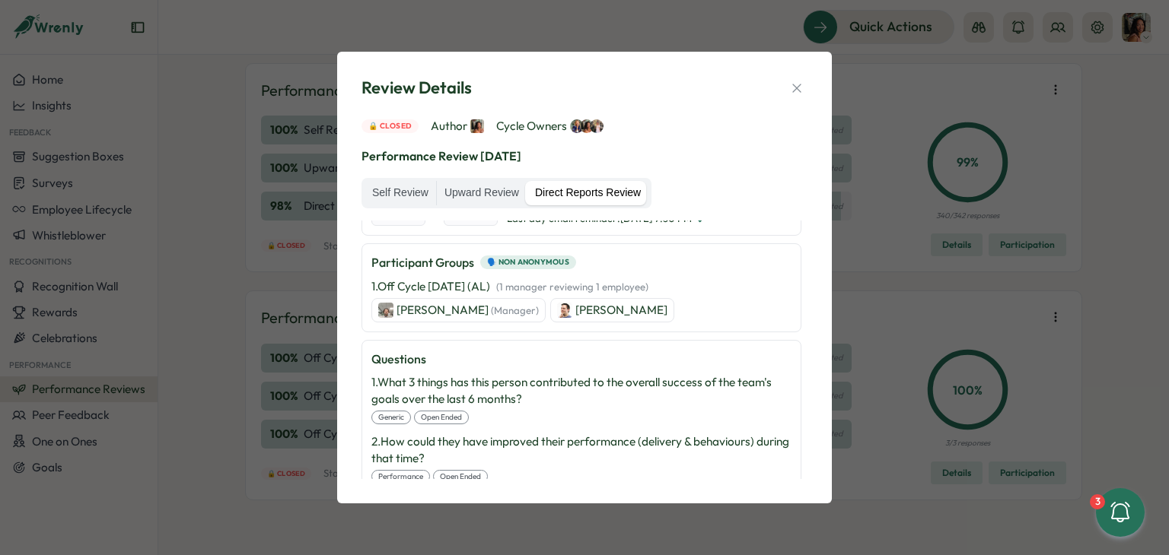
scroll to position [0, 0]
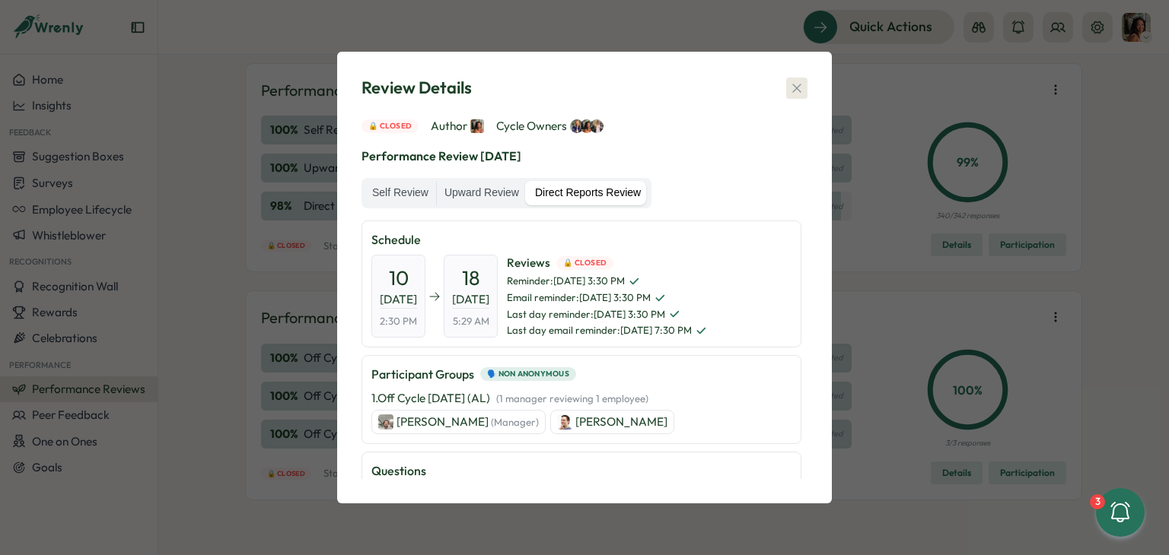
click at [799, 87] on icon "button" at bounding box center [796, 88] width 15 height 15
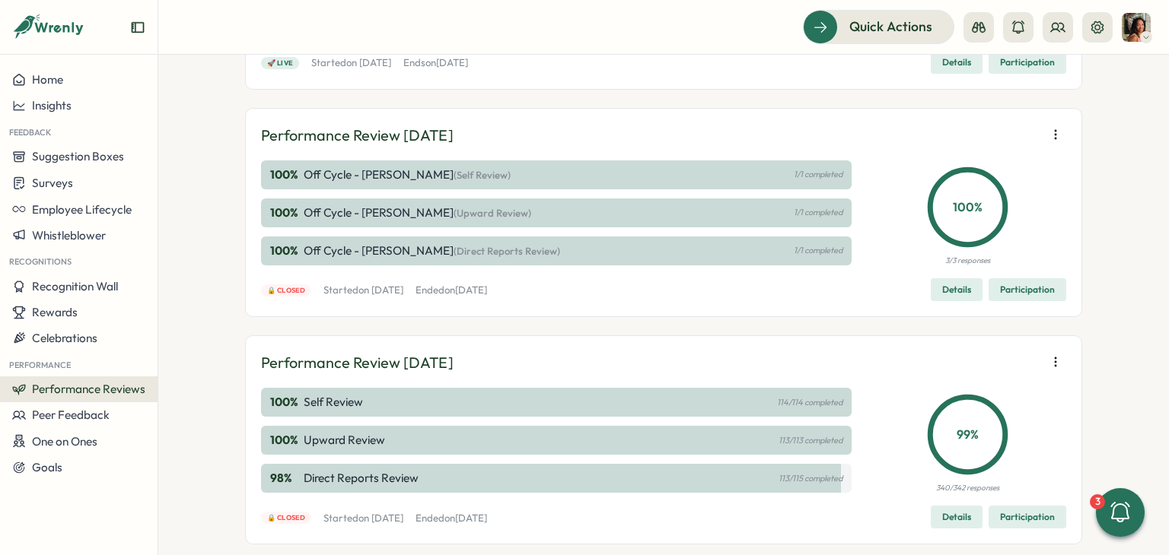
scroll to position [892, 0]
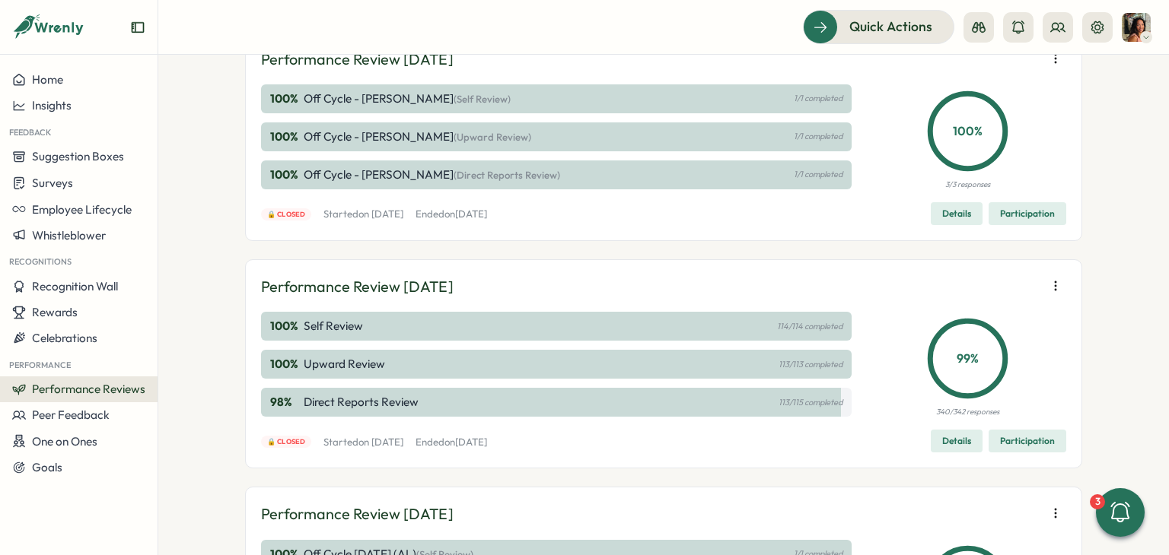
click at [959, 452] on span "Details" at bounding box center [956, 441] width 29 height 21
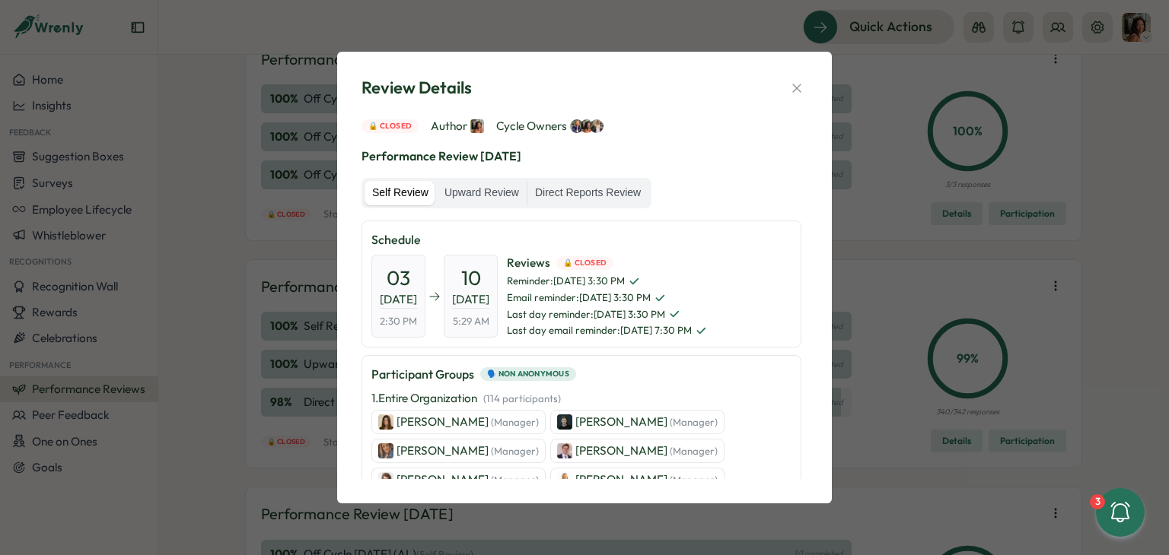
scroll to position [76, 0]
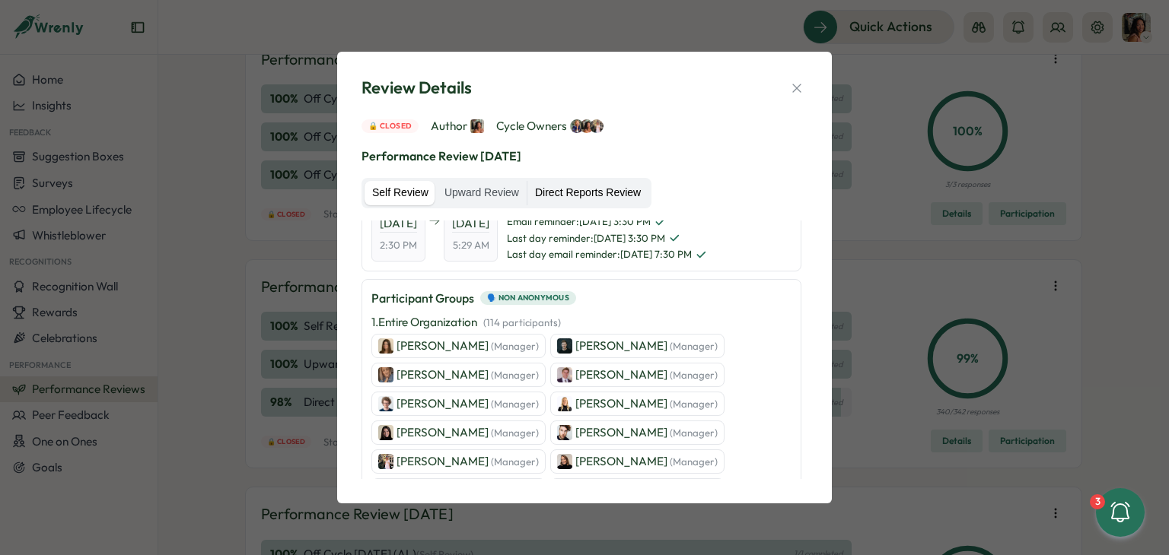
click at [568, 186] on label "Direct Reports Review" at bounding box center [587, 193] width 121 height 24
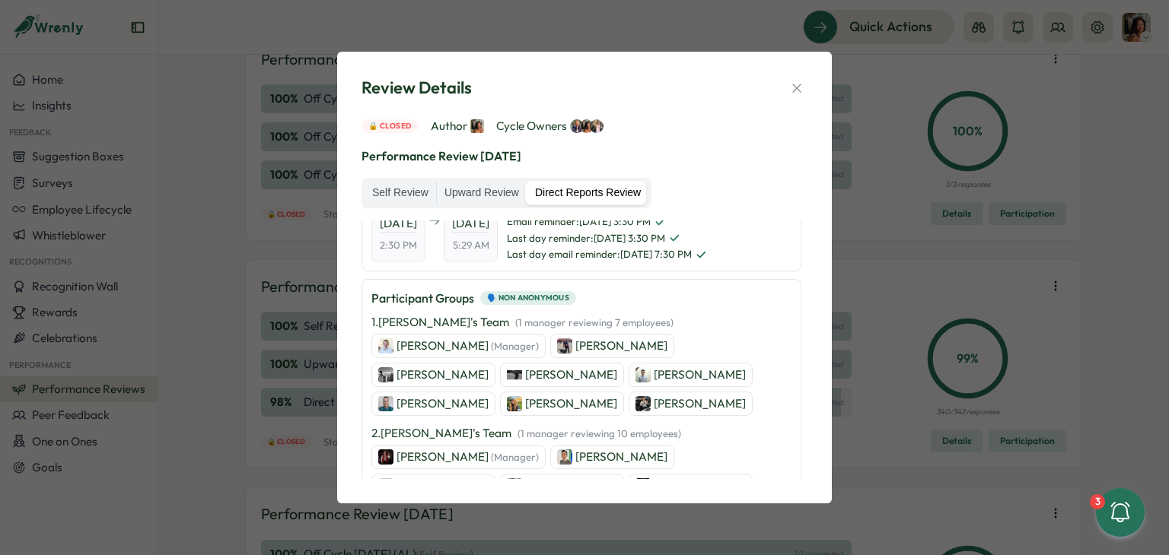
scroll to position [0, 0]
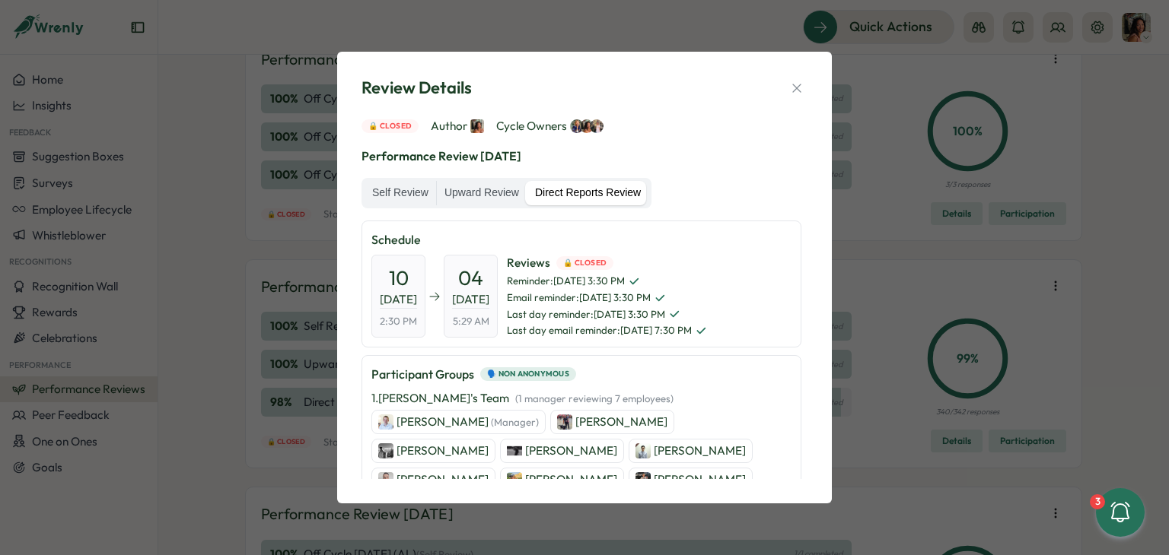
click at [488, 443] on p "[PERSON_NAME]" at bounding box center [442, 451] width 92 height 17
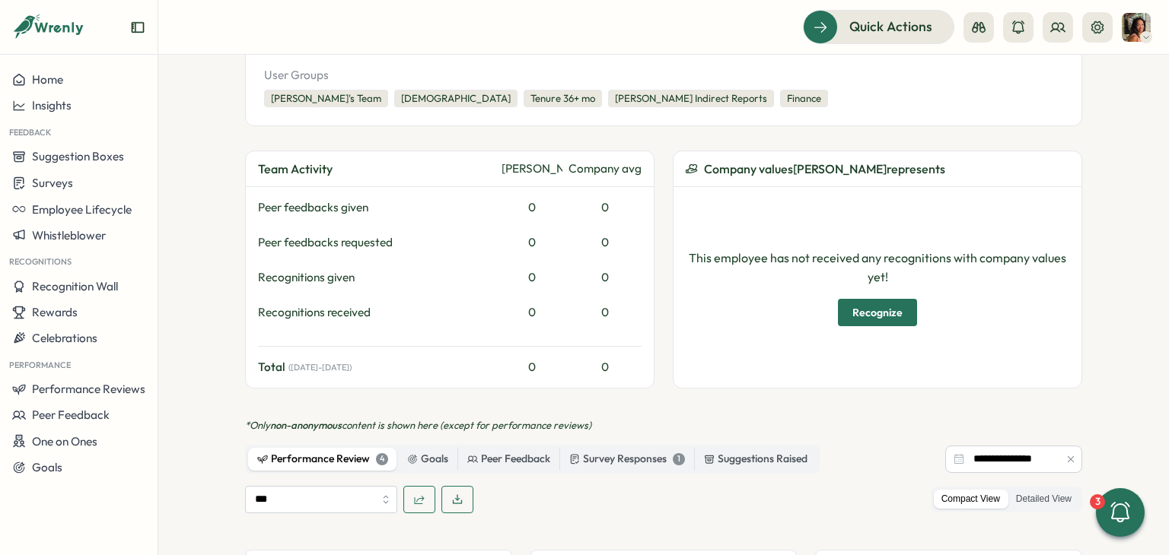
scroll to position [388, 0]
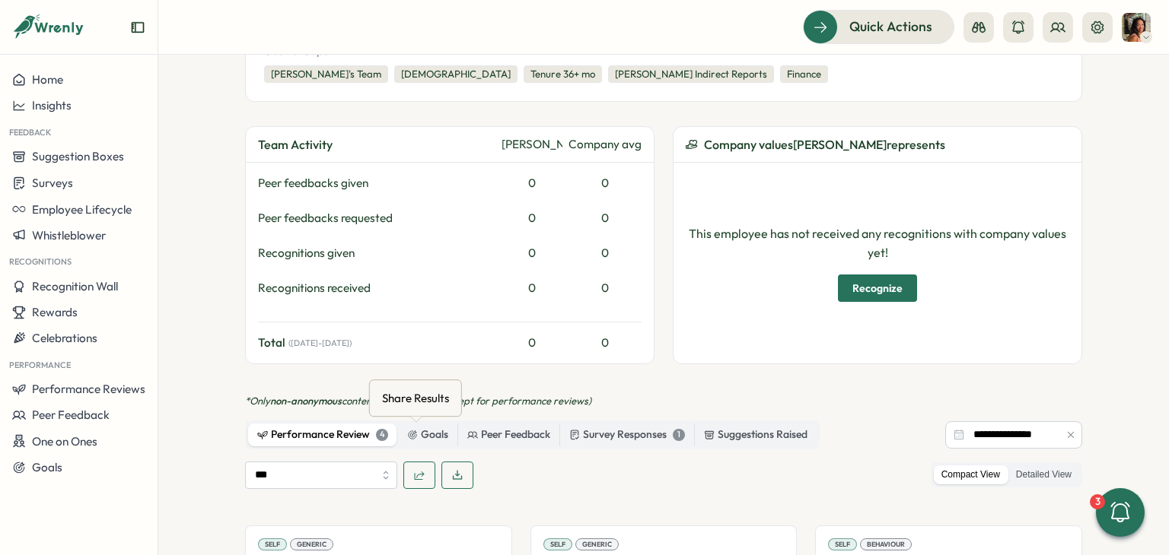
click at [413, 469] on icon "button" at bounding box center [419, 475] width 12 height 12
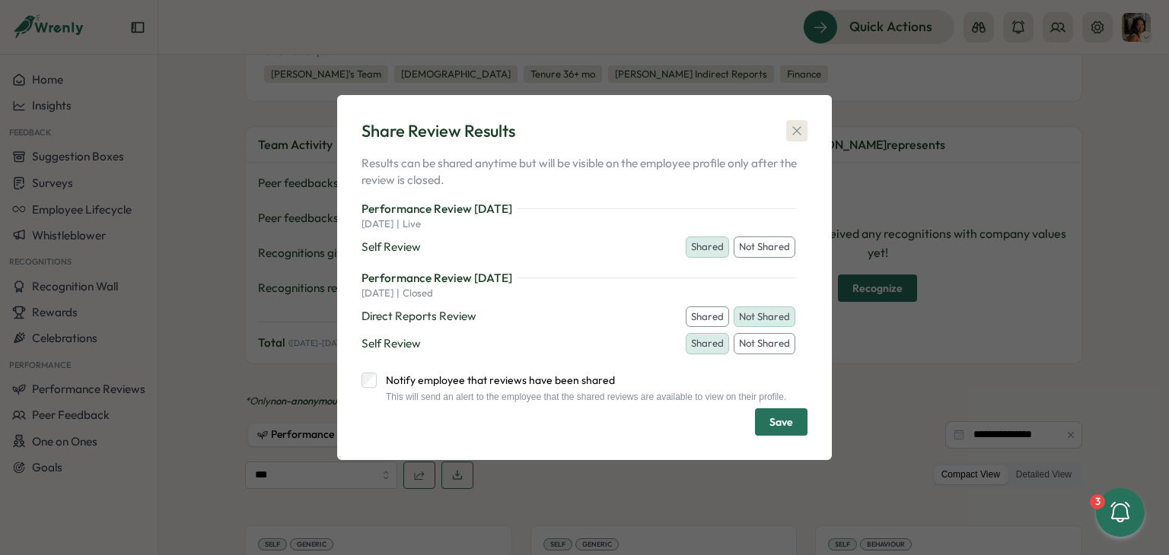
click at [797, 135] on icon "button" at bounding box center [796, 130] width 15 height 15
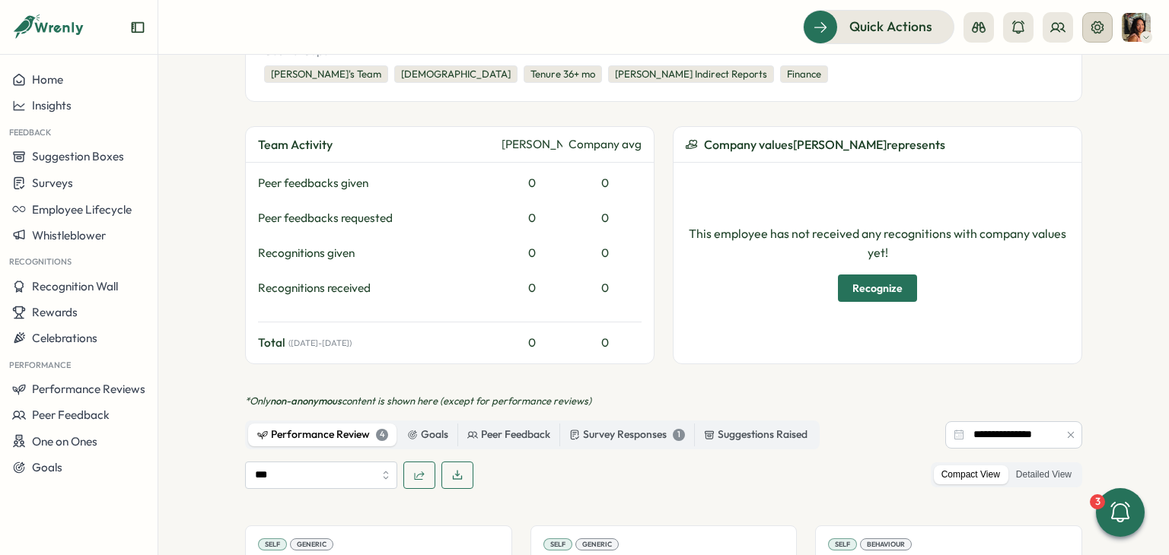
click at [1100, 28] on icon at bounding box center [1096, 27] width 15 height 15
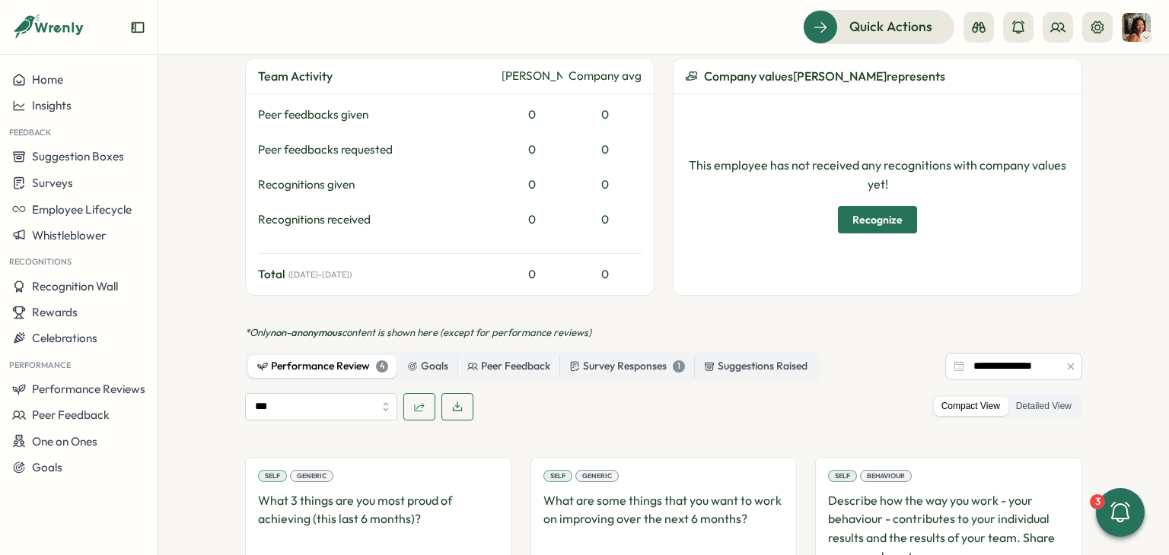
scroll to position [533, 0]
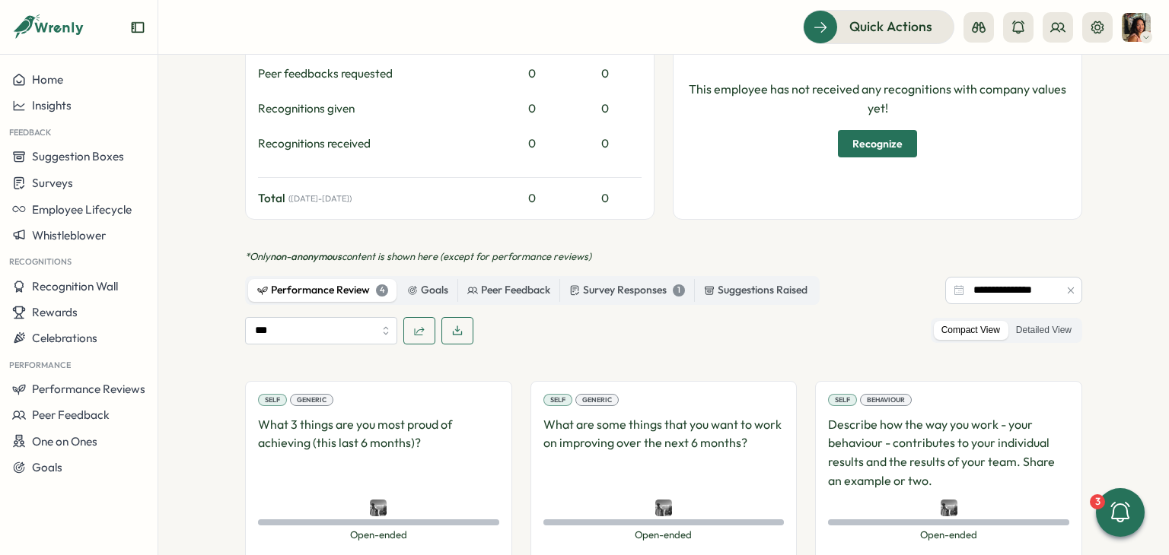
click at [413, 318] on span "button" at bounding box center [419, 331] width 12 height 26
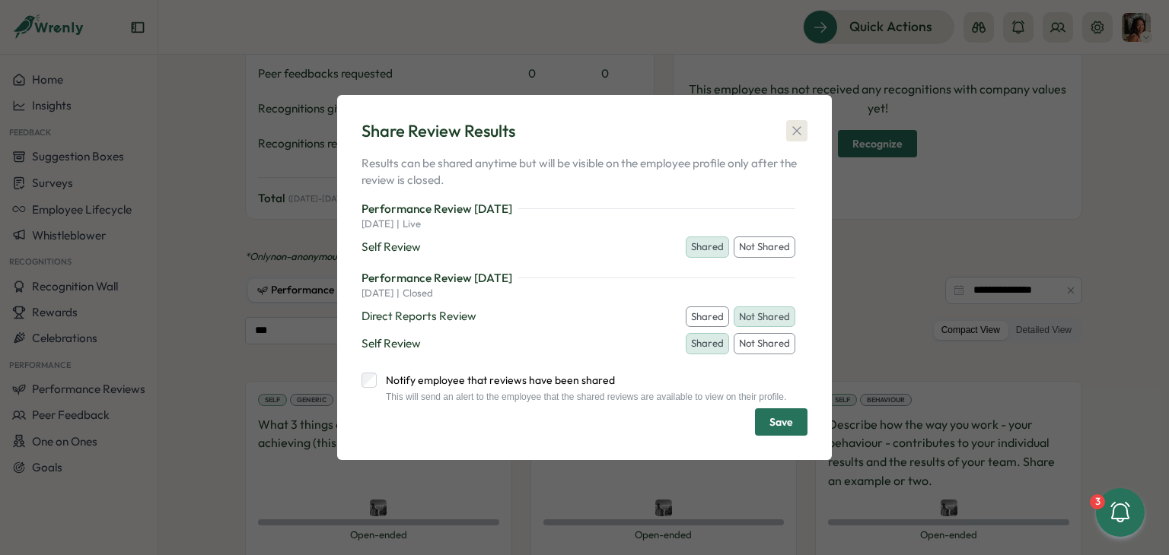
click at [797, 129] on icon "button" at bounding box center [796, 130] width 15 height 15
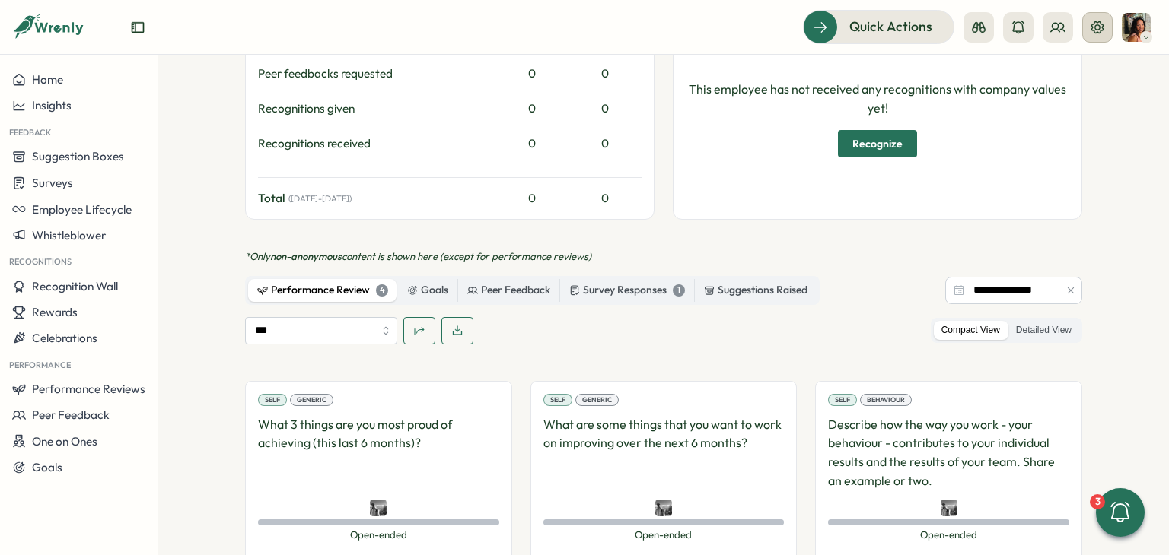
click at [1093, 31] on icon at bounding box center [1097, 27] width 12 height 12
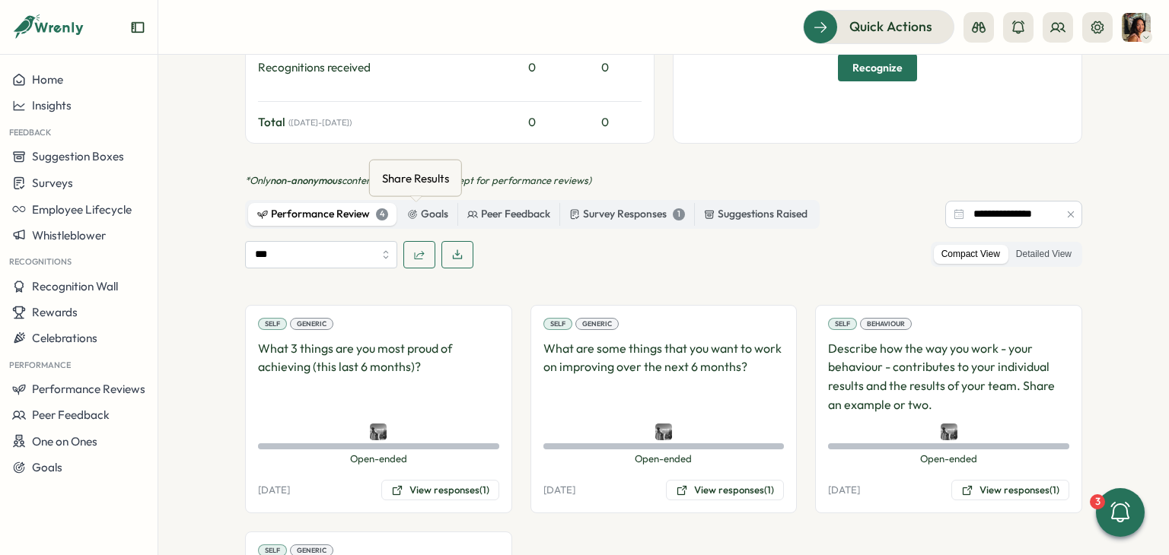
click at [413, 249] on icon "button" at bounding box center [419, 255] width 12 height 12
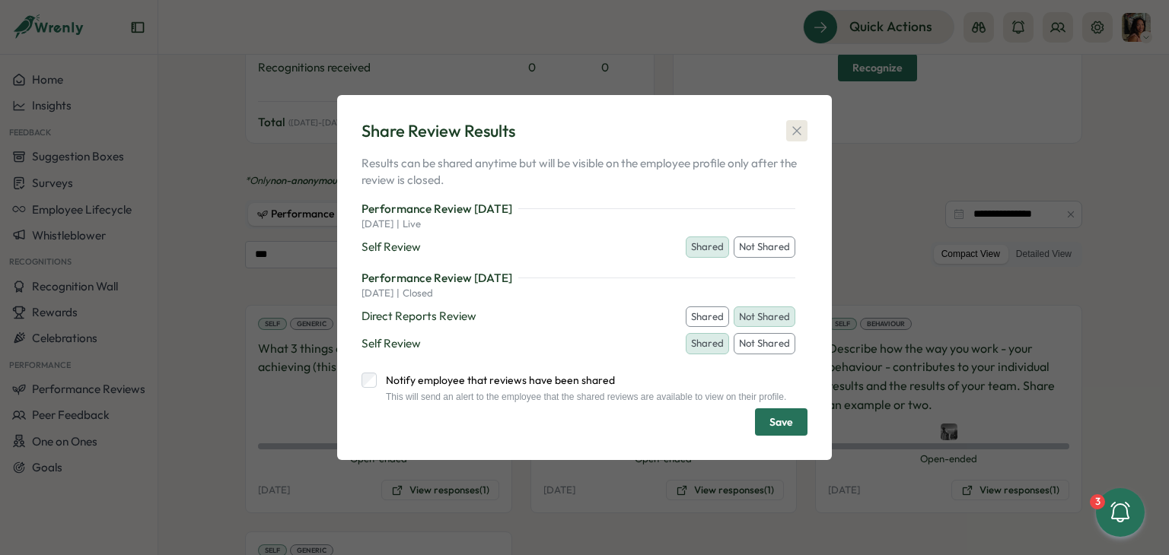
click at [798, 134] on icon "button" at bounding box center [796, 130] width 15 height 15
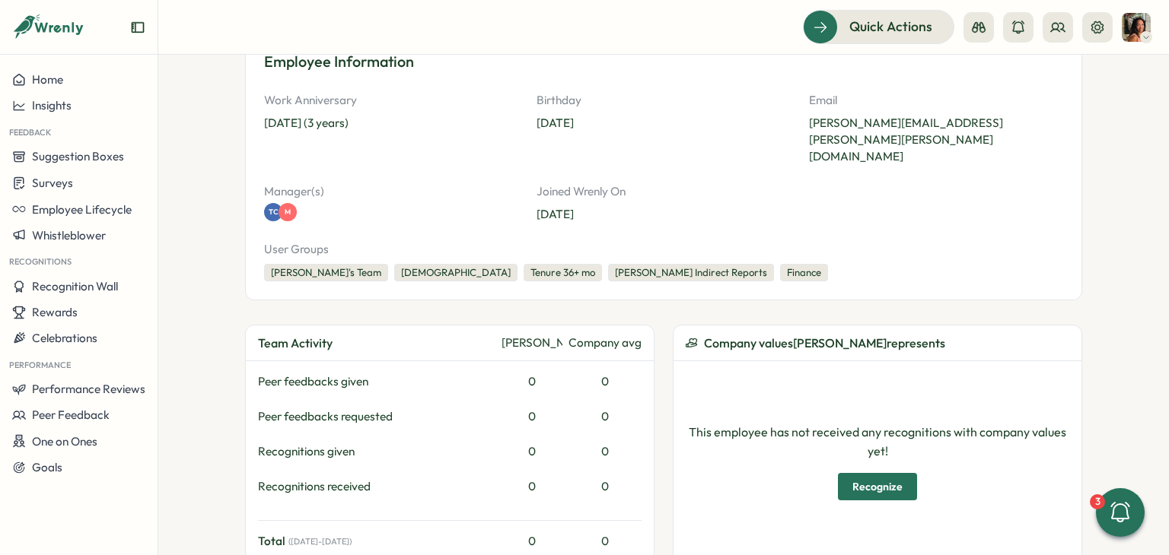
scroll to position [0, 0]
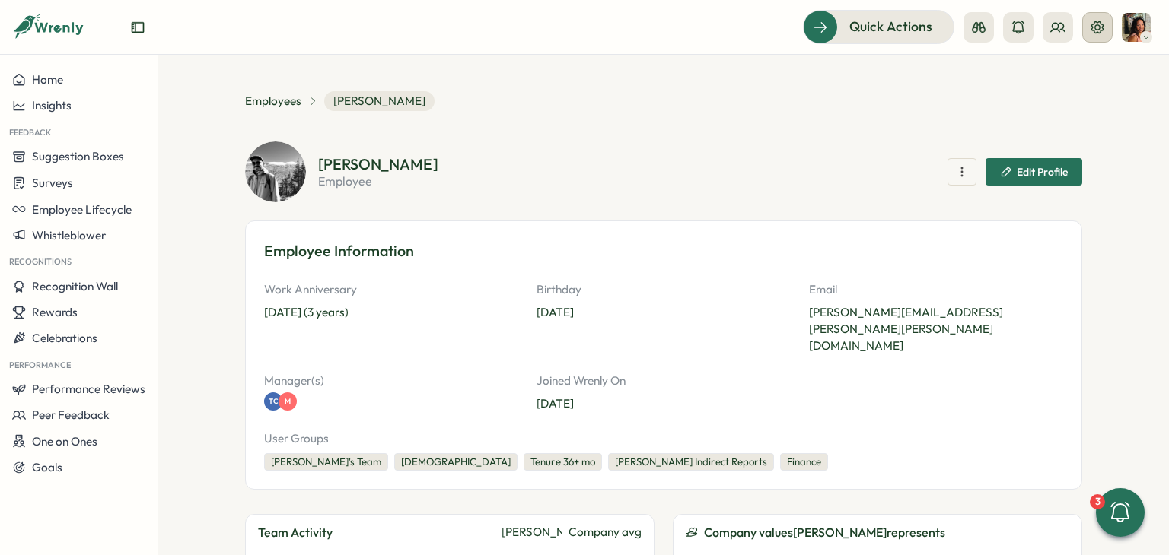
click at [1090, 32] on icon at bounding box center [1096, 27] width 15 height 15
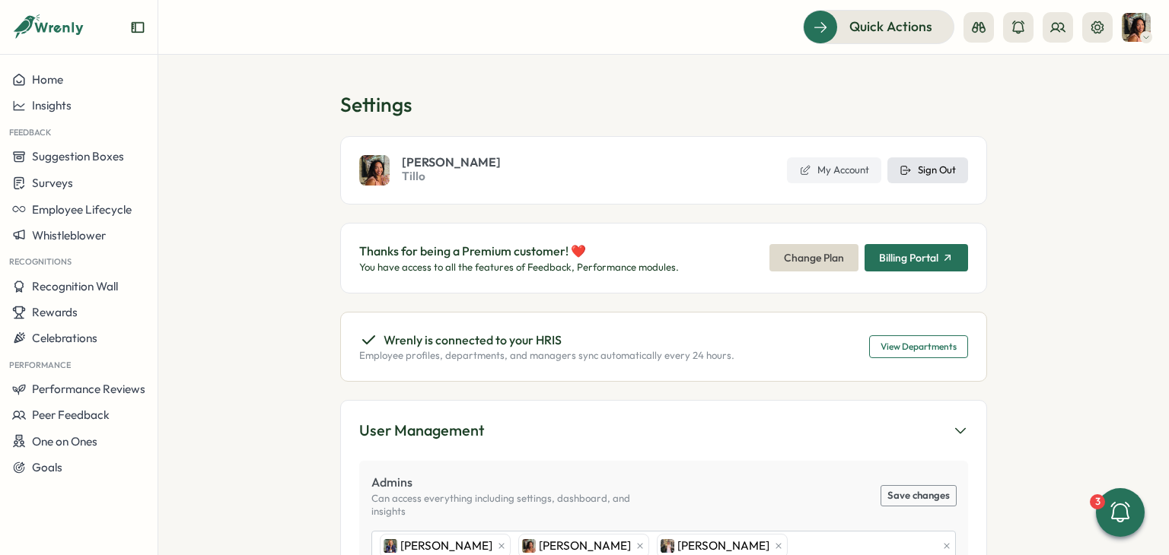
click at [934, 160] on button "Sign Out" at bounding box center [927, 170] width 81 height 26
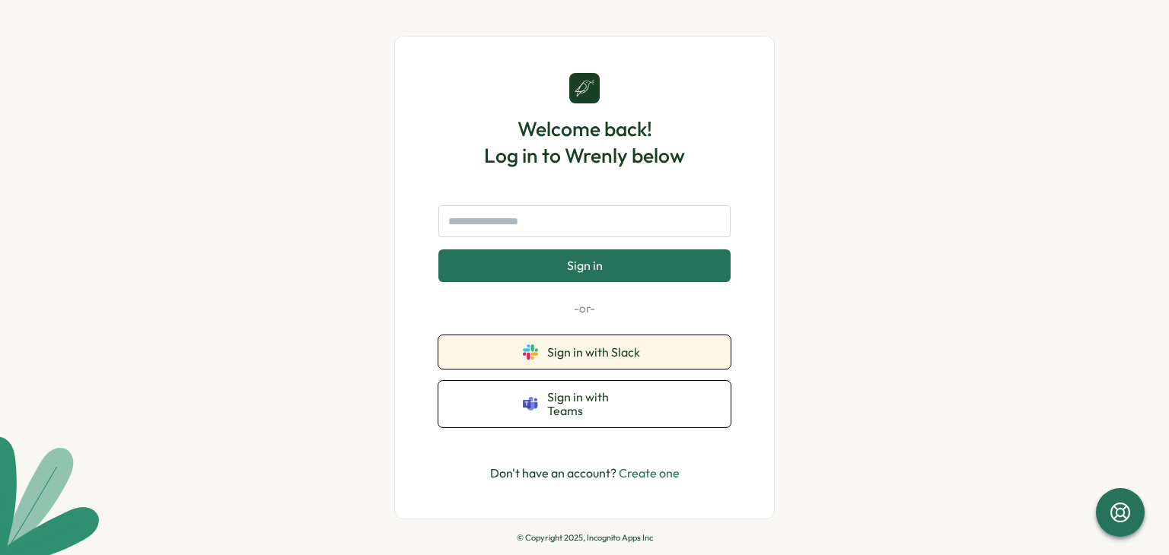
click at [619, 369] on button "Sign in with Slack" at bounding box center [584, 352] width 292 height 33
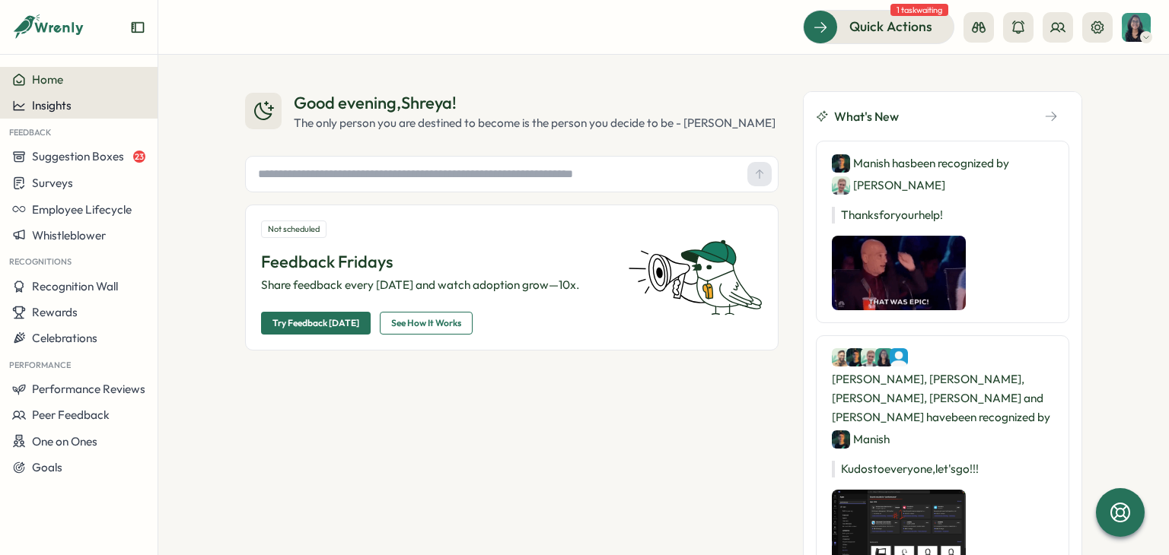
click at [143, 110] on div "Insights" at bounding box center [78, 106] width 133 height 14
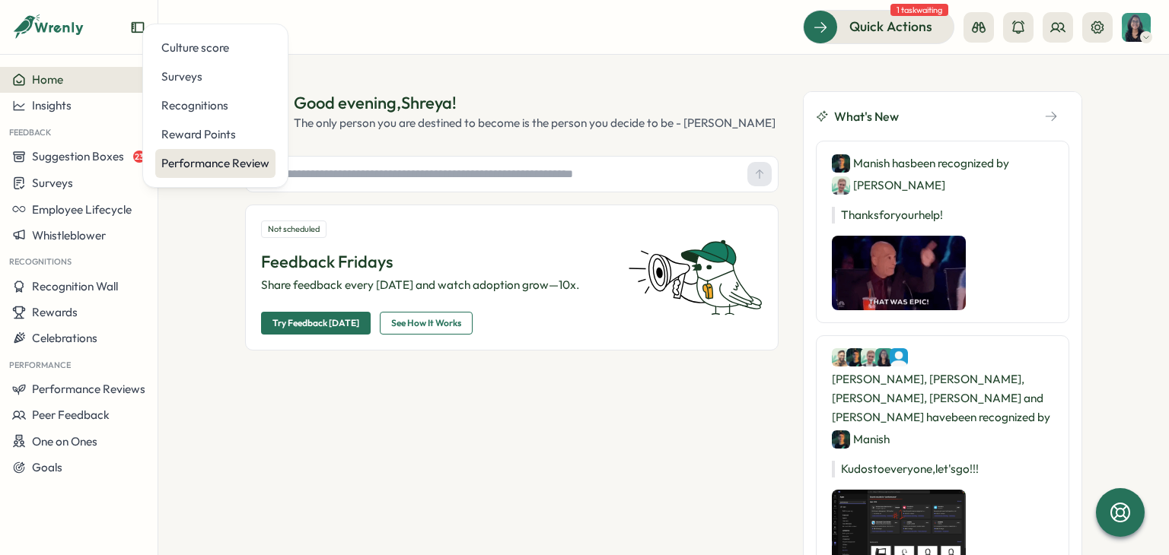
click at [240, 156] on div "Performance Review" at bounding box center [215, 163] width 108 height 17
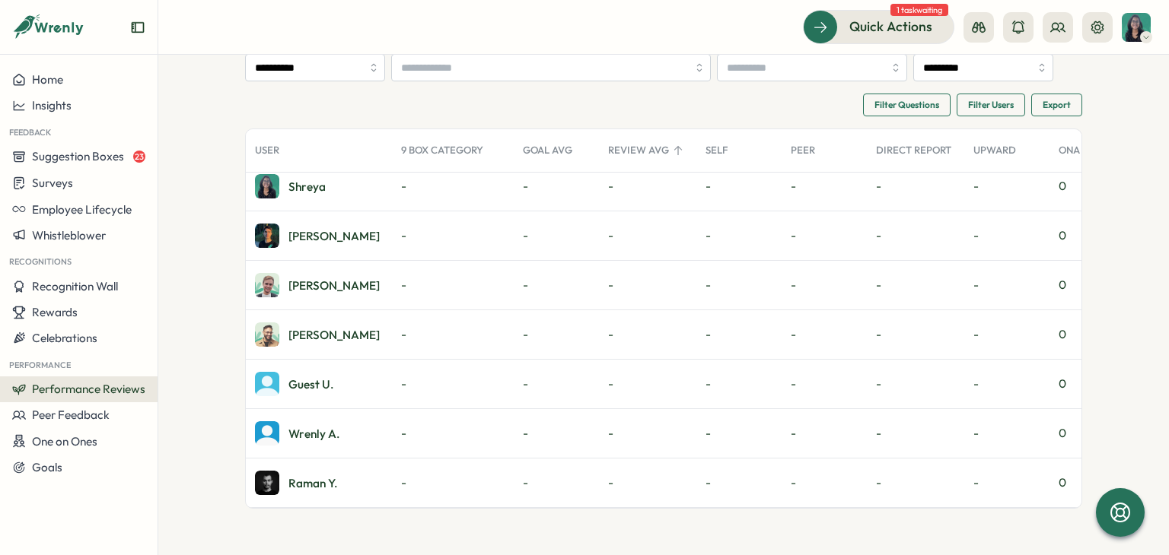
click at [101, 392] on span "Performance Reviews" at bounding box center [88, 389] width 113 height 14
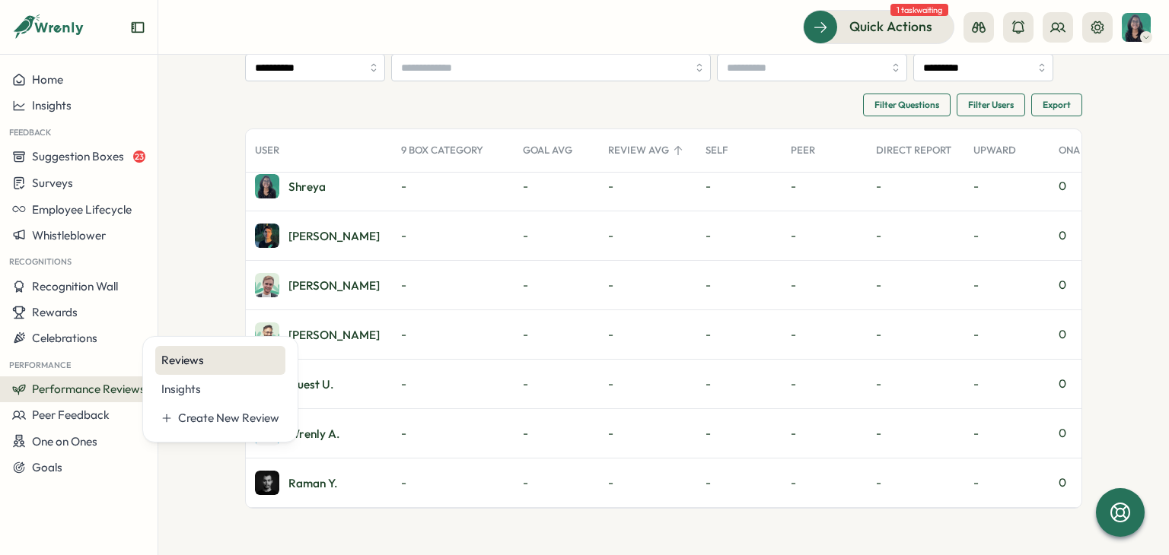
click at [186, 354] on div "Reviews" at bounding box center [220, 360] width 118 height 17
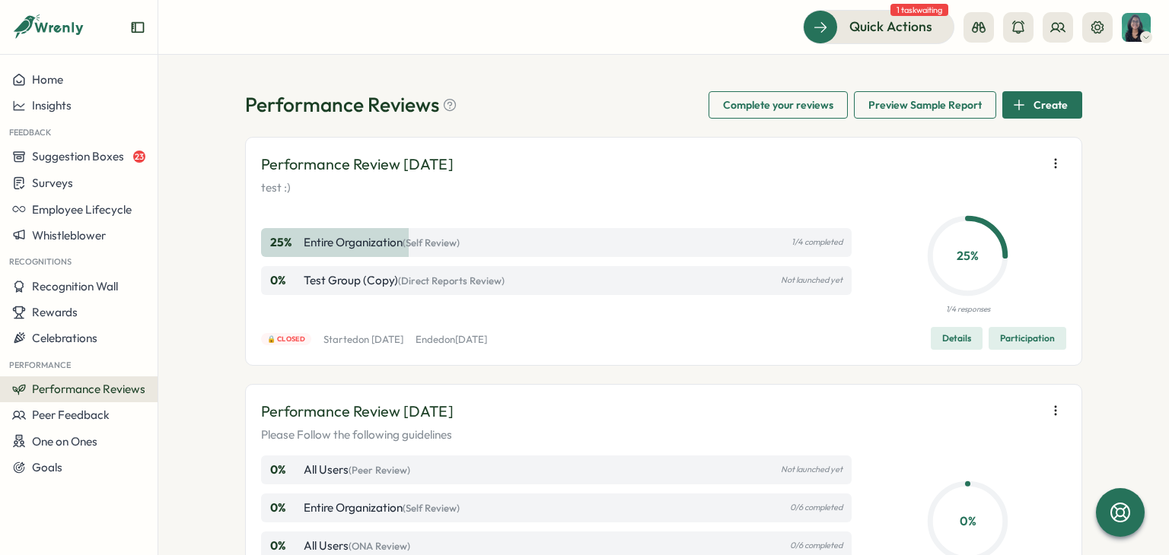
click at [136, 389] on span "Performance Reviews" at bounding box center [88, 389] width 113 height 14
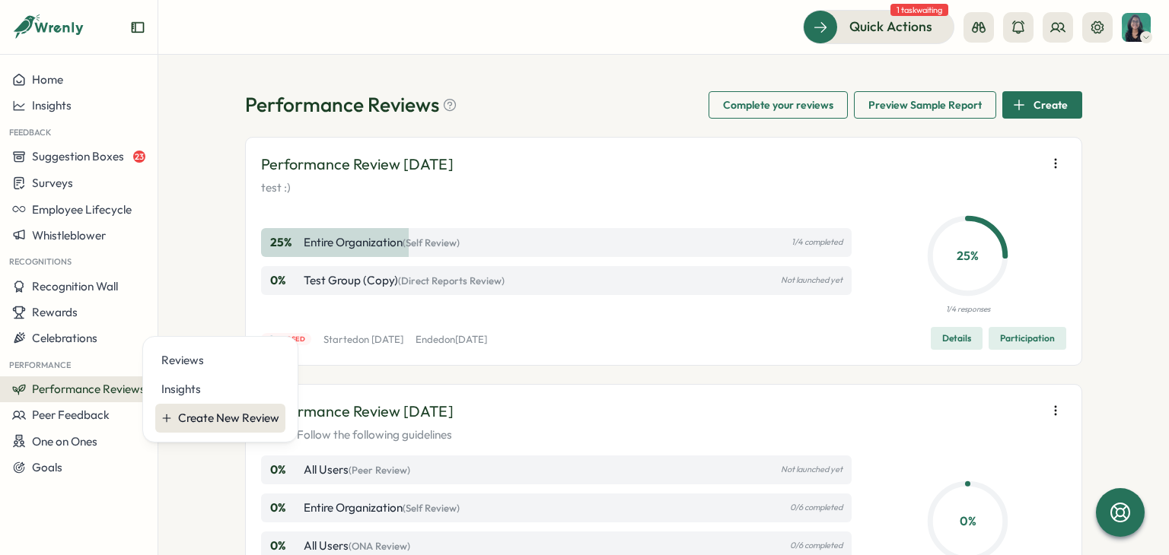
click at [272, 421] on div "Create New Review" at bounding box center [228, 418] width 101 height 17
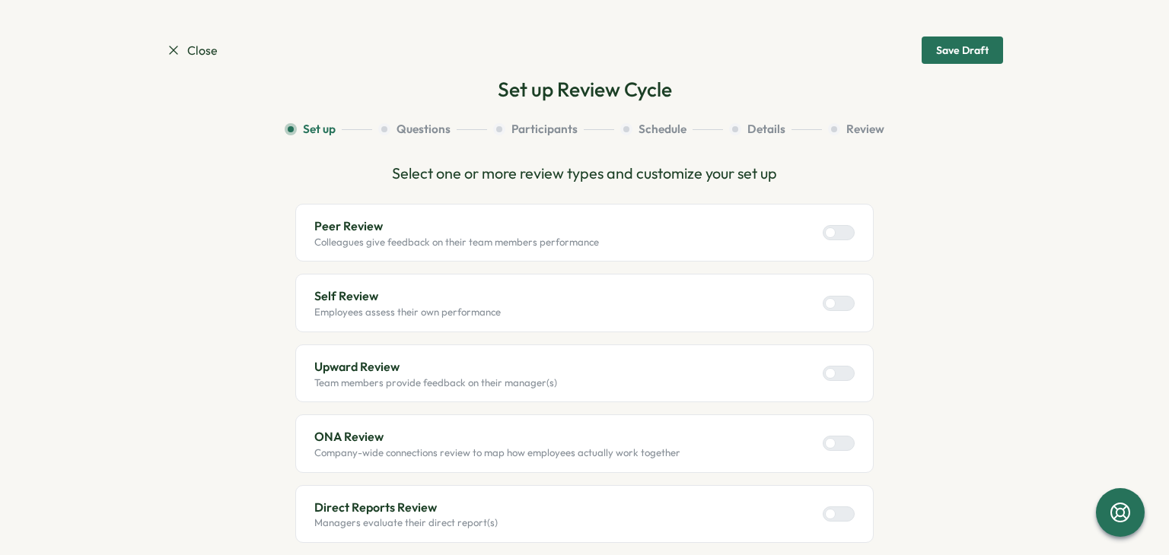
click at [828, 230] on div at bounding box center [830, 232] width 11 height 11
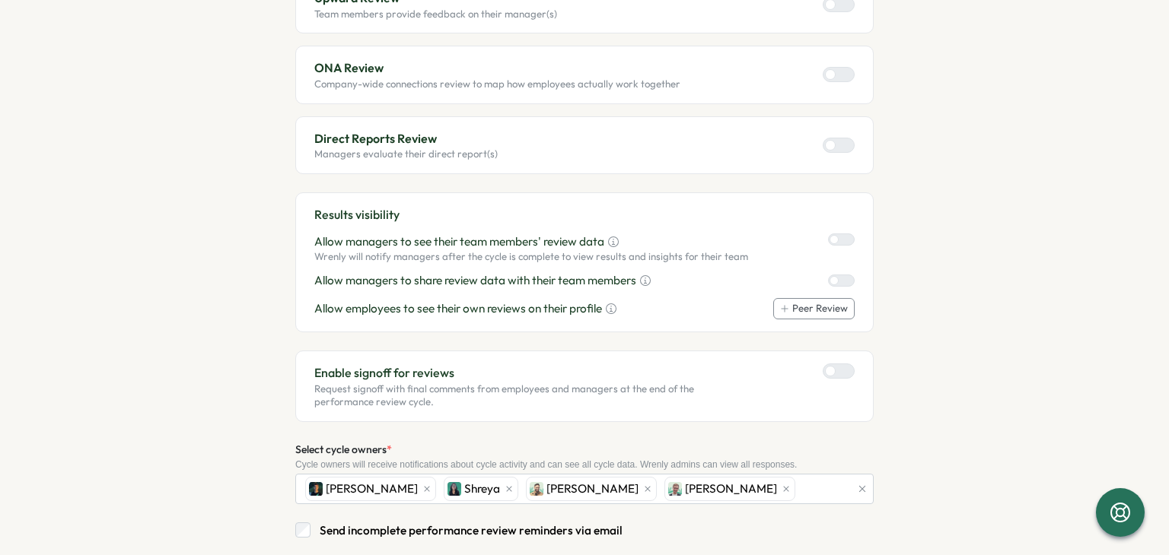
scroll to position [651, 0]
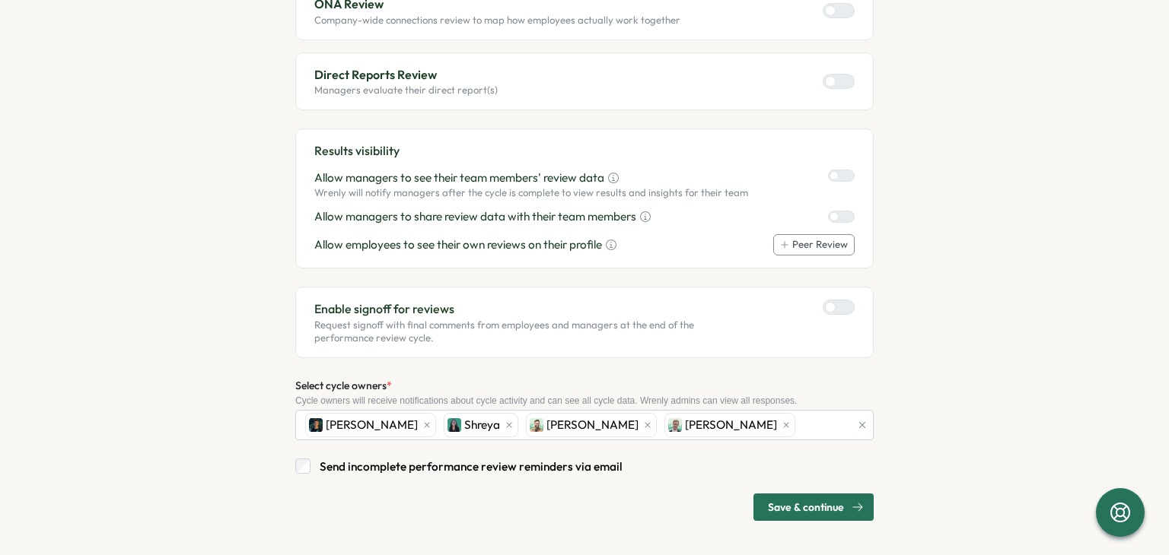
click at [791, 501] on span "Save & continue" at bounding box center [806, 508] width 76 height 26
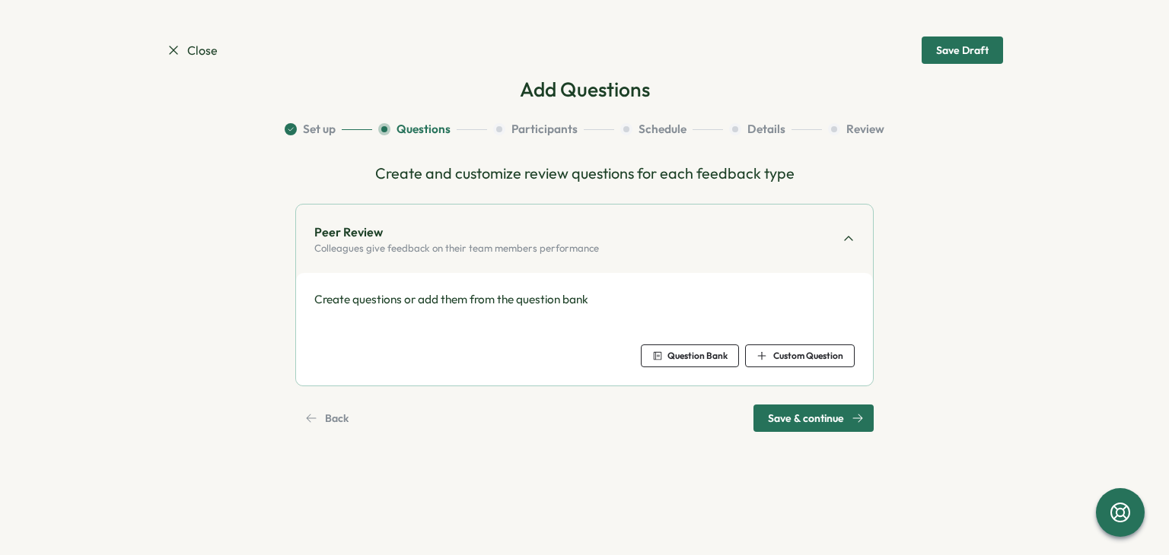
scroll to position [0, 0]
click at [679, 362] on span "Question Bank" at bounding box center [689, 355] width 75 height 21
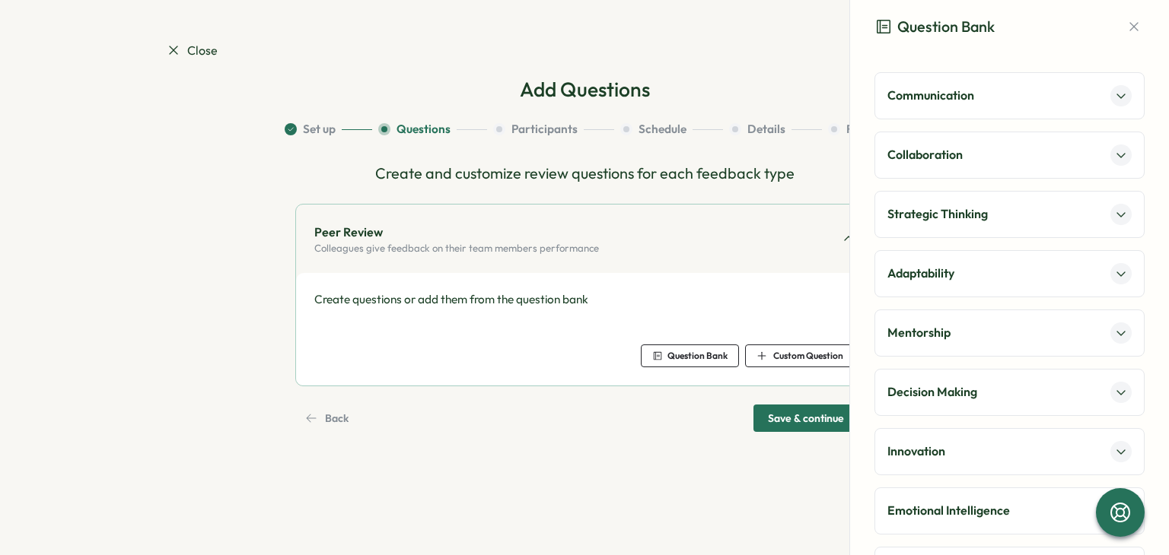
drag, startPoint x: 990, startPoint y: 99, endPoint x: 990, endPoint y: 110, distance: 11.4
click at [990, 100] on div "Communication" at bounding box center [1009, 95] width 244 height 21
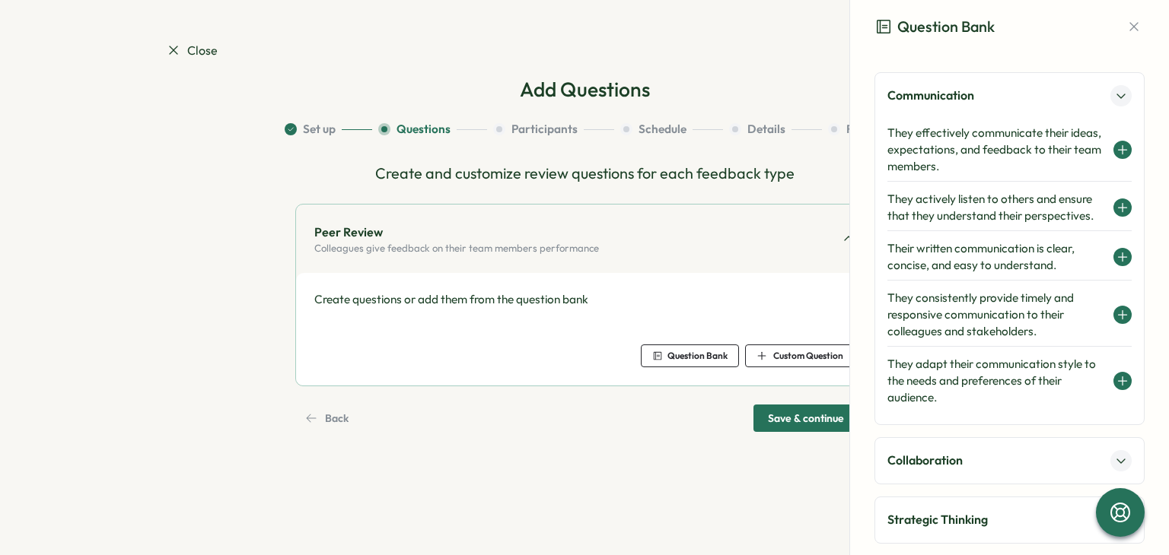
drag, startPoint x: 990, startPoint y: 110, endPoint x: 972, endPoint y: 158, distance: 51.0
click at [984, 138] on h4 "They effectively communicate their ideas, expectations, and feedback to their t…" at bounding box center [996, 150] width 218 height 50
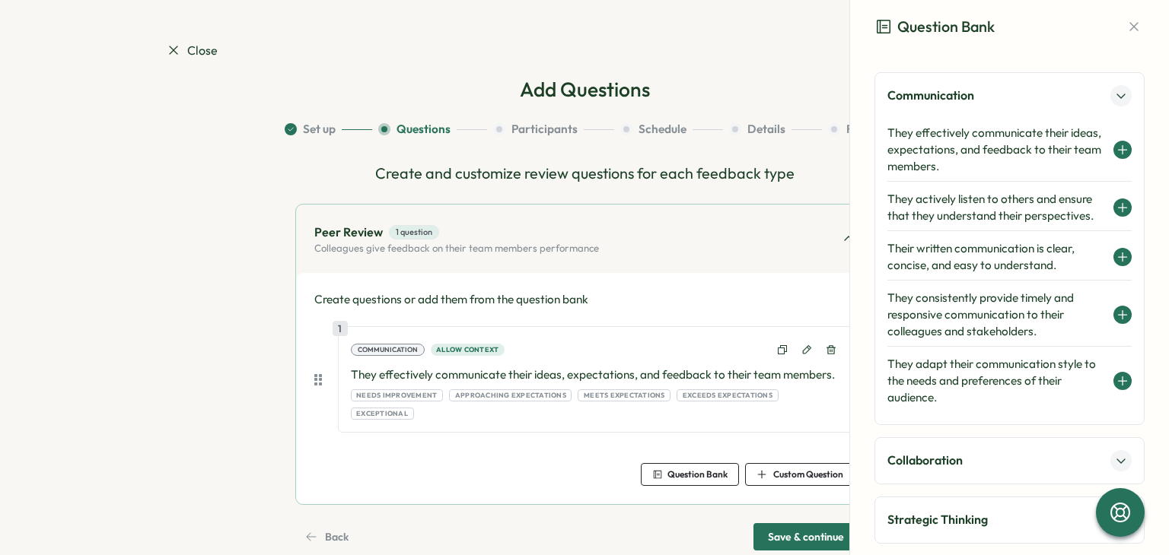
click at [779, 524] on span "Save & continue" at bounding box center [806, 537] width 76 height 26
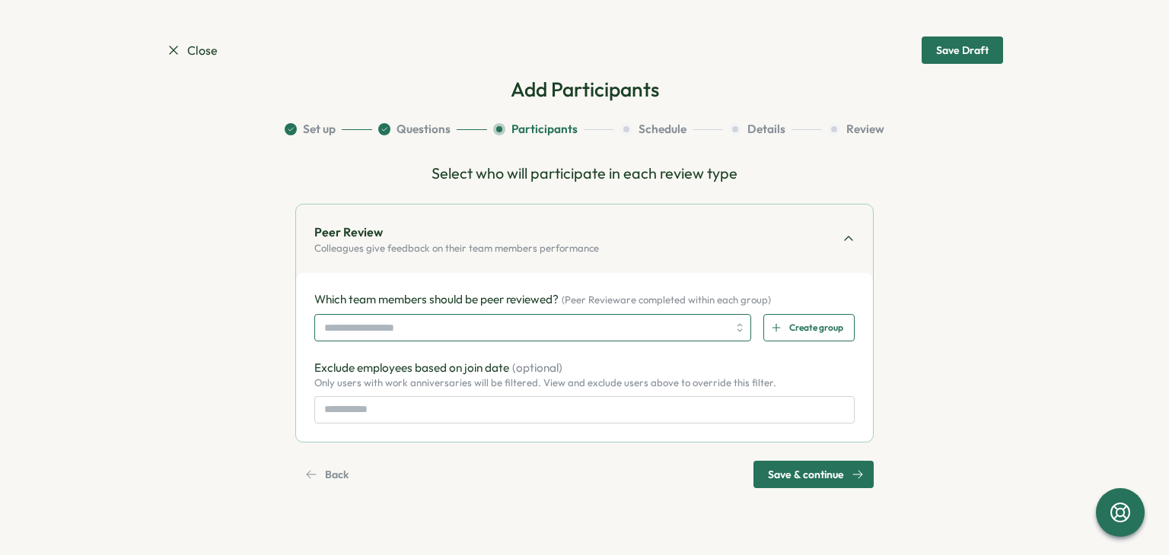
click at [423, 326] on input "search" at bounding box center [525, 328] width 403 height 26
click at [414, 332] on input "search" at bounding box center [525, 328] width 403 height 26
click at [506, 323] on input "search" at bounding box center [525, 328] width 403 height 26
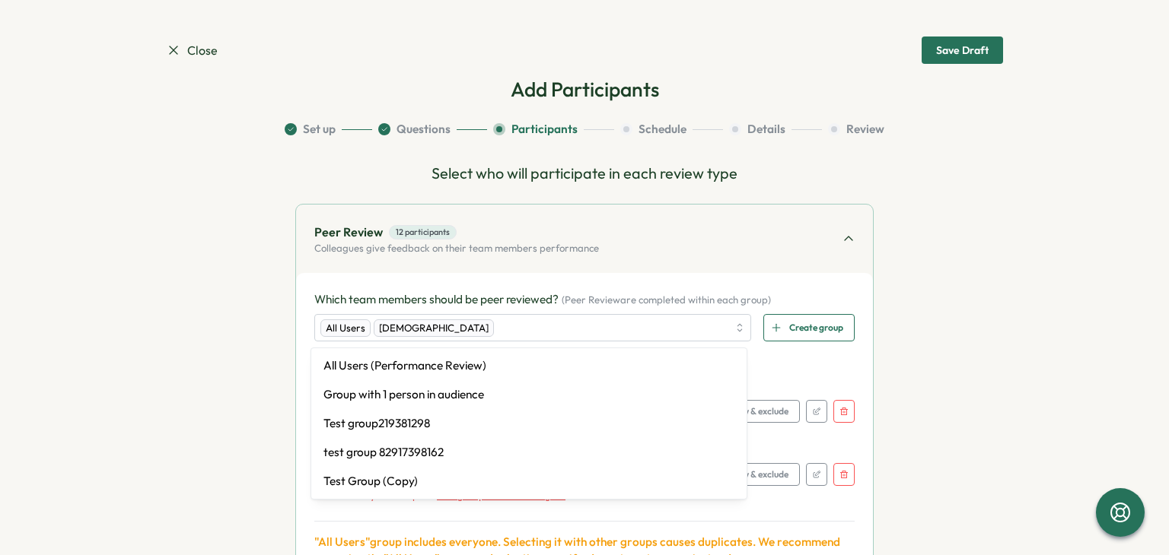
click at [220, 358] on section "Set up Questions Participants Schedule Details Review Select who will participa…" at bounding box center [584, 466] width 837 height 690
click at [380, 329] on div "[DEMOGRAPHIC_DATA]" at bounding box center [434, 329] width 120 height 18
click at [210, 322] on section "Set up Questions Participants Schedule Details Review Select who will participa…" at bounding box center [584, 466] width 837 height 690
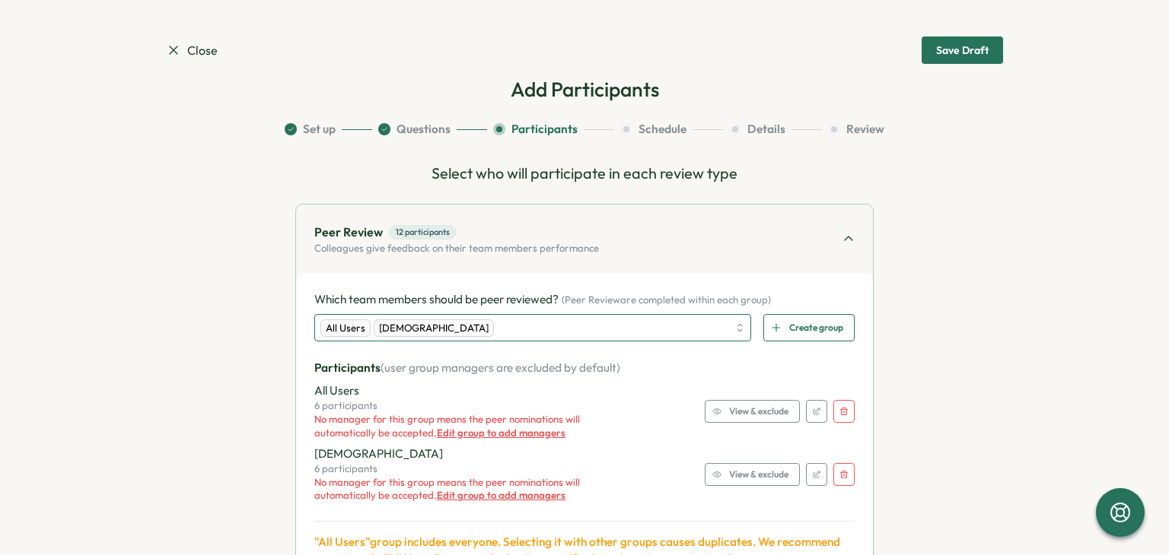
click at [444, 332] on div "All Users [DEMOGRAPHIC_DATA]" at bounding box center [523, 328] width 407 height 26
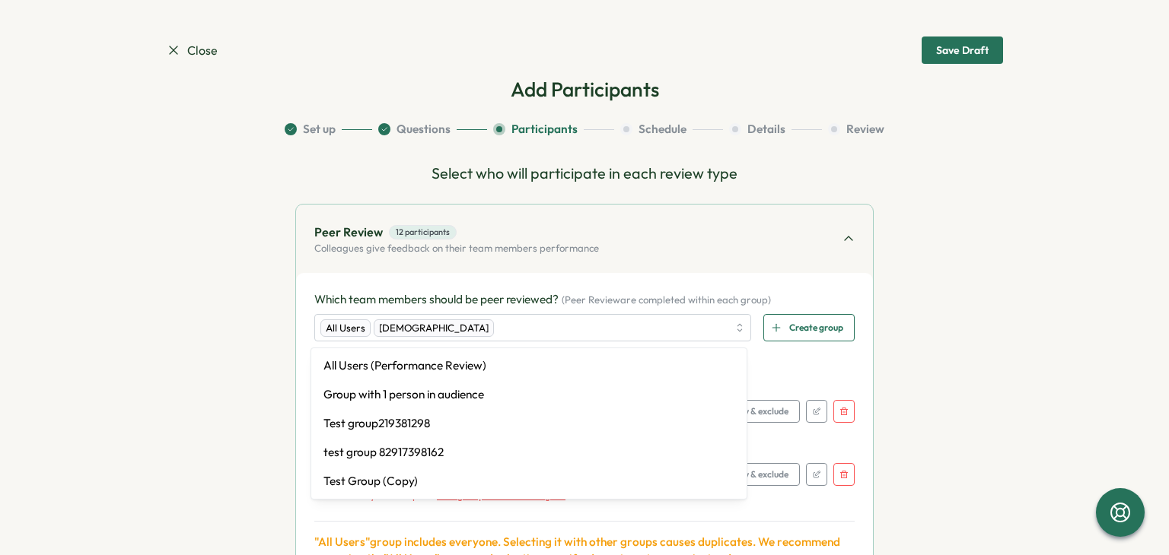
click at [315, 128] on button "Set up" at bounding box center [328, 129] width 87 height 17
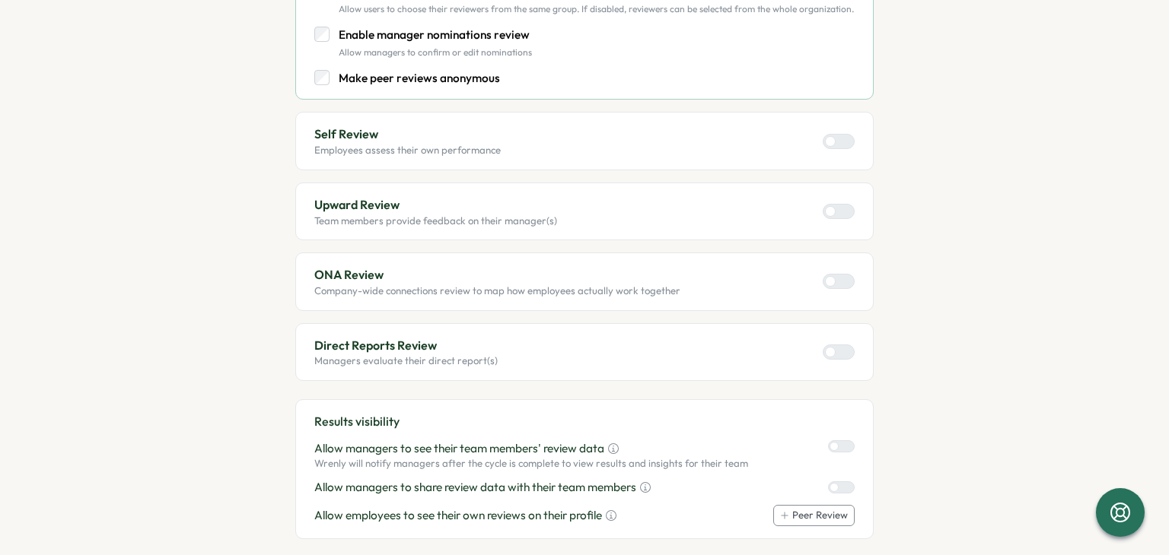
scroll to position [533, 0]
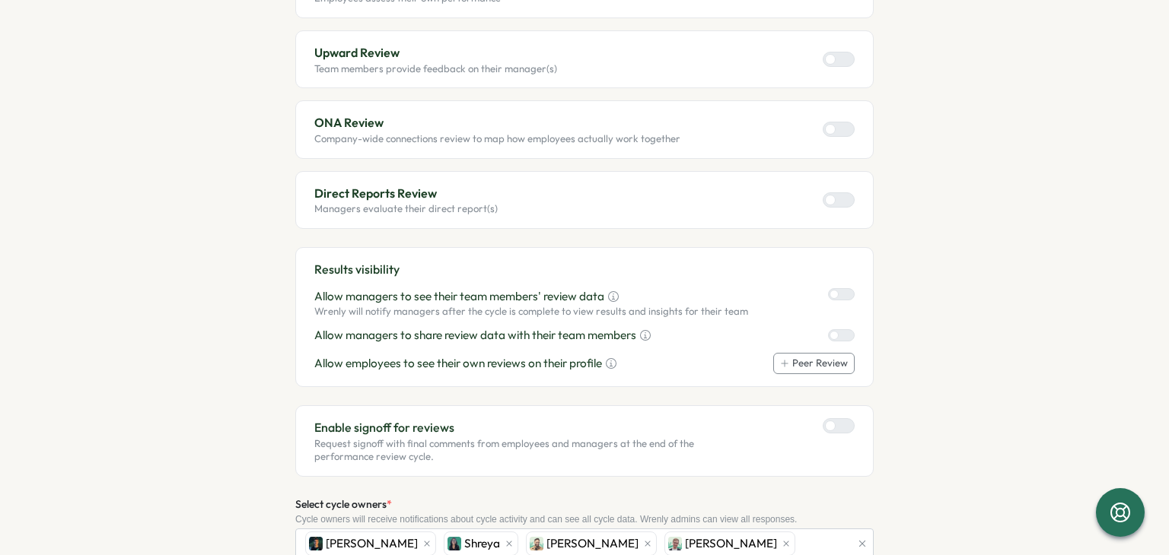
click at [835, 193] on div at bounding box center [844, 200] width 18 height 14
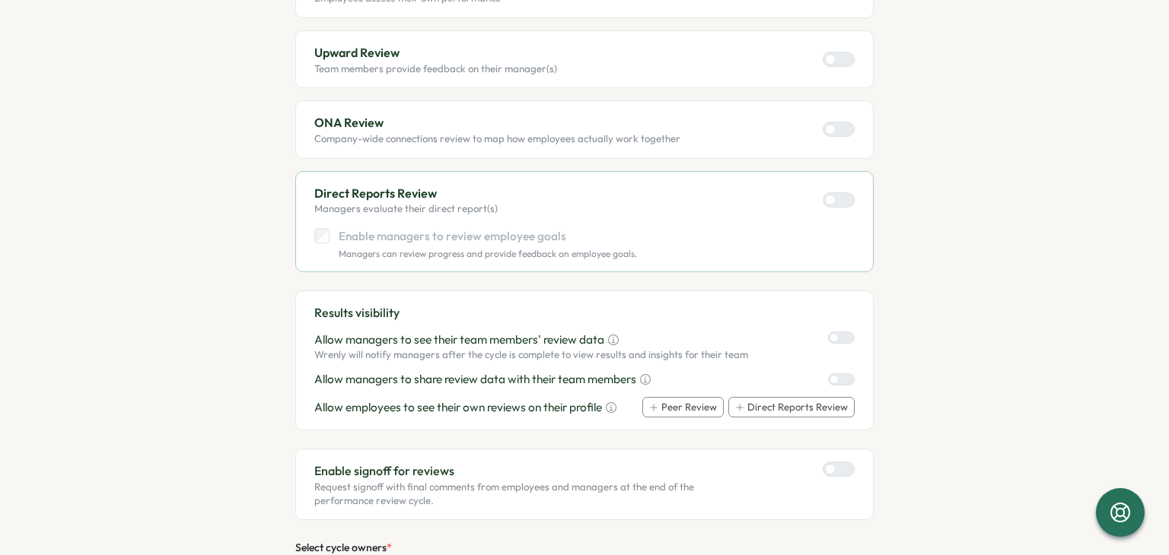
scroll to position [695, 0]
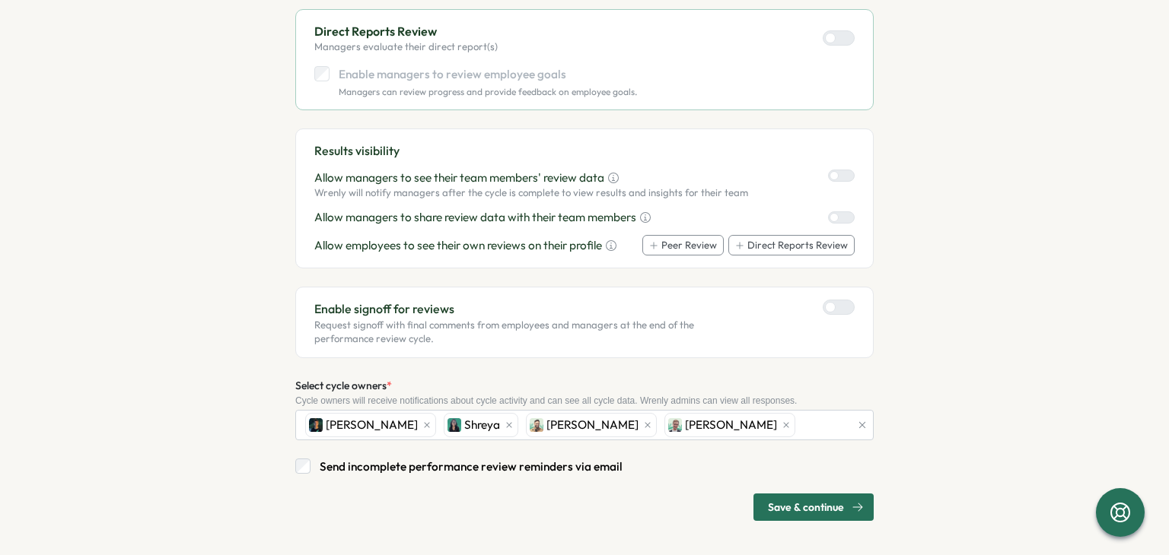
click at [772, 506] on span "Save & continue" at bounding box center [806, 508] width 76 height 26
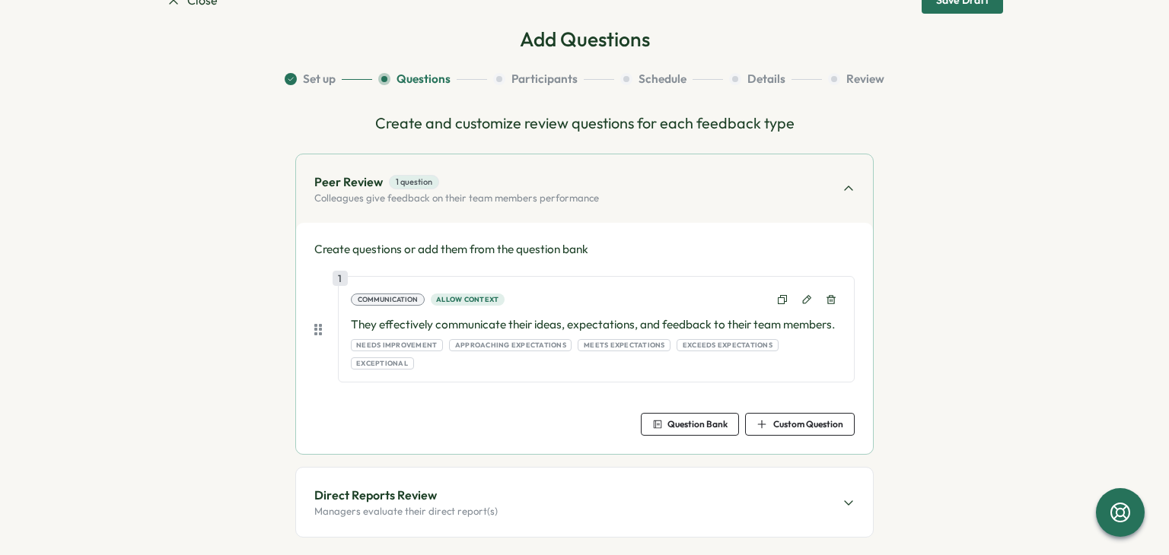
scroll to position [96, 0]
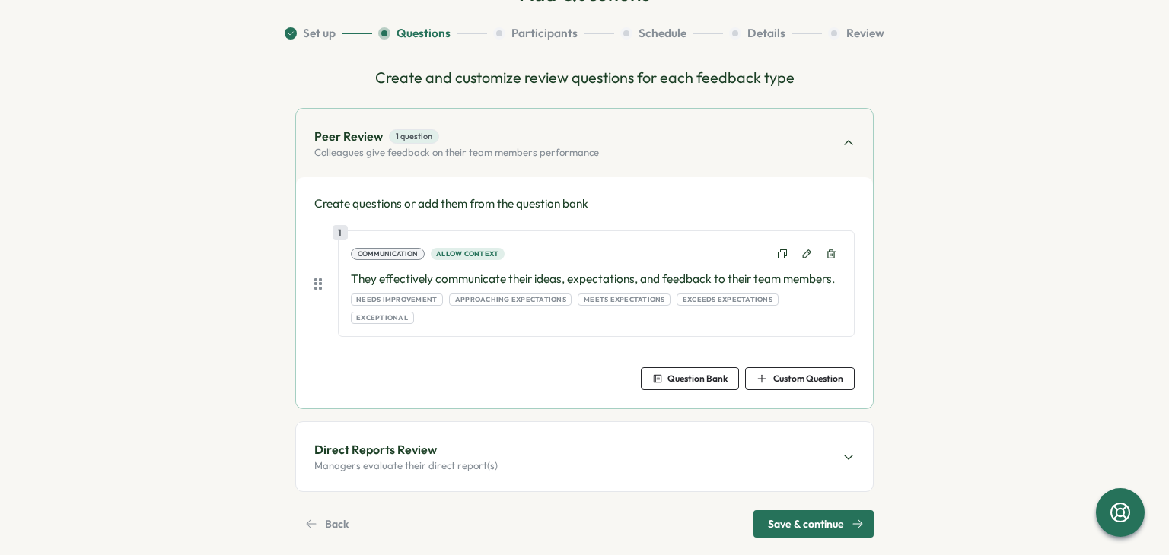
click at [583, 451] on div "Direct Reports Review Managers evaluate their direct report(s)" at bounding box center [584, 456] width 577 height 68
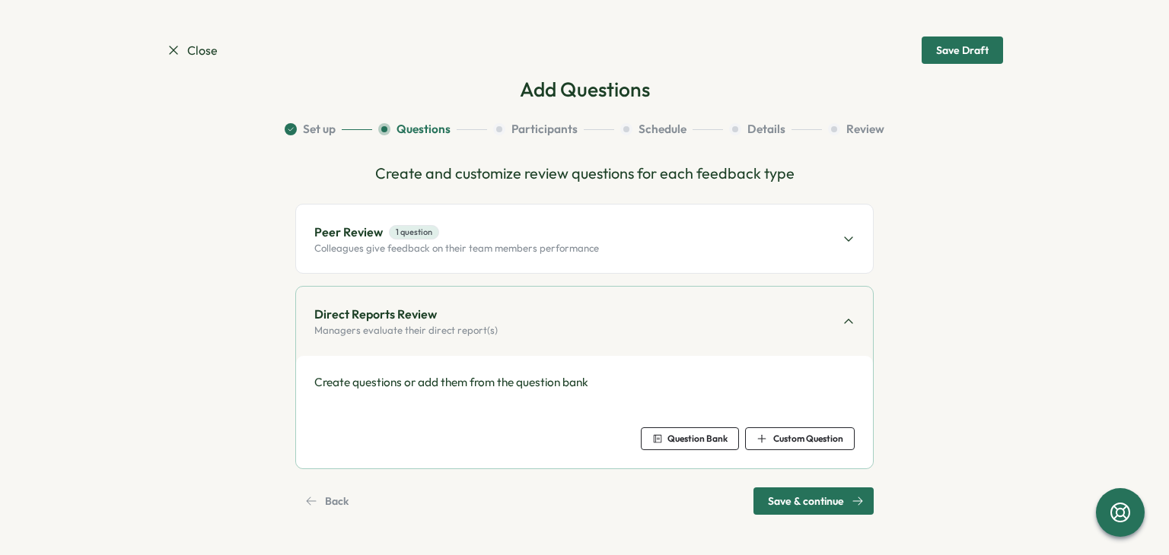
click at [696, 437] on span "Question Bank" at bounding box center [697, 438] width 60 height 9
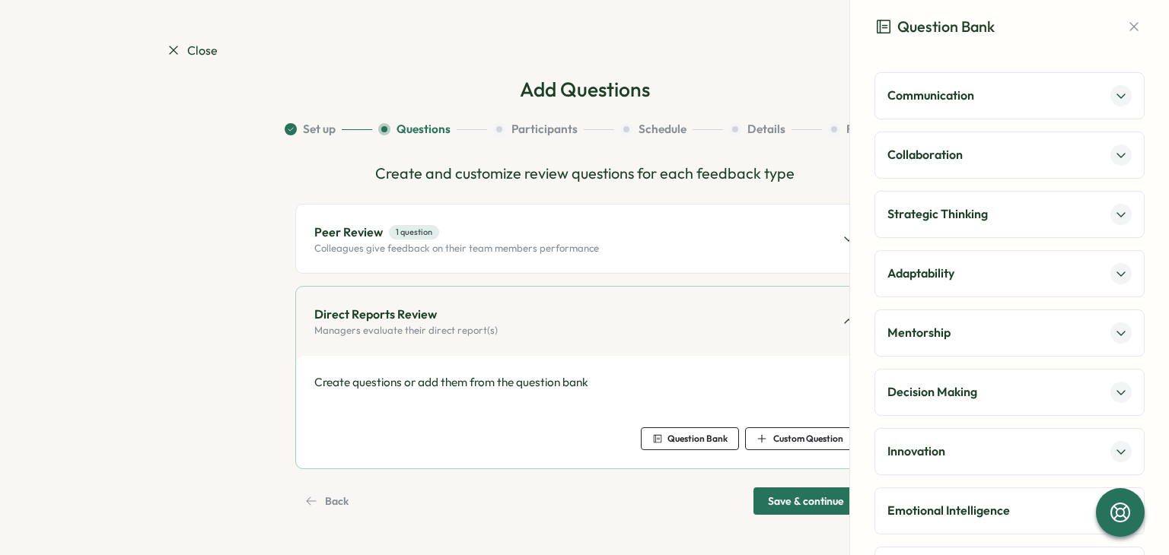
click at [915, 91] on p "Communication" at bounding box center [930, 95] width 87 height 19
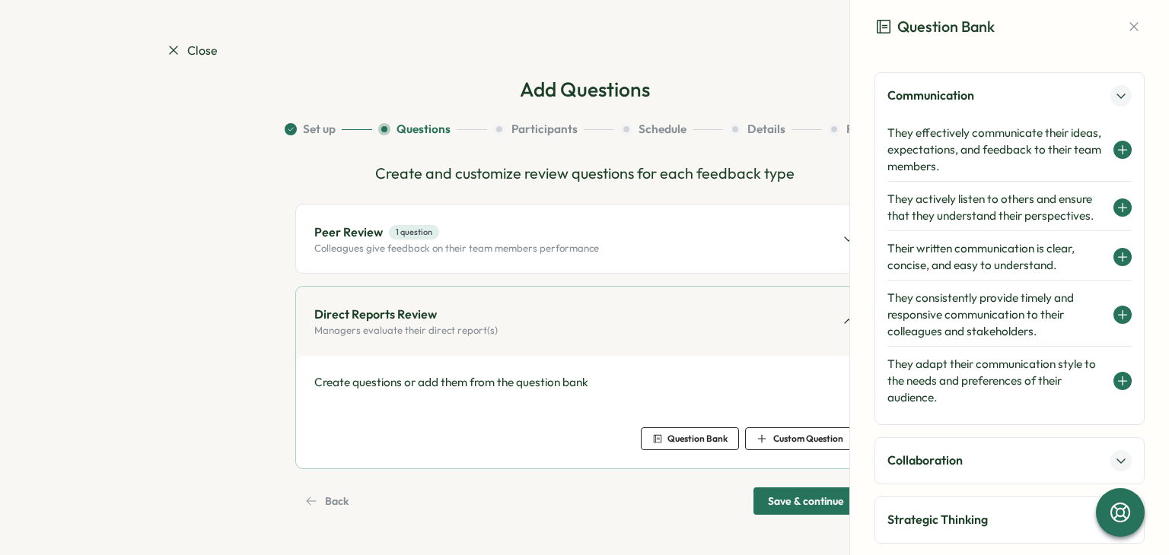
click at [946, 165] on h4 "They effectively communicate their ideas, expectations, and feedback to their t…" at bounding box center [996, 150] width 218 height 50
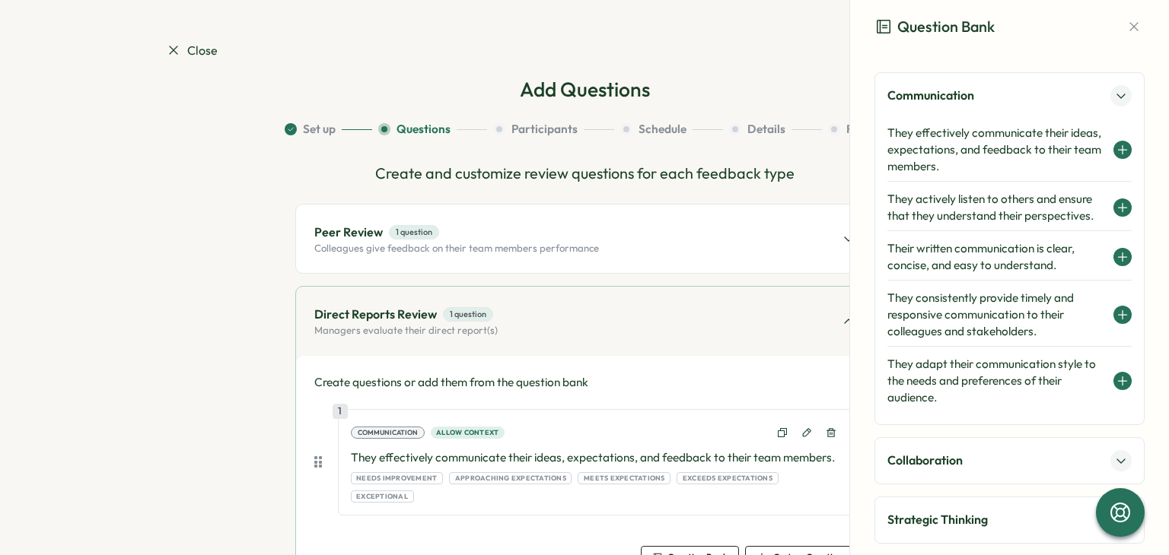
scroll to position [96, 0]
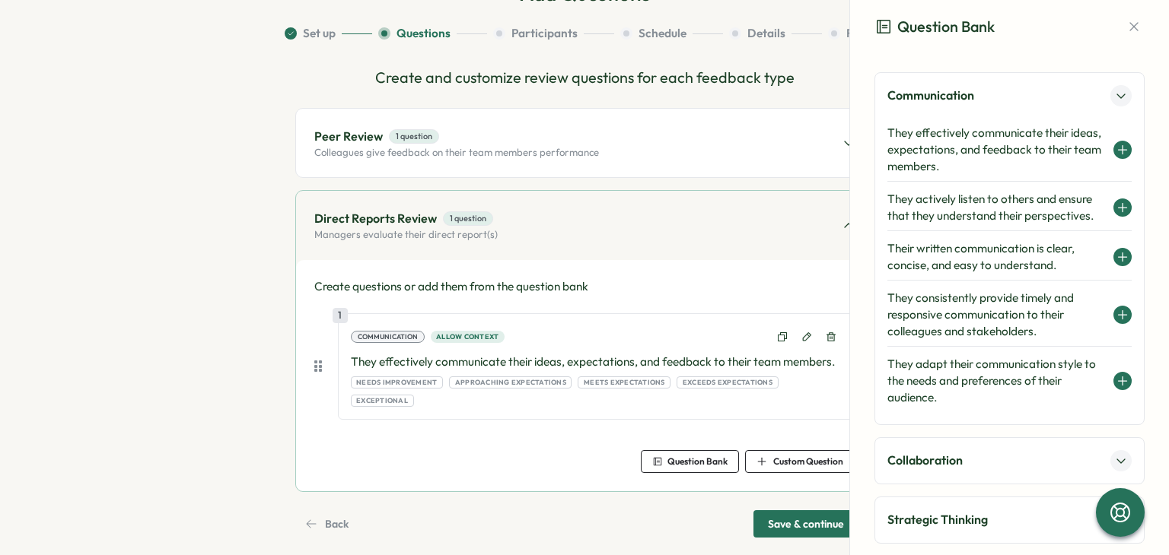
click at [775, 516] on span "Save & continue" at bounding box center [806, 524] width 76 height 26
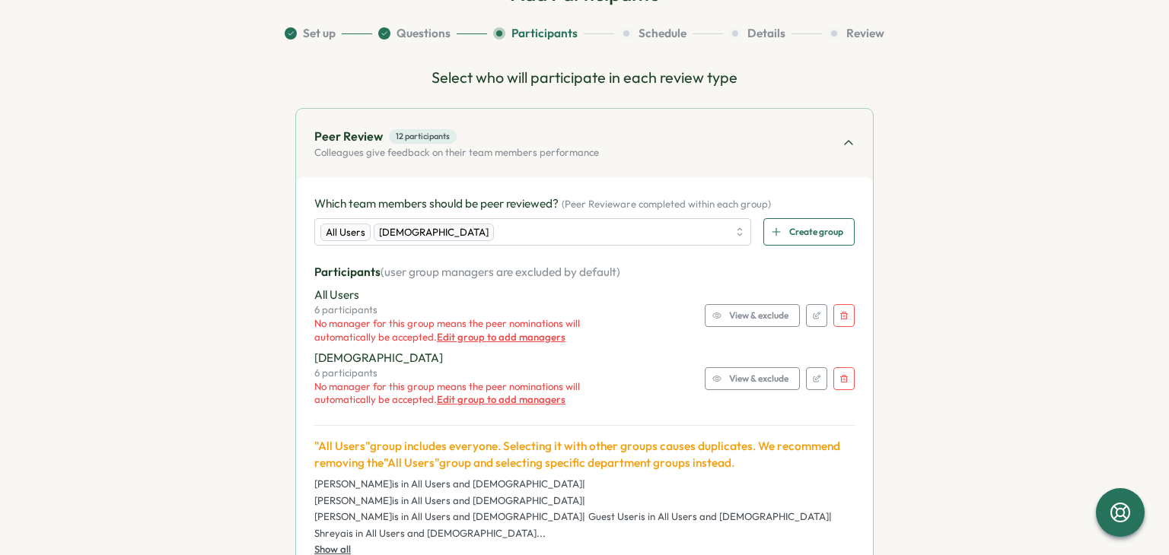
scroll to position [0, 0]
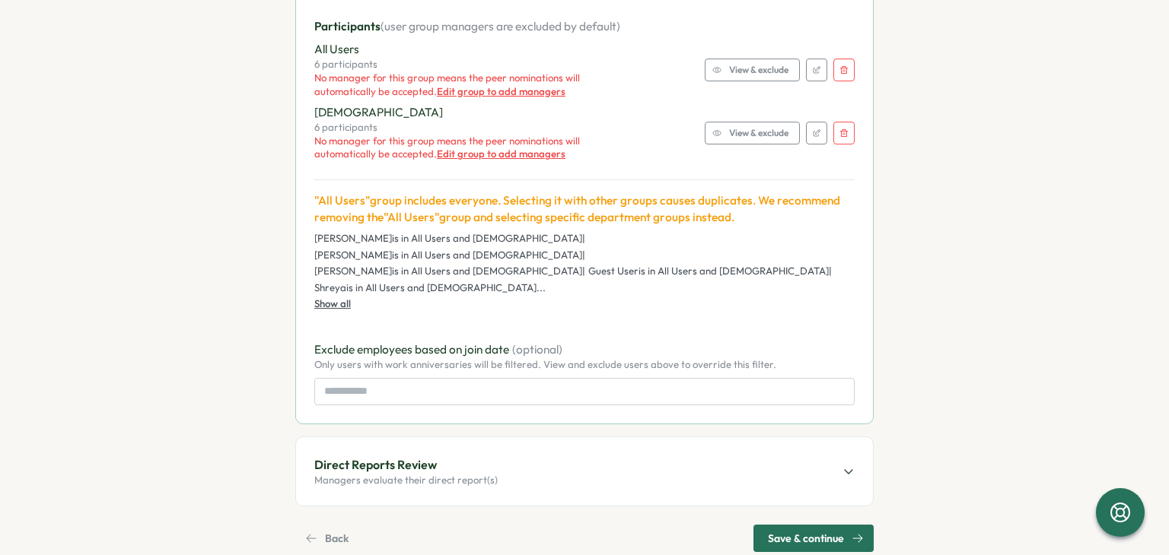
click at [437, 456] on span "Direct Reports Review" at bounding box center [405, 465] width 183 height 19
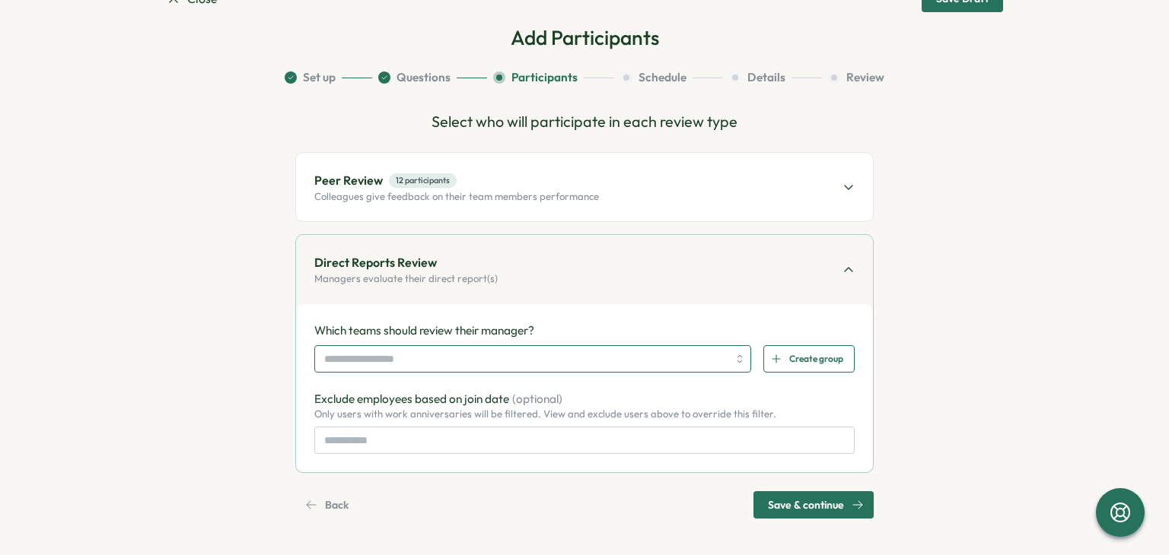
click at [393, 358] on input "search" at bounding box center [525, 359] width 403 height 26
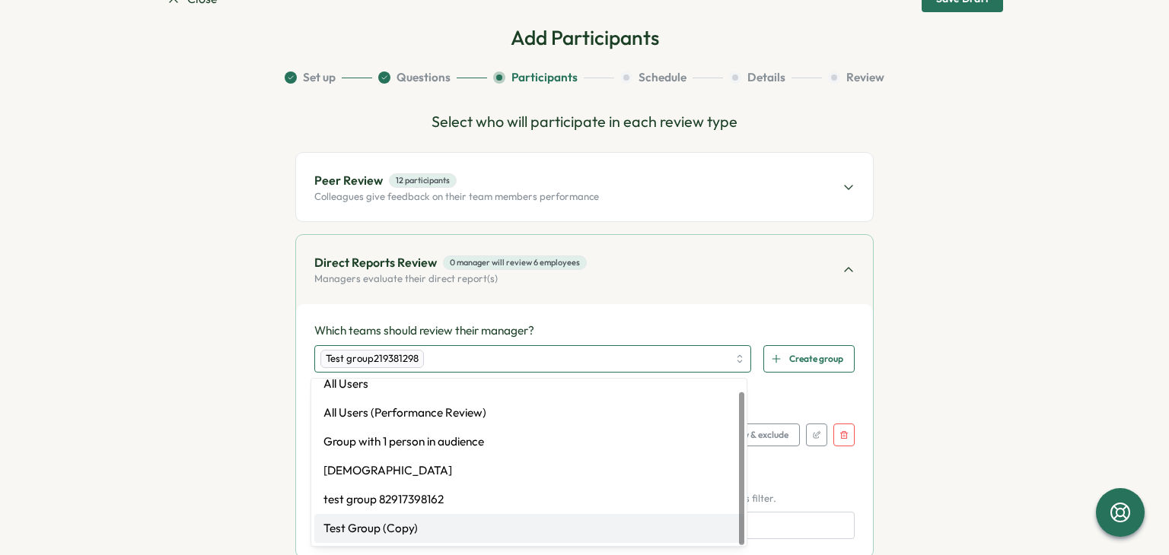
scroll to position [0, 0]
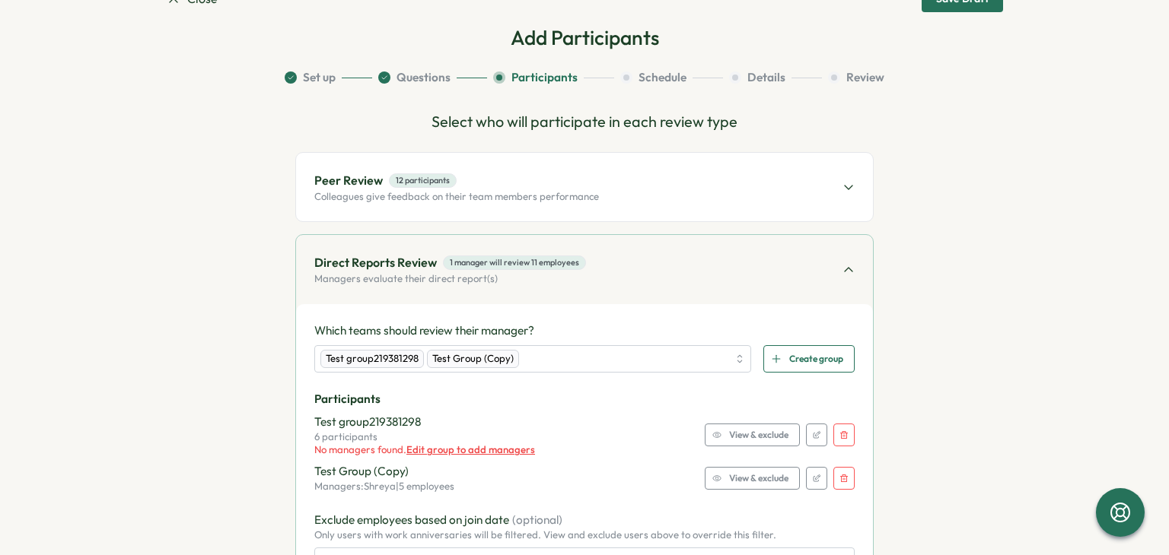
click at [202, 384] on section "Set up Questions Participants Schedule Details Review Select who will participa…" at bounding box center [584, 354] width 837 height 571
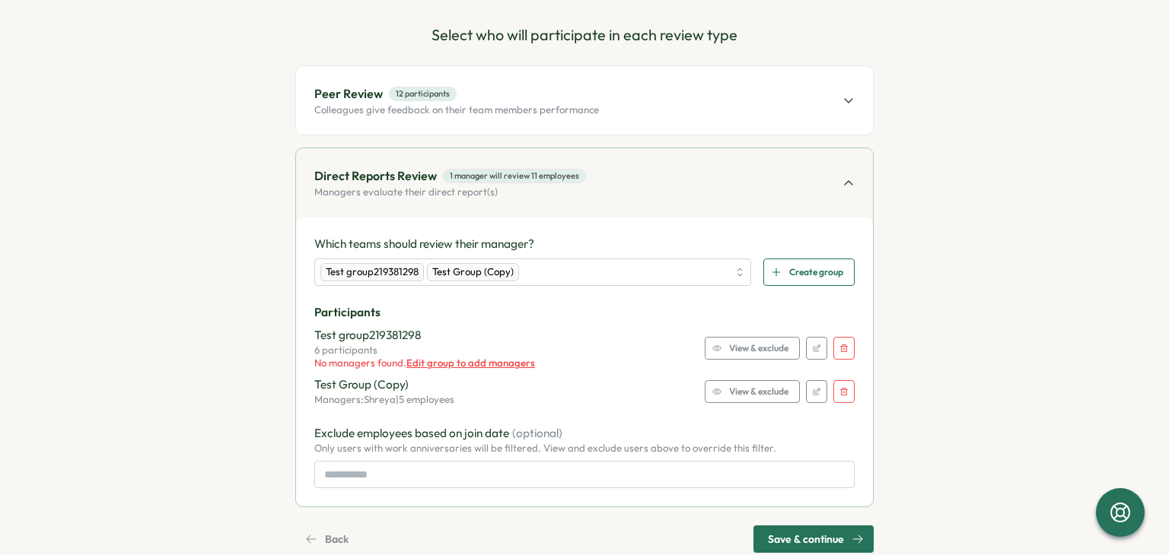
scroll to position [173, 0]
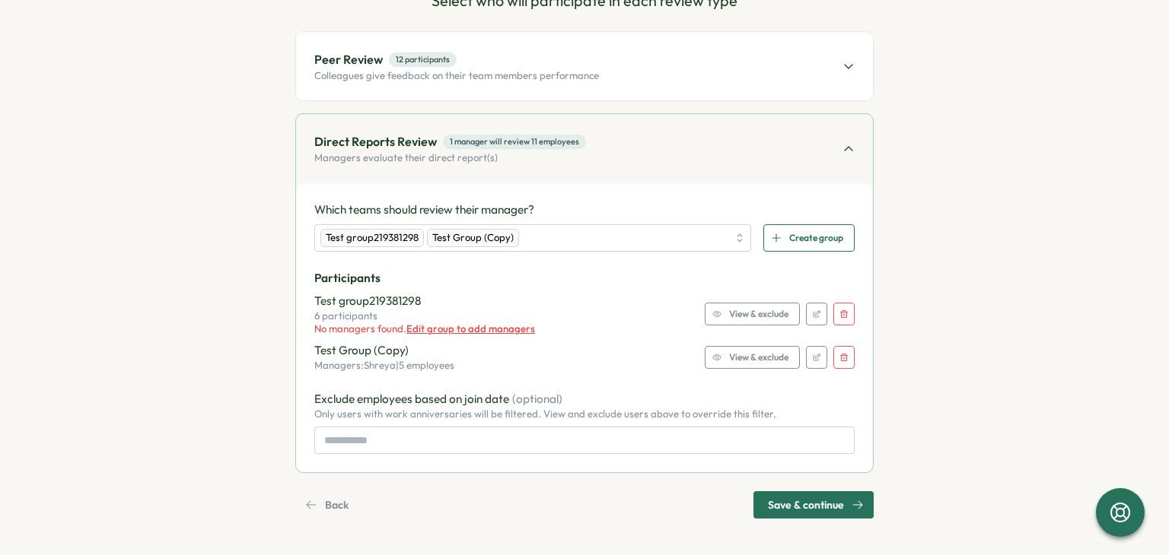
click at [332, 513] on span "Back" at bounding box center [337, 505] width 24 height 26
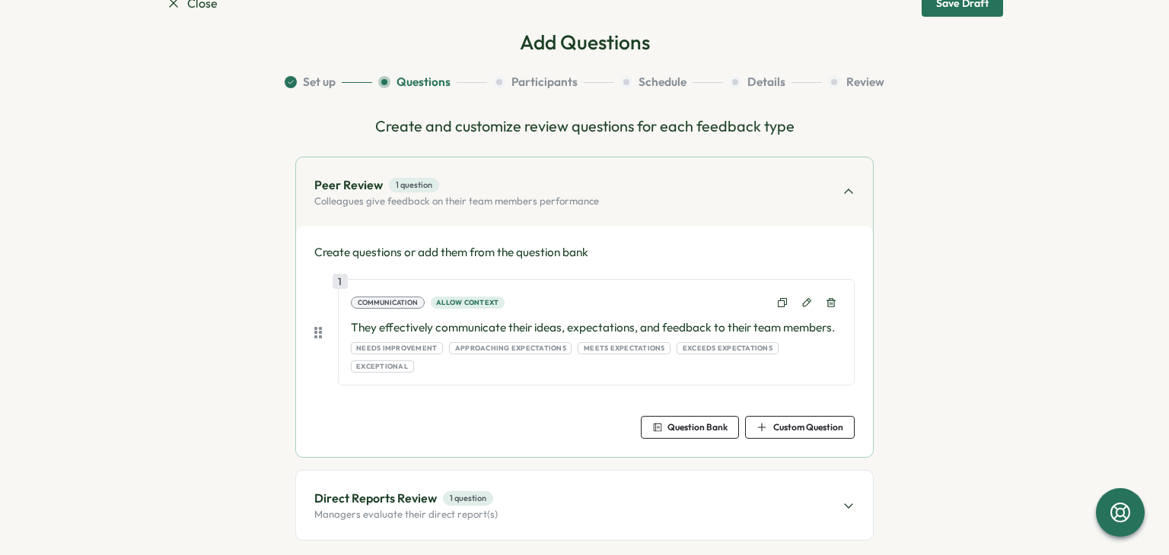
scroll to position [96, 0]
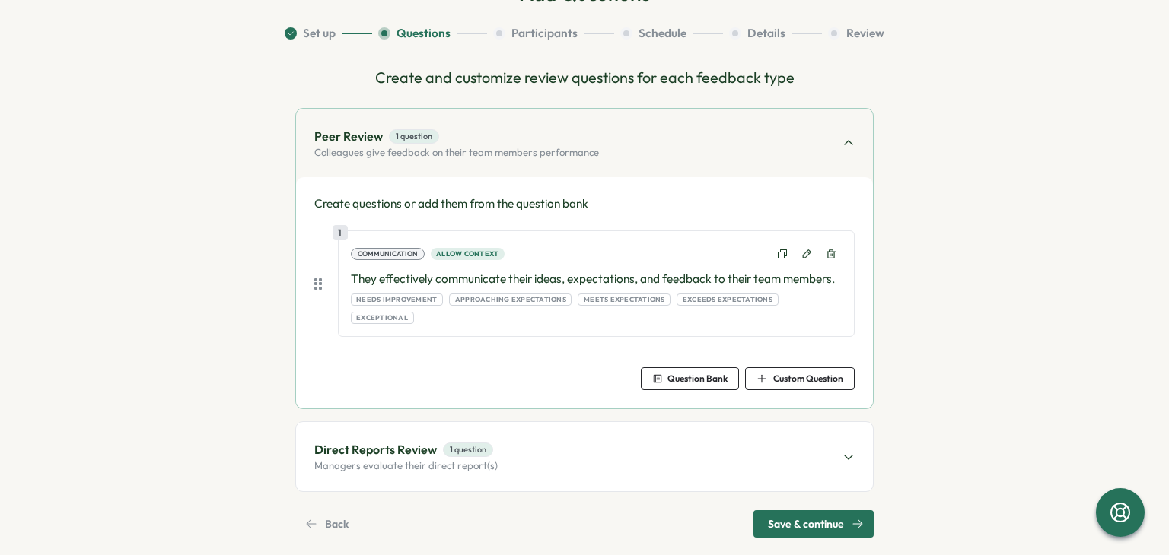
click at [520, 435] on div "Direct Reports Review 1 question Managers evaluate their direct report(s)" at bounding box center [584, 456] width 577 height 68
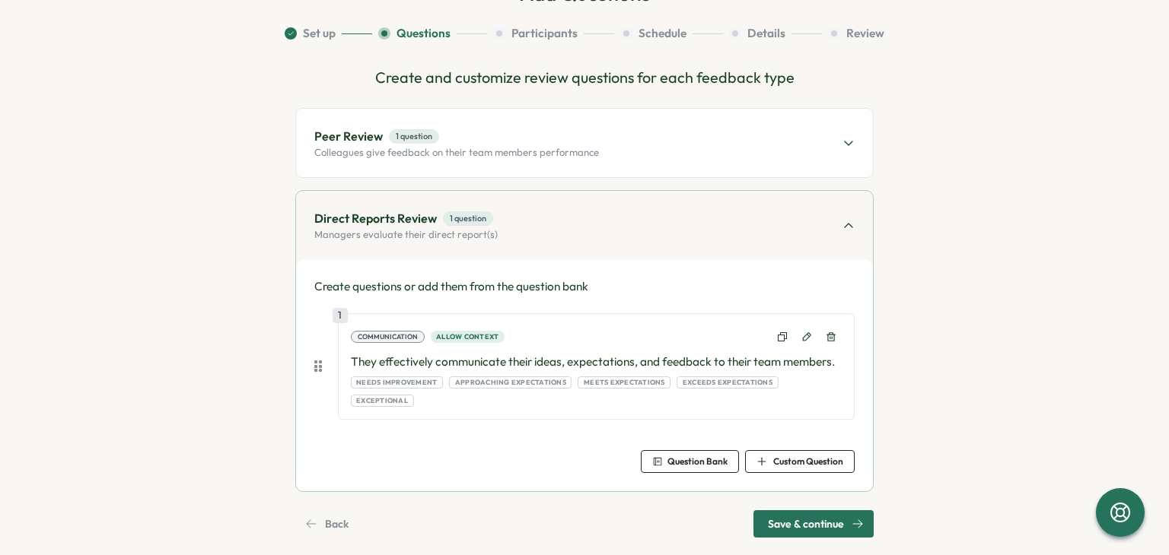
scroll to position [20, 0]
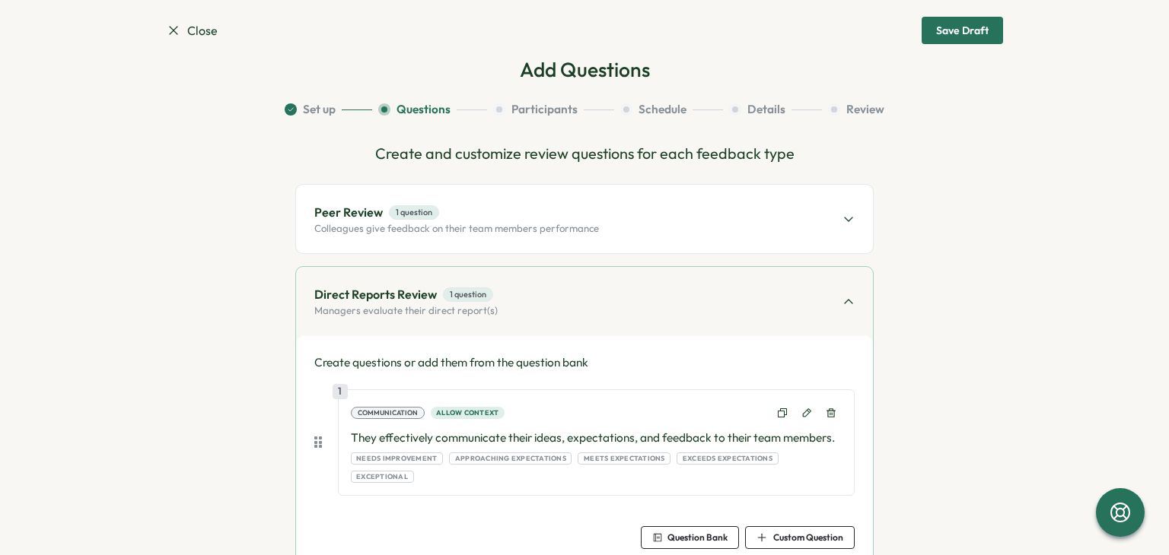
click at [417, 119] on section "Set up Questions Participants Schedule Details Review Create and customize revi…" at bounding box center [584, 357] width 837 height 513
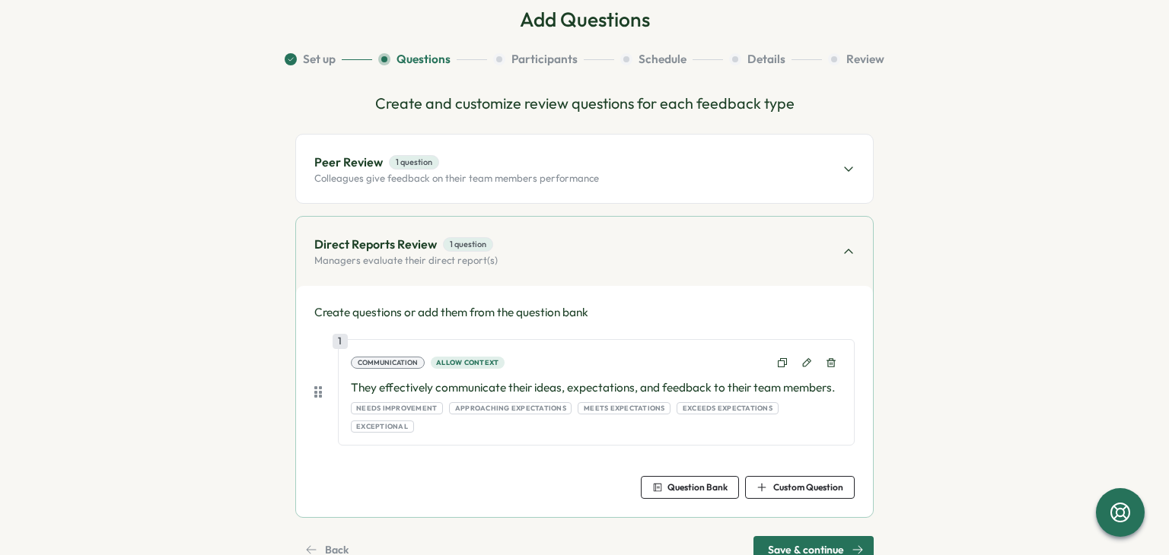
scroll to position [96, 0]
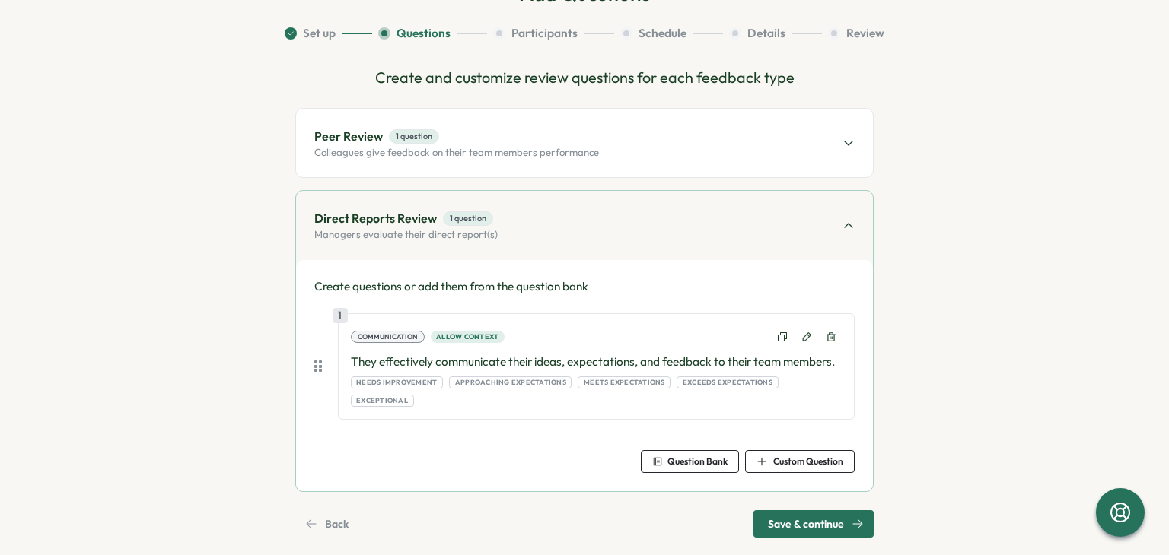
click at [547, 150] on p "Colleagues give feedback on their team members performance" at bounding box center [456, 153] width 285 height 14
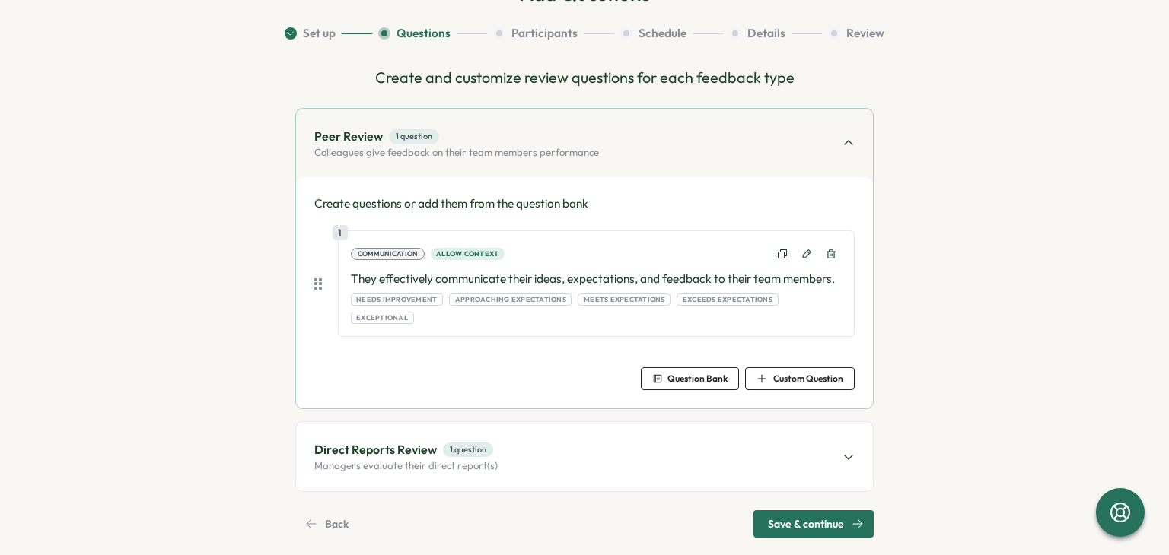
click at [547, 150] on p "Colleagues give feedback on their team members performance" at bounding box center [456, 153] width 285 height 14
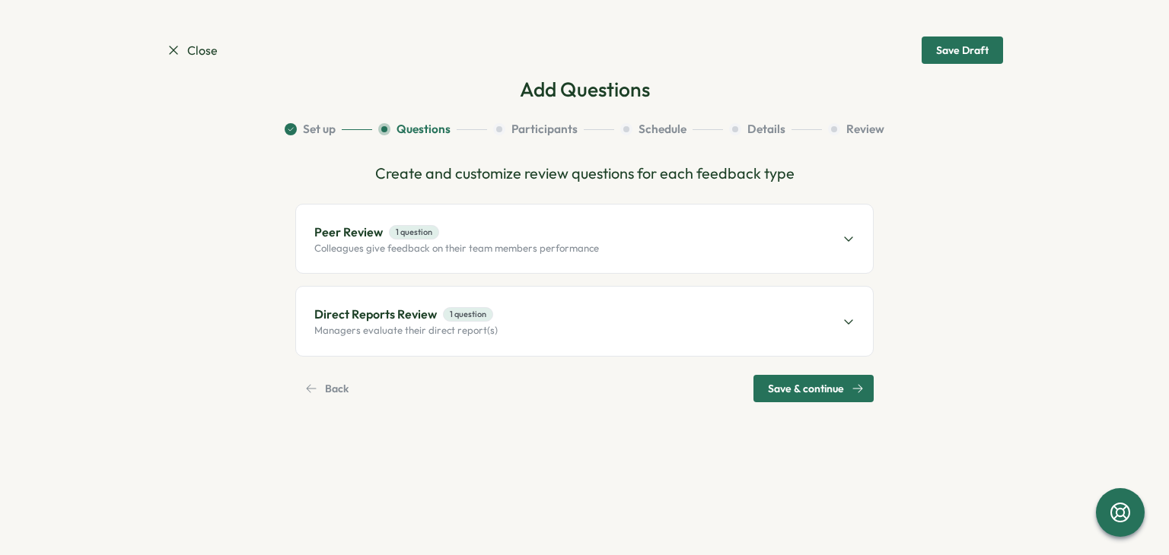
click at [585, 308] on div "Direct Reports Review 1 question Managers evaluate their direct report(s)" at bounding box center [584, 321] width 577 height 68
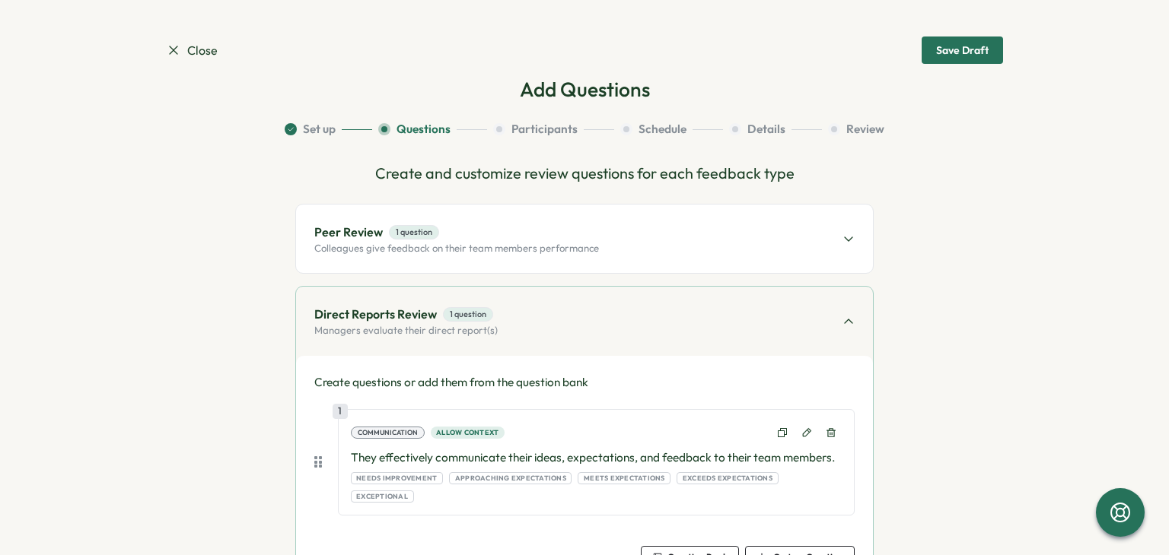
scroll to position [96, 0]
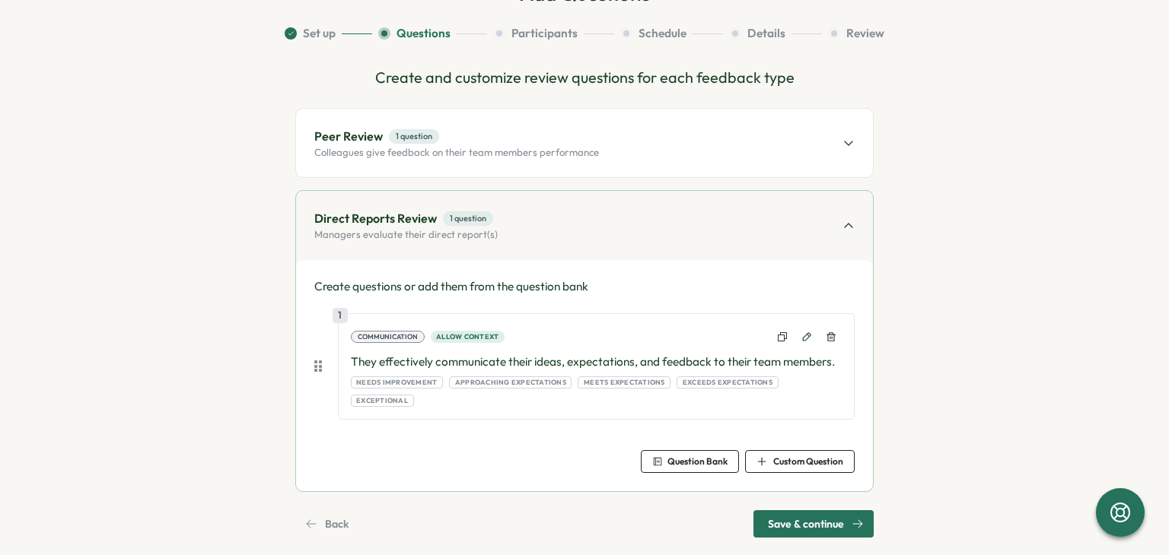
click at [789, 511] on span "Save & continue" at bounding box center [806, 524] width 76 height 26
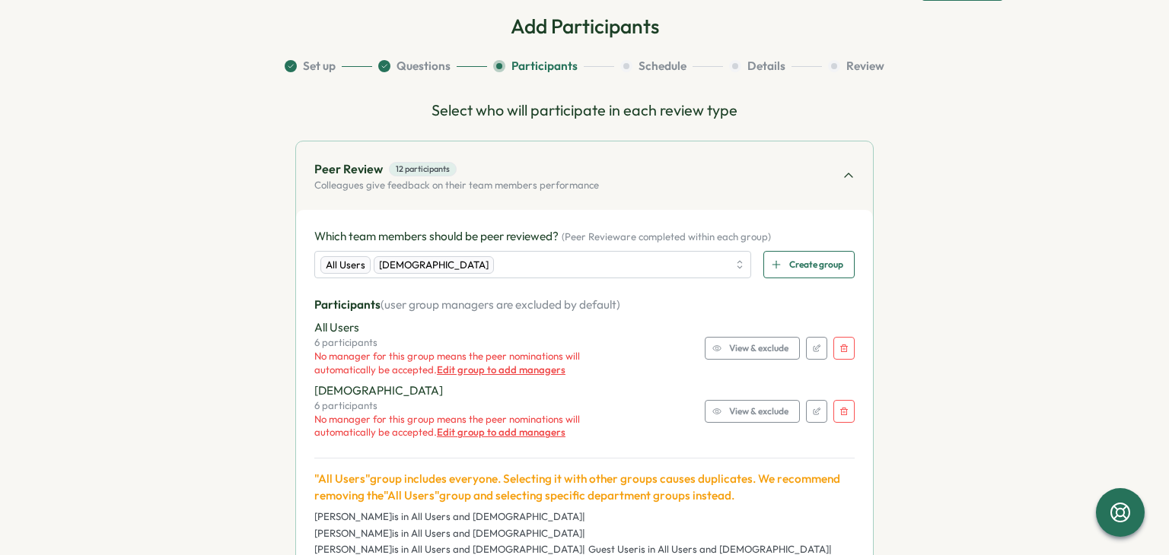
scroll to position [152, 0]
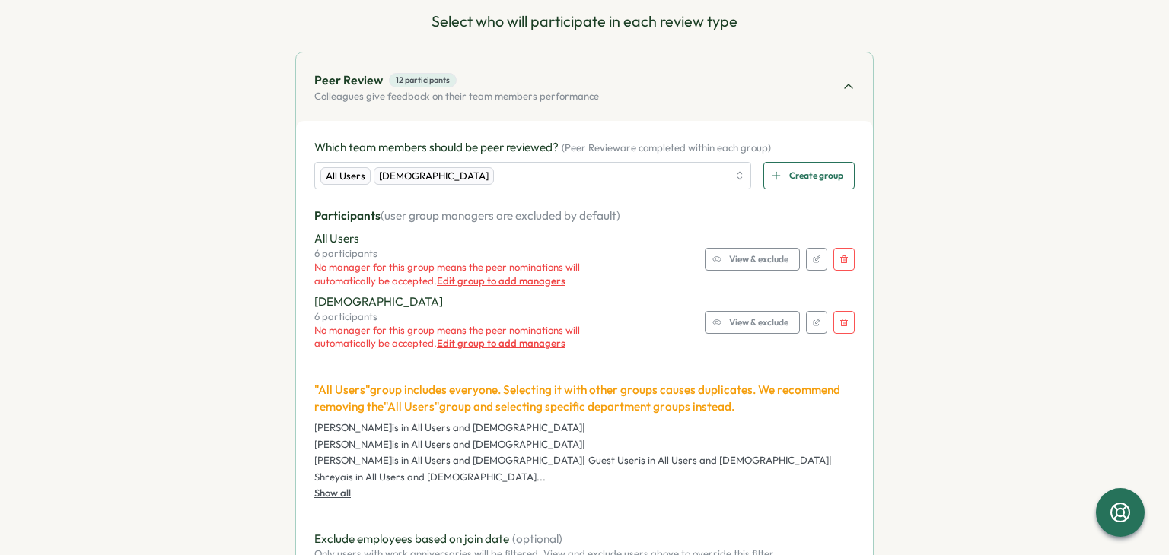
click at [843, 261] on icon "button" at bounding box center [844, 260] width 8 height 8
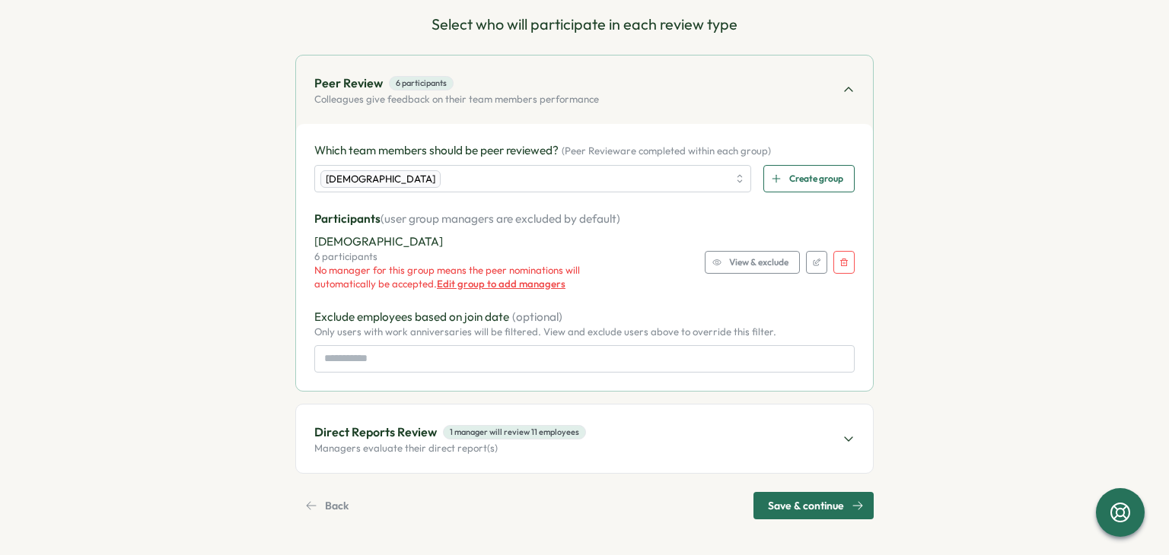
click at [842, 261] on icon "button" at bounding box center [843, 262] width 9 height 9
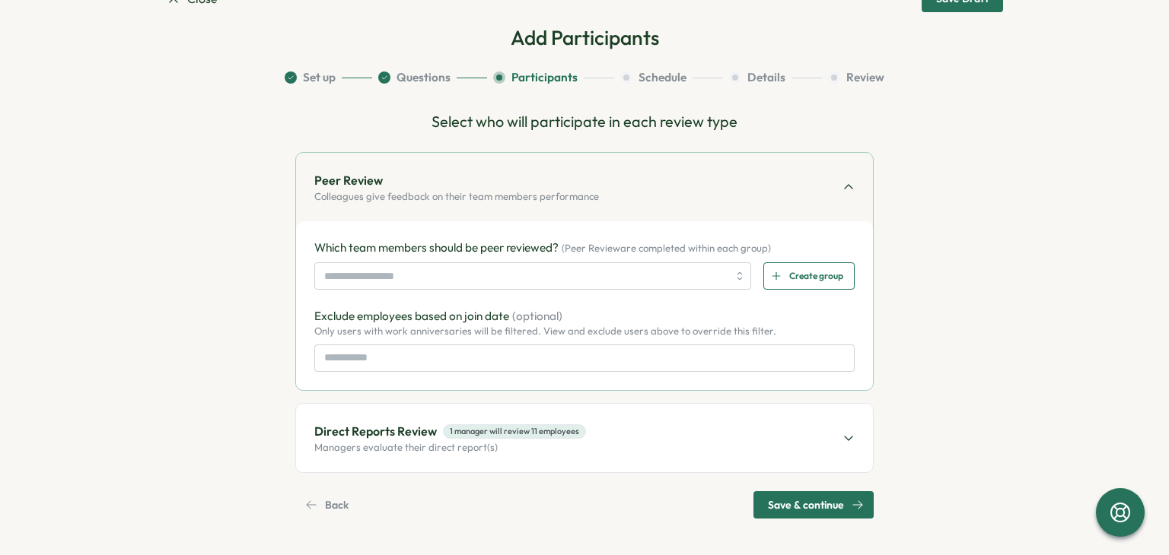
scroll to position [52, 0]
click at [389, 428] on p "Direct Reports Review" at bounding box center [375, 431] width 122 height 19
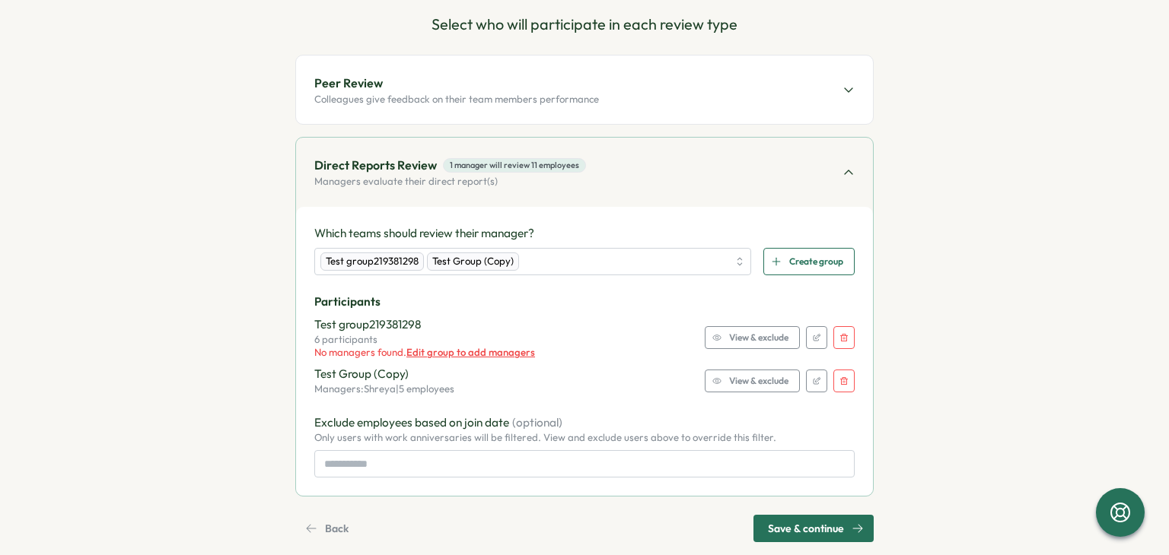
click at [840, 339] on icon "button" at bounding box center [843, 337] width 9 height 9
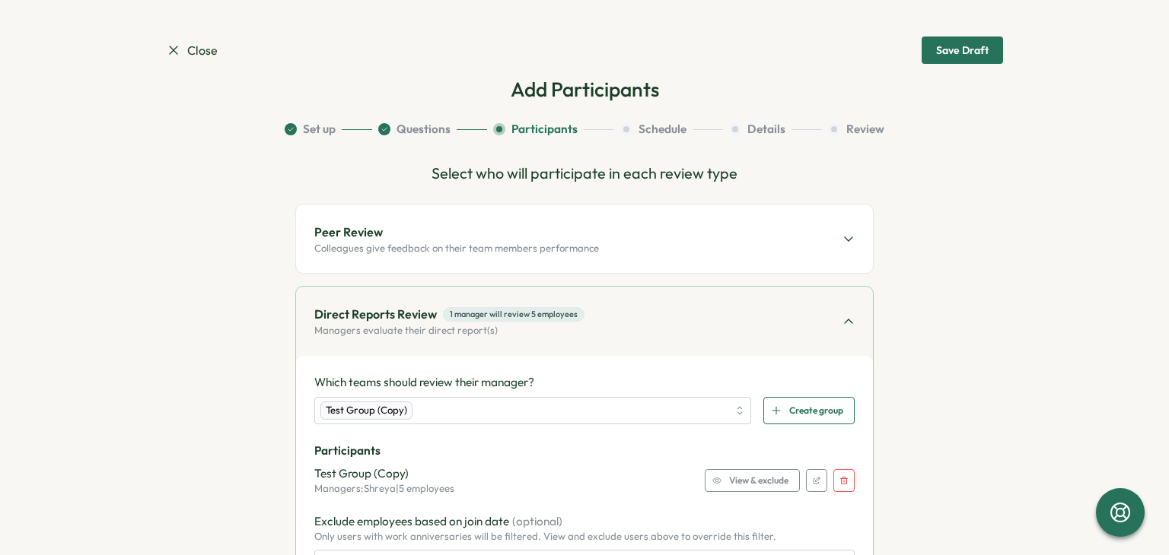
scroll to position [122, 0]
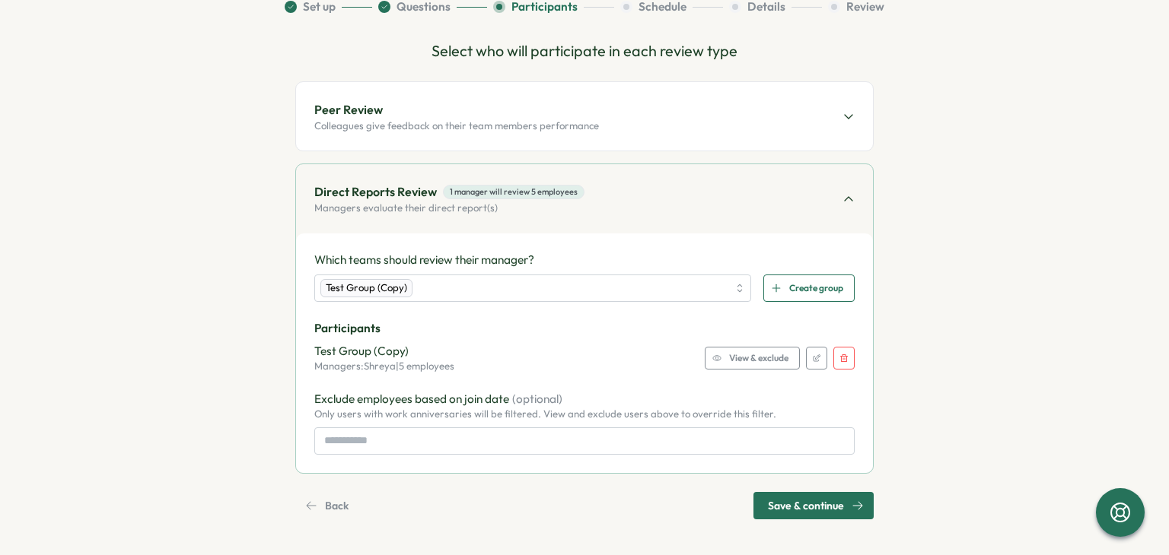
click at [327, 512] on span "Back" at bounding box center [337, 506] width 24 height 26
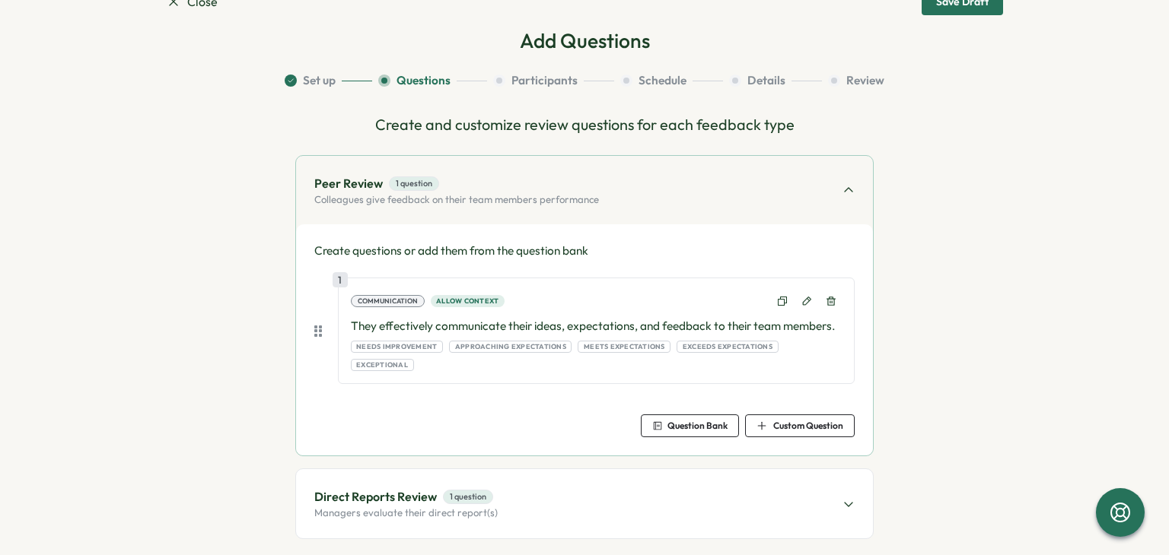
scroll to position [96, 0]
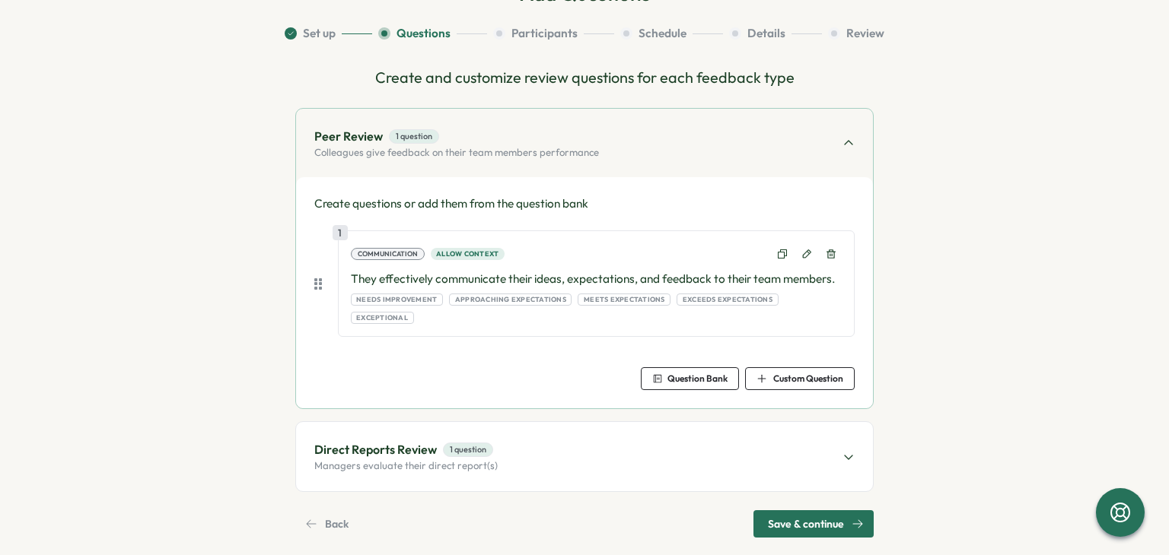
click at [622, 422] on div "Direct Reports Review 1 question Managers evaluate their direct report(s)" at bounding box center [584, 456] width 577 height 68
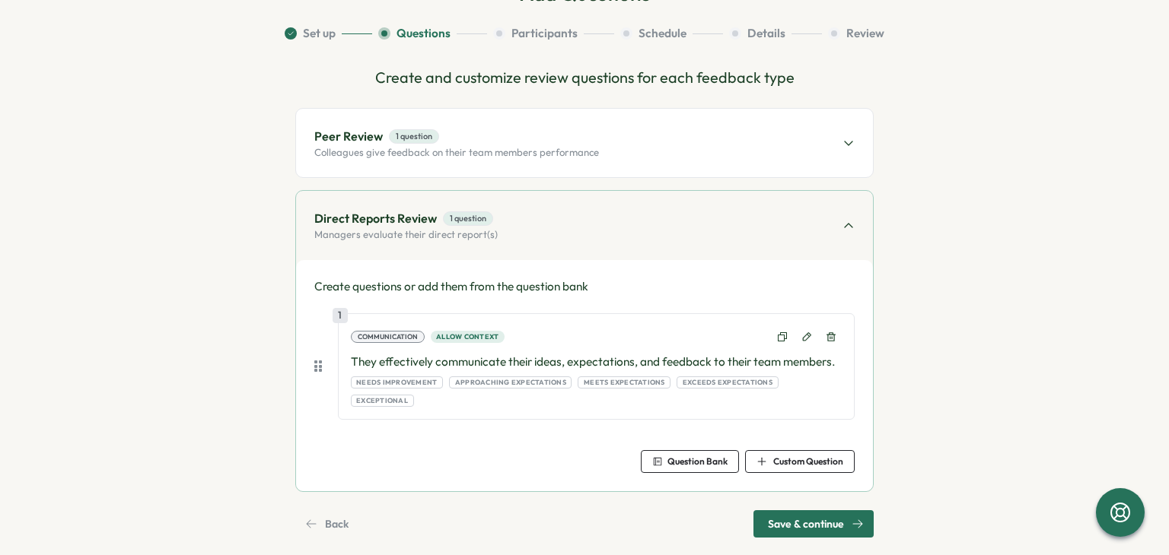
click at [549, 199] on div "Direct Reports Review 1 question Managers evaluate their direct report(s)" at bounding box center [584, 225] width 577 height 68
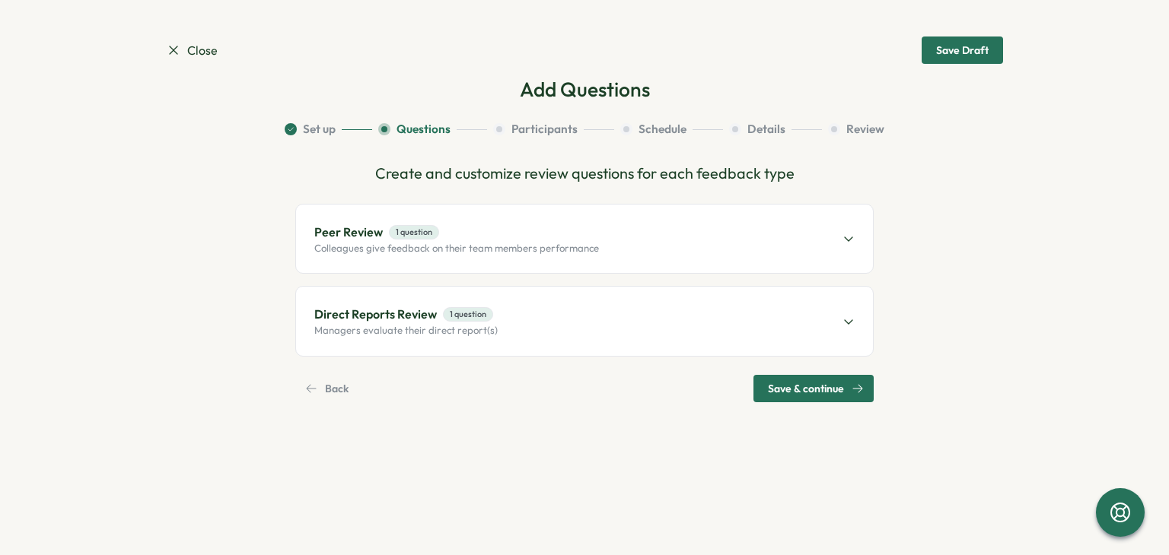
click at [577, 304] on div "Direct Reports Review 1 question Managers evaluate their direct report(s)" at bounding box center [584, 321] width 577 height 68
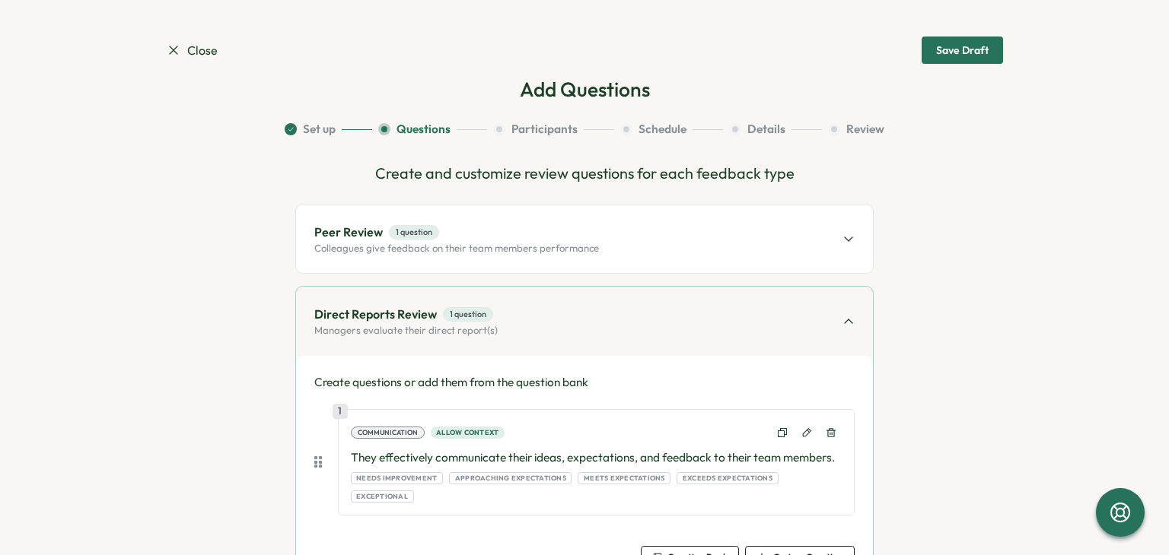
click at [545, 237] on span "Peer Review 1 question" at bounding box center [456, 232] width 285 height 19
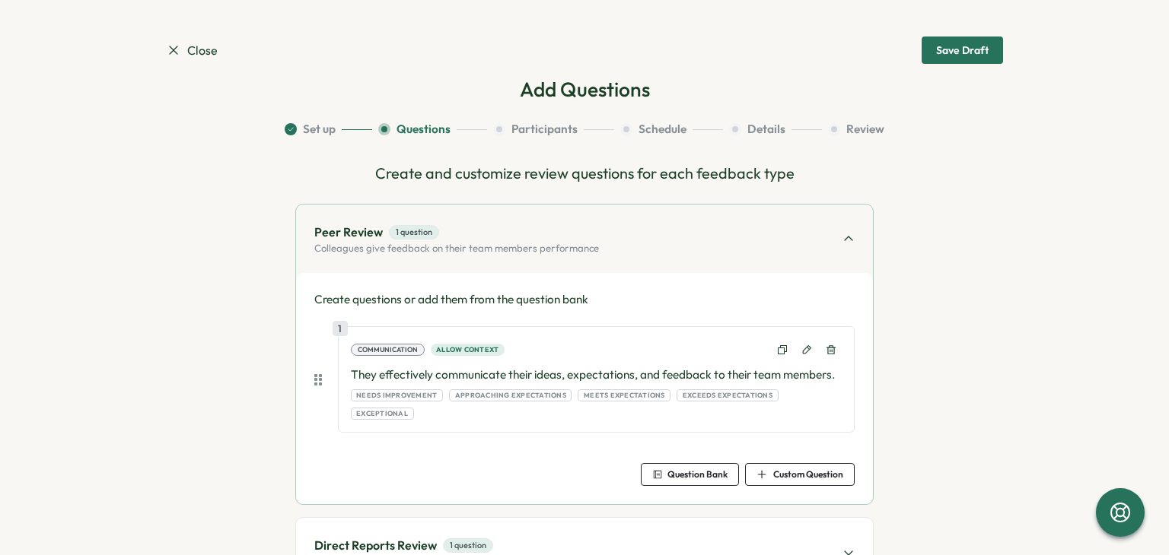
scroll to position [96, 0]
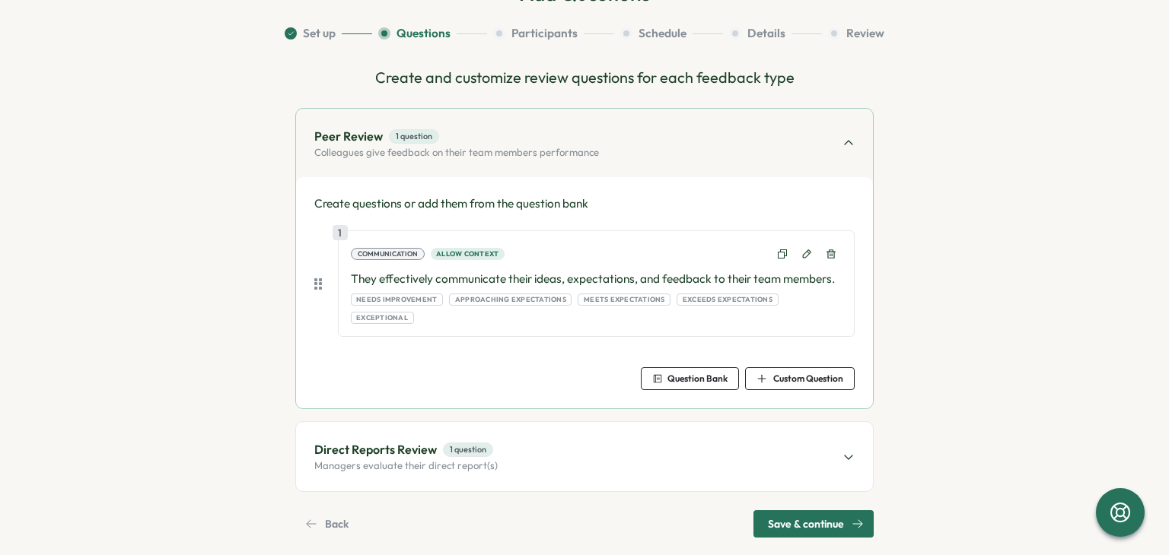
click at [574, 129] on span "Peer Review 1 question" at bounding box center [456, 136] width 285 height 19
